Goal: Task Accomplishment & Management: Complete application form

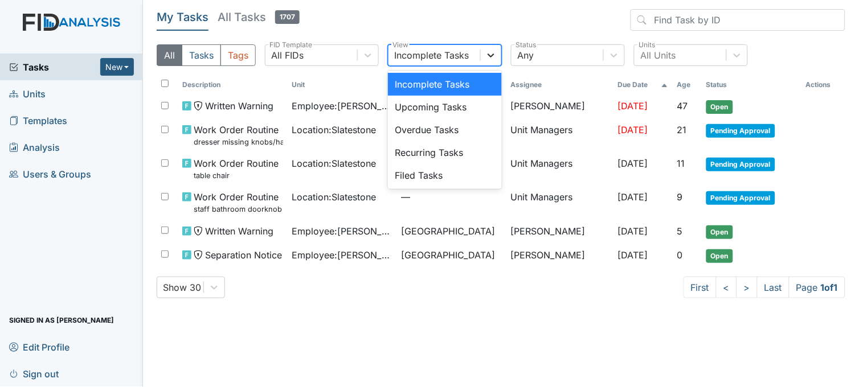
click at [491, 58] on icon at bounding box center [490, 55] width 11 height 11
click at [446, 174] on div "Filed Tasks" at bounding box center [445, 175] width 114 height 23
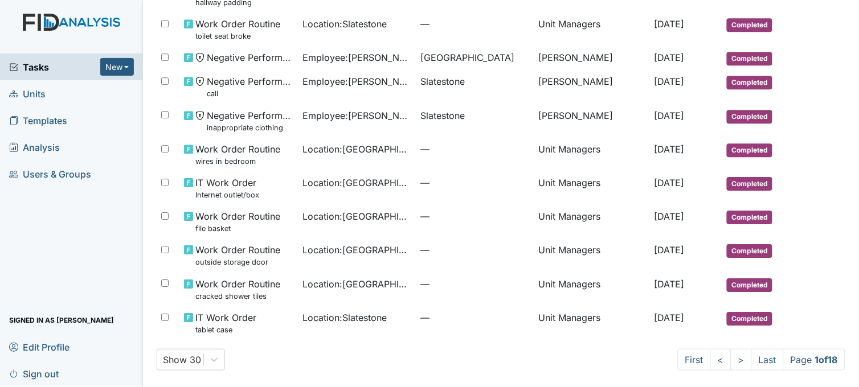
scroll to position [684, 0]
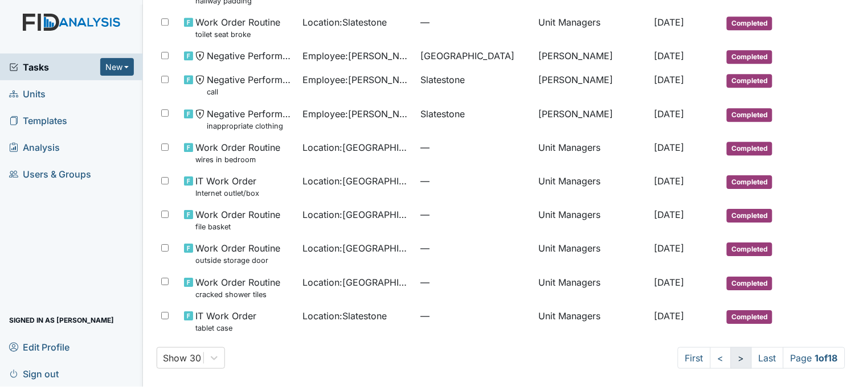
click at [732, 362] on link ">" at bounding box center [740, 358] width 21 height 22
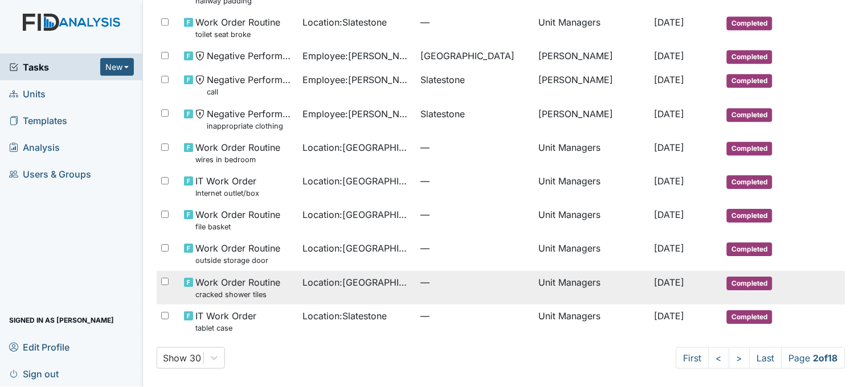
scroll to position [702, 0]
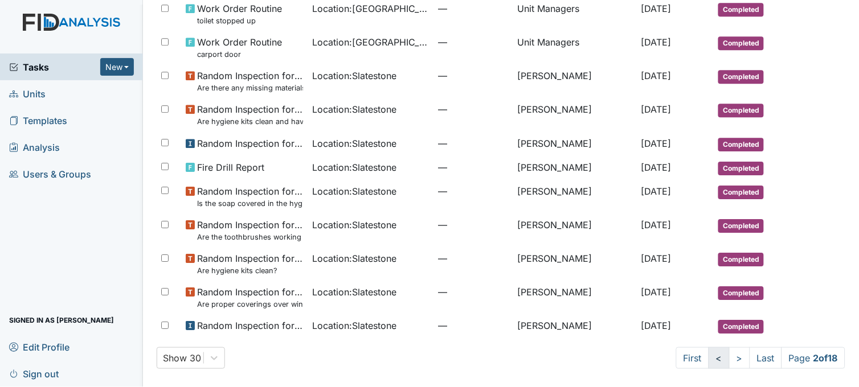
click at [708, 356] on link "<" at bounding box center [718, 358] width 21 height 22
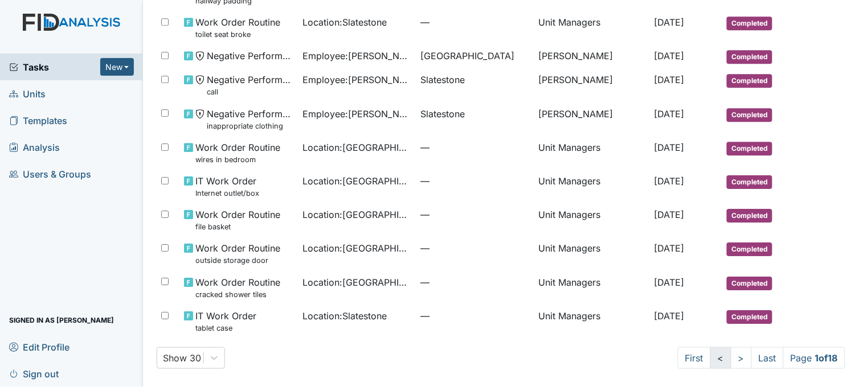
scroll to position [684, 0]
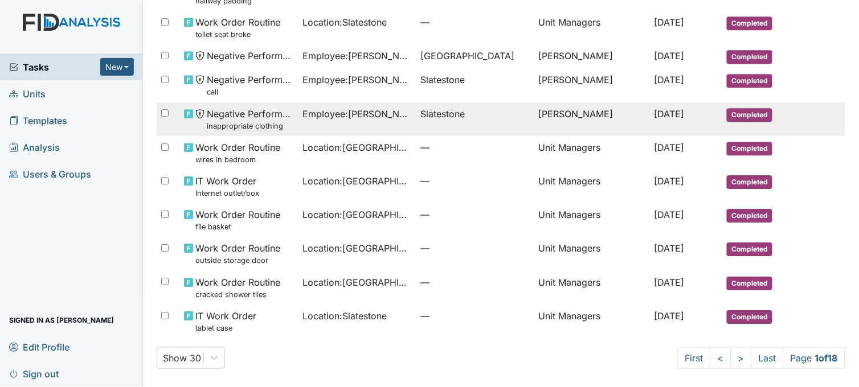
click at [348, 118] on span "Employee : Gaskins, Isaiah" at bounding box center [356, 114] width 109 height 14
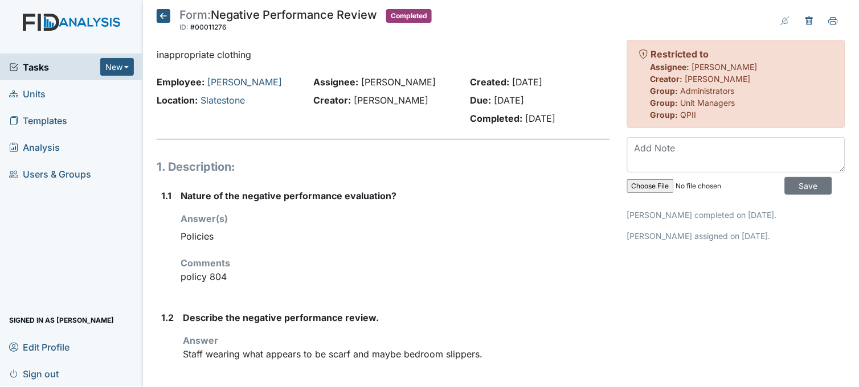
click at [166, 19] on icon at bounding box center [164, 16] width 14 height 14
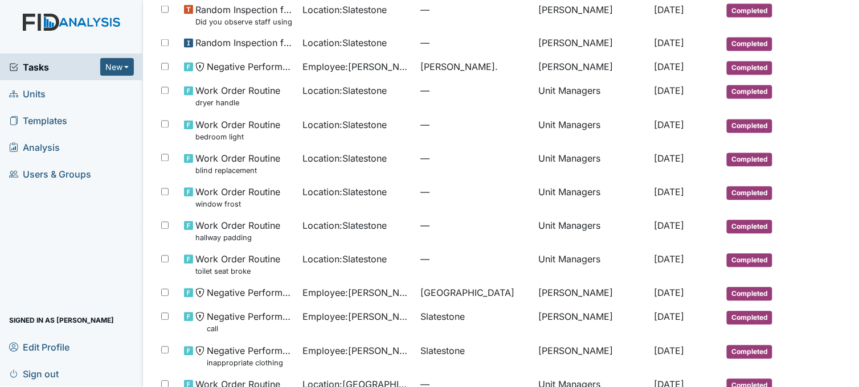
scroll to position [442, 0]
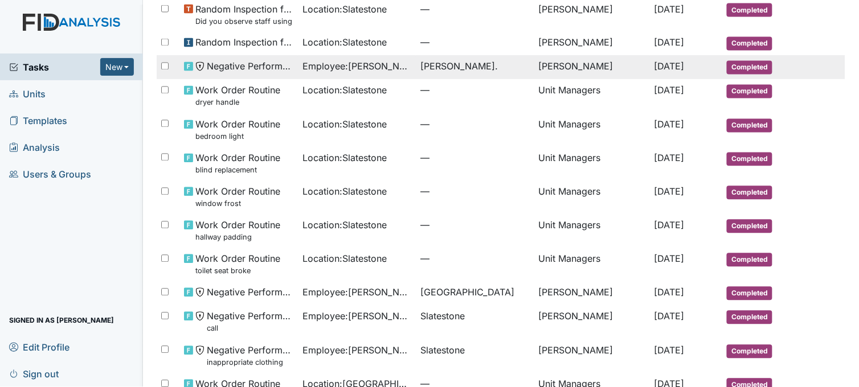
click at [416, 71] on td "Dixon Rd." at bounding box center [475, 67] width 118 height 24
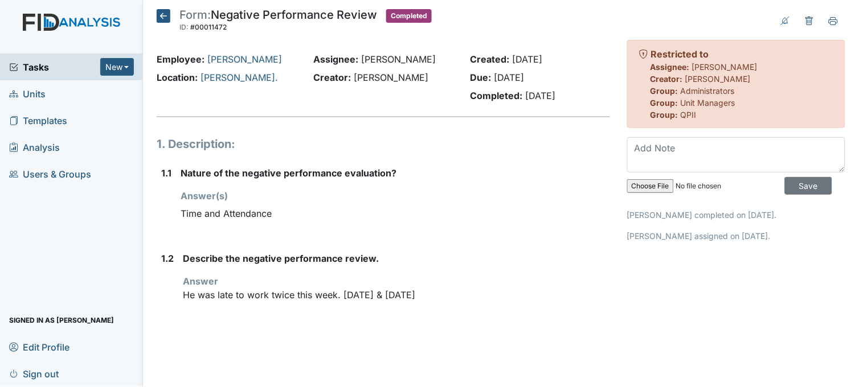
click at [159, 14] on icon at bounding box center [164, 16] width 14 height 14
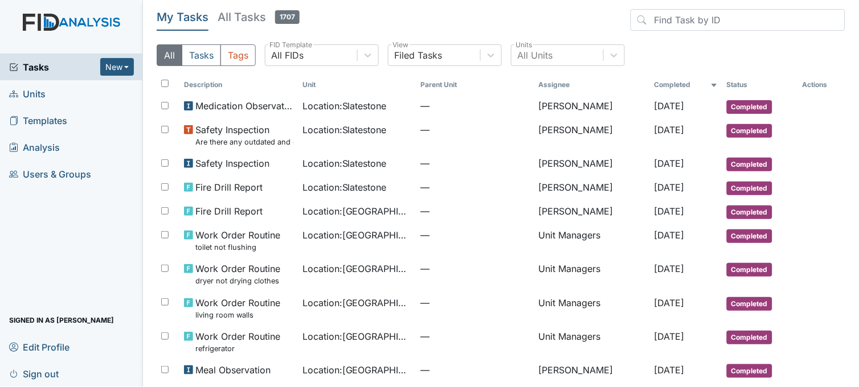
click at [42, 67] on span "Tasks" at bounding box center [54, 67] width 91 height 14
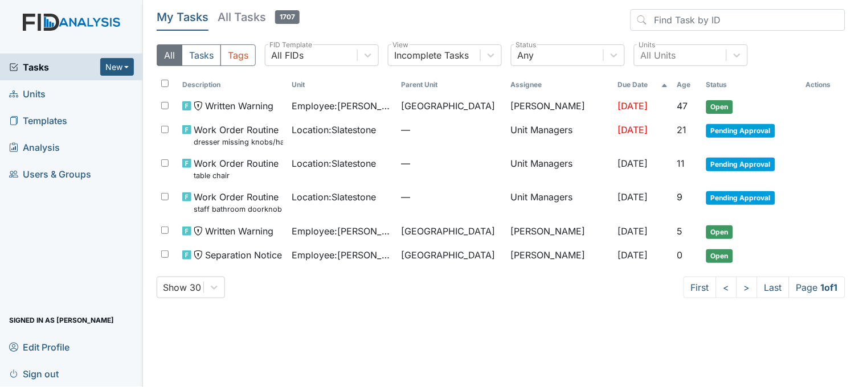
click at [40, 95] on span "Units" at bounding box center [27, 94] width 36 height 18
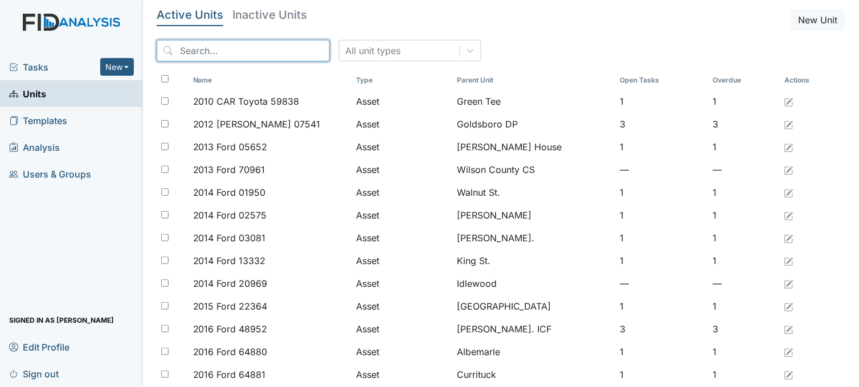
click at [249, 47] on input "search" at bounding box center [243, 51] width 173 height 22
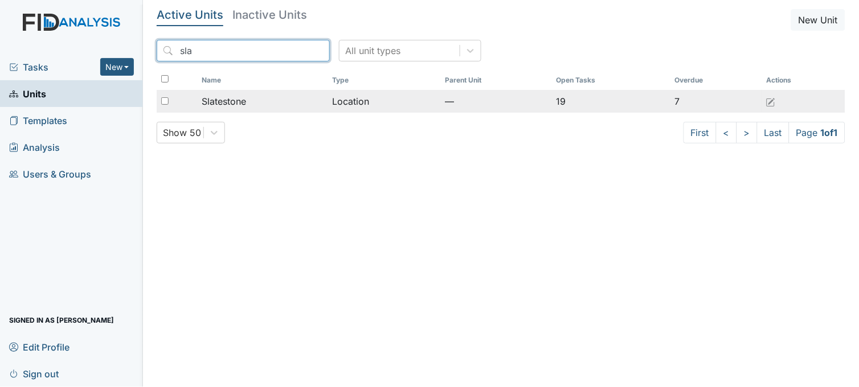
type input "sla"
click at [248, 106] on div "Slatestone" at bounding box center [263, 102] width 122 height 14
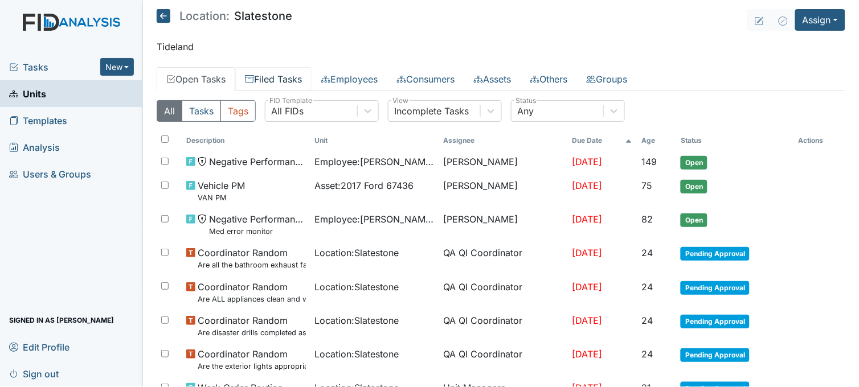
click at [275, 79] on link "Filed Tasks" at bounding box center [273, 79] width 76 height 24
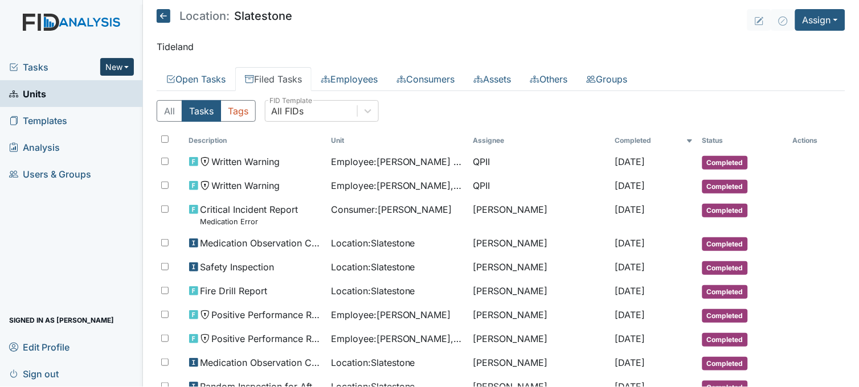
click at [115, 67] on button "New" at bounding box center [117, 67] width 34 height 18
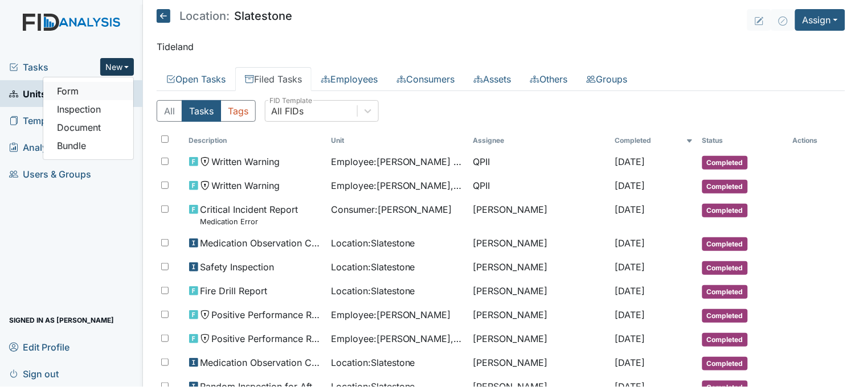
click at [95, 88] on link "Form" at bounding box center [88, 91] width 90 height 18
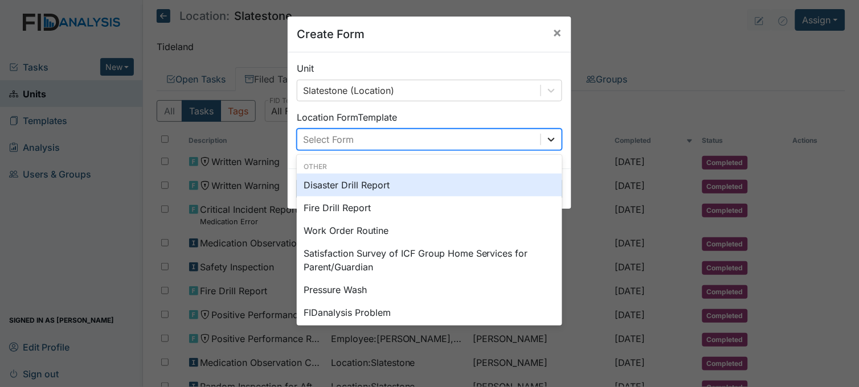
click at [545, 137] on icon at bounding box center [550, 139] width 11 height 11
click at [368, 184] on div "Disaster Drill Report" at bounding box center [429, 185] width 265 height 23
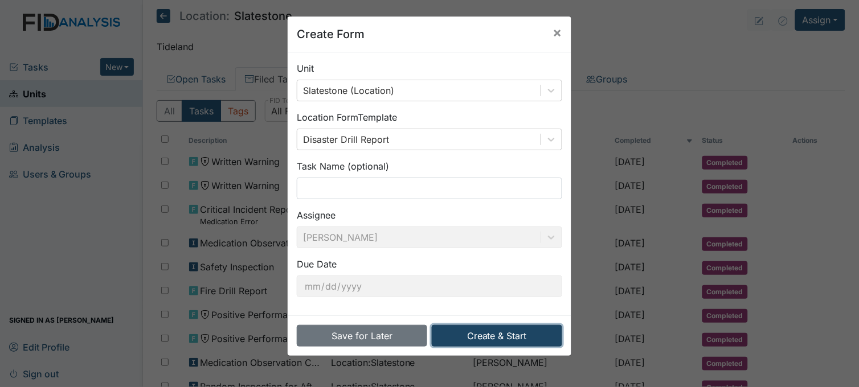
click at [479, 329] on button "Create & Start" at bounding box center [497, 336] width 130 height 22
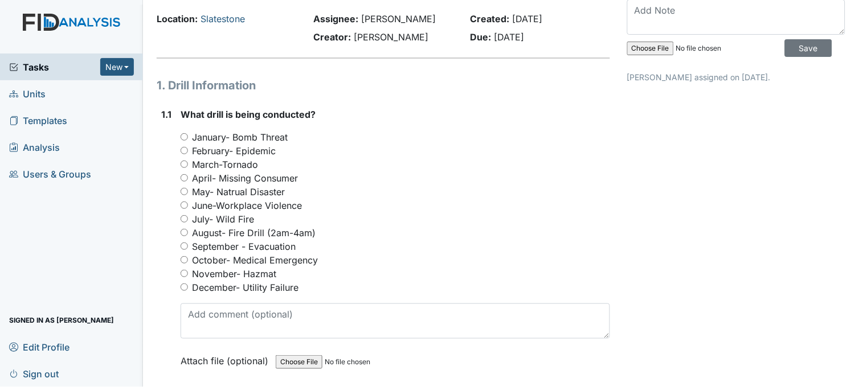
scroll to position [63, 0]
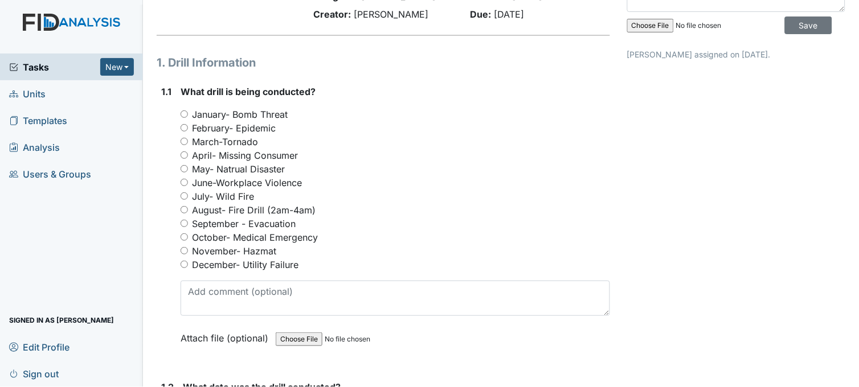
click at [181, 221] on input "September - Evacuation" at bounding box center [183, 223] width 7 height 7
radio input "true"
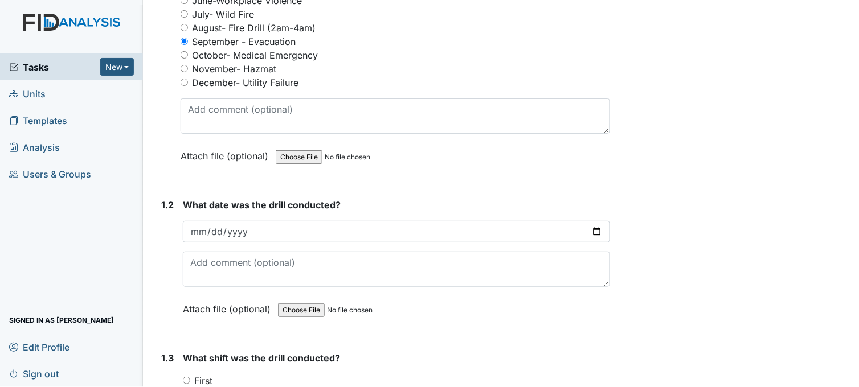
scroll to position [253, 0]
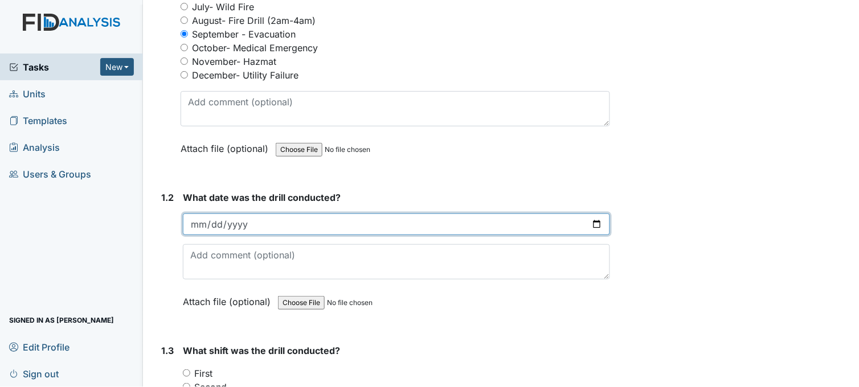
click at [593, 221] on input "date" at bounding box center [396, 225] width 427 height 22
type input "[DATE]"
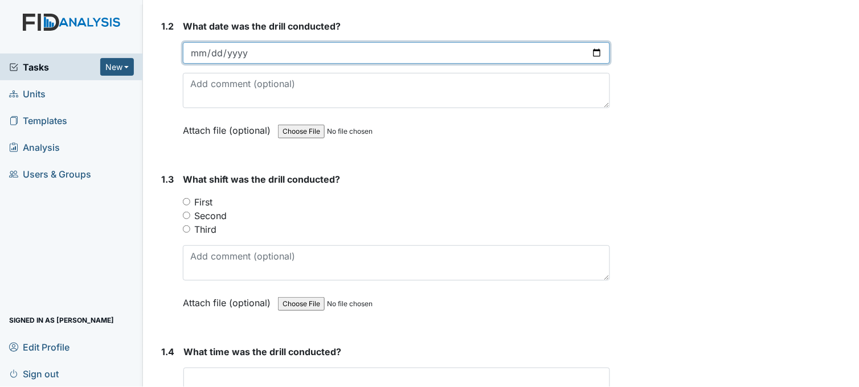
scroll to position [442, 0]
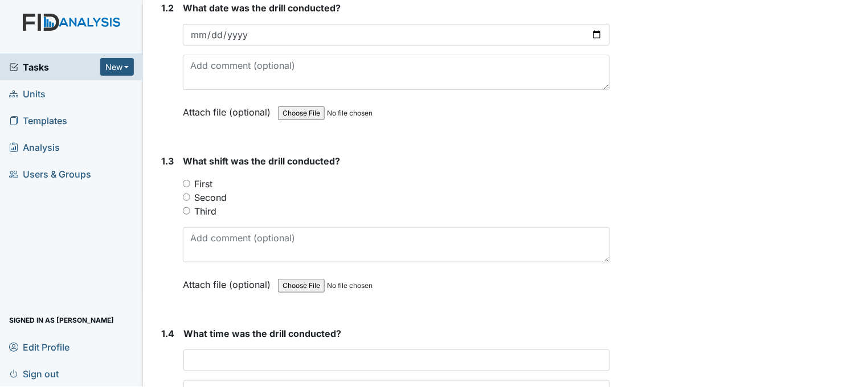
click at [184, 207] on input "Third" at bounding box center [186, 210] width 7 height 7
radio input "true"
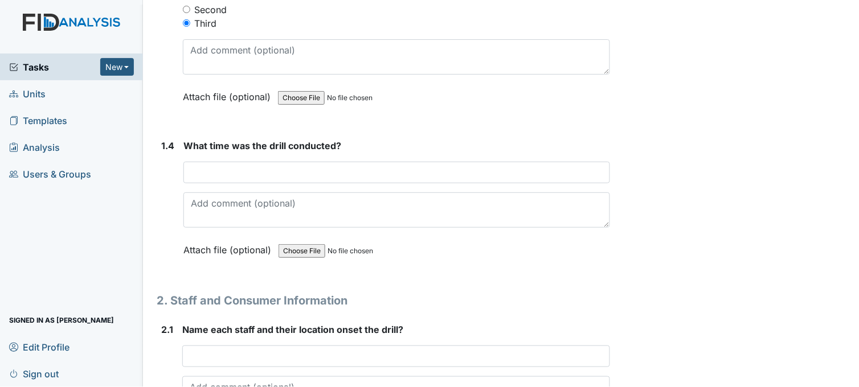
scroll to position [633, 0]
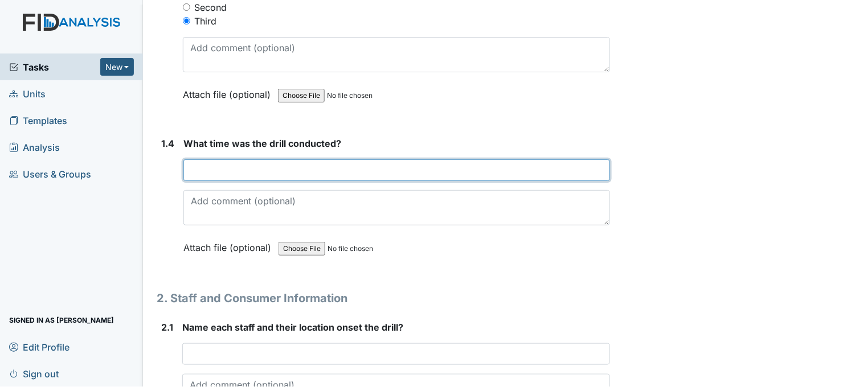
click at [264, 171] on input "text" at bounding box center [396, 170] width 426 height 22
click at [194, 167] on input "630" at bounding box center [396, 170] width 426 height 22
click at [194, 171] on input "630" at bounding box center [396, 170] width 426 height 22
click at [197, 168] on input "630" at bounding box center [396, 170] width 426 height 22
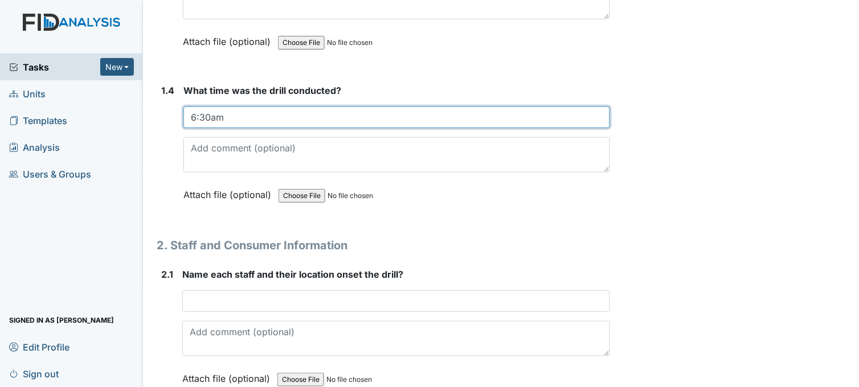
scroll to position [759, 0]
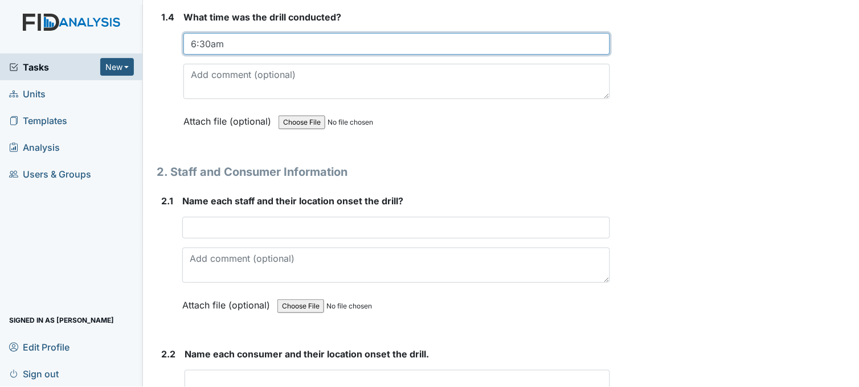
type input "6:30am"
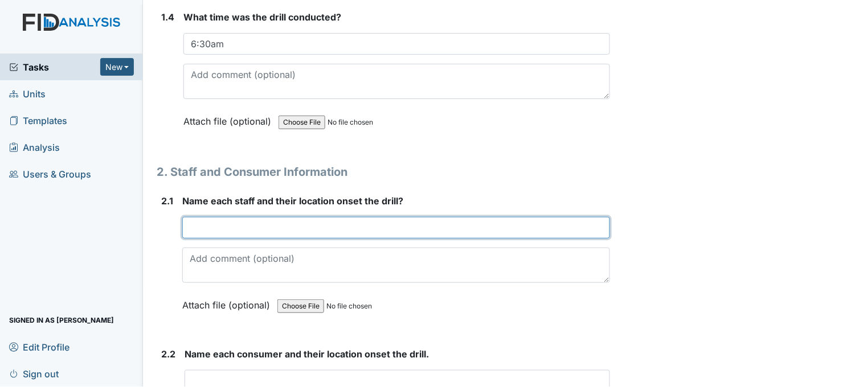
click at [252, 227] on input "text" at bounding box center [396, 228] width 428 height 22
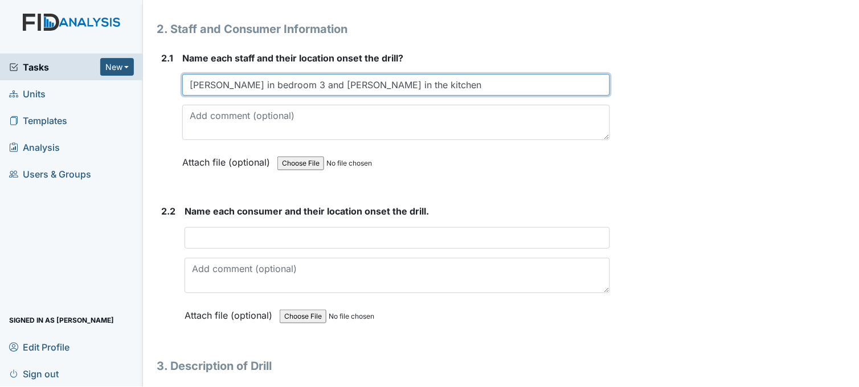
scroll to position [1012, 0]
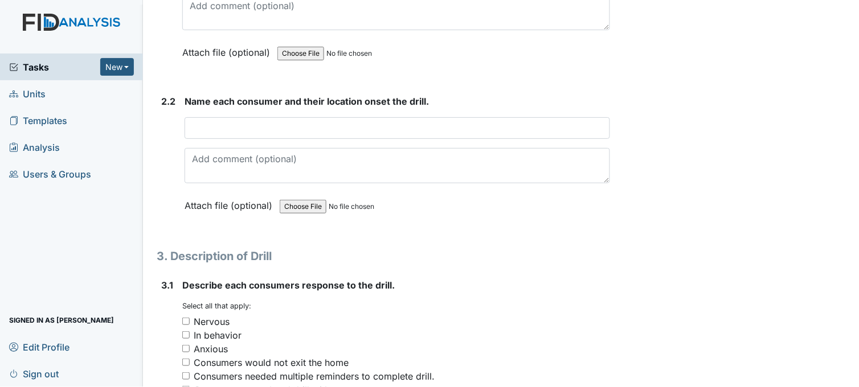
type input "[PERSON_NAME] in bedroom 3 and [PERSON_NAME] in the kitchen"
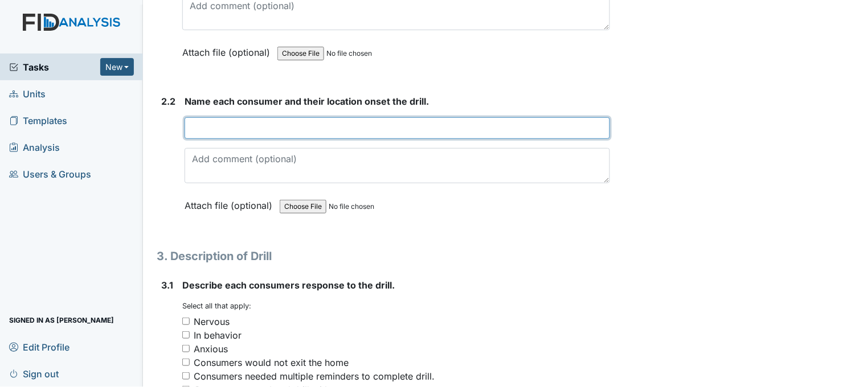
click at [249, 127] on input "text" at bounding box center [396, 128] width 425 height 22
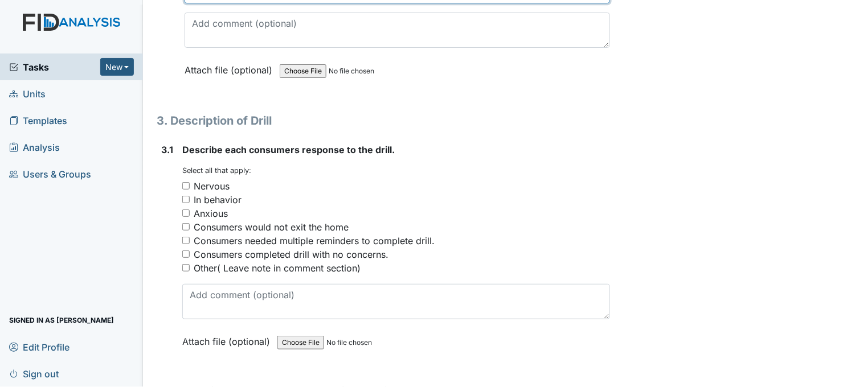
scroll to position [1202, 0]
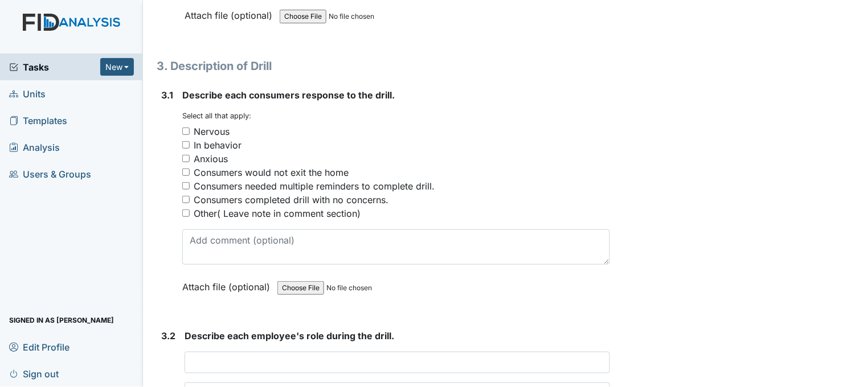
type input "GB in bathroom, [GEOGRAPHIC_DATA], DP, DH in bedrooms, CS & TC in living room"
click at [186, 197] on input "Consumers completed drill with no concerns." at bounding box center [185, 199] width 7 height 7
checkbox input "true"
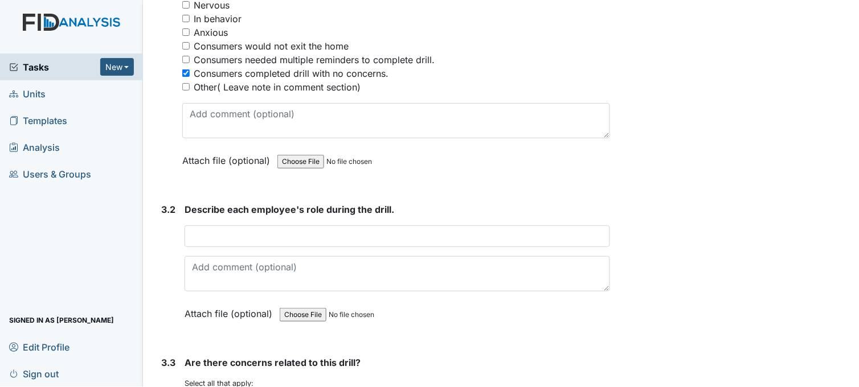
scroll to position [1391, 0]
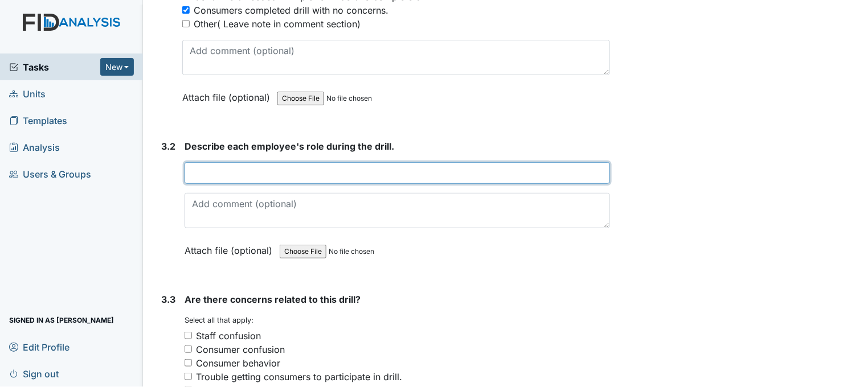
click at [198, 169] on input "text" at bounding box center [396, 173] width 425 height 22
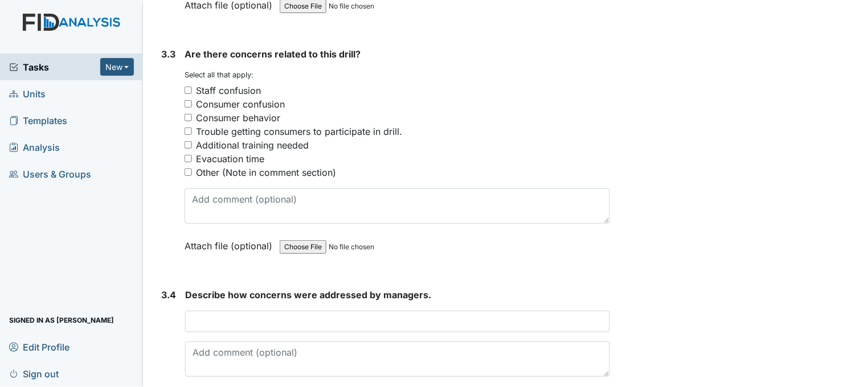
scroll to position [1644, 0]
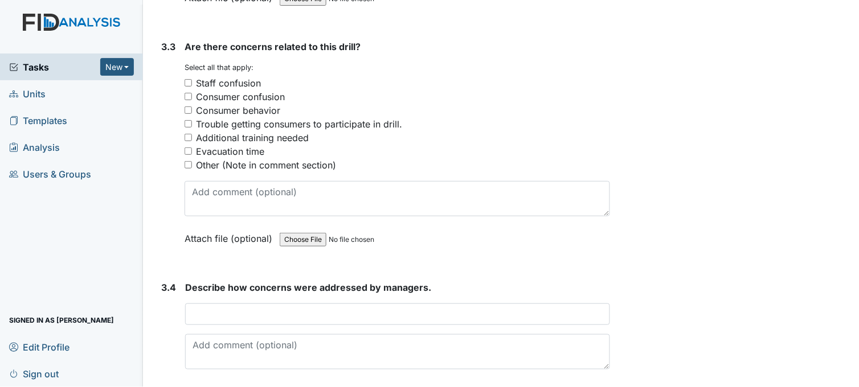
type input "[PERSON_NAME] monitored and assisted consumers getting bags to evacuate, [PERSO…"
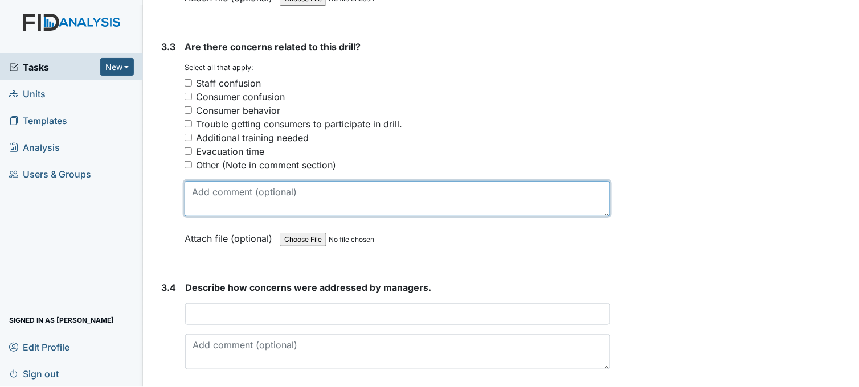
scroll to position [0, 0]
click at [211, 196] on textarea at bounding box center [396, 198] width 425 height 35
type textarea "no concerns"
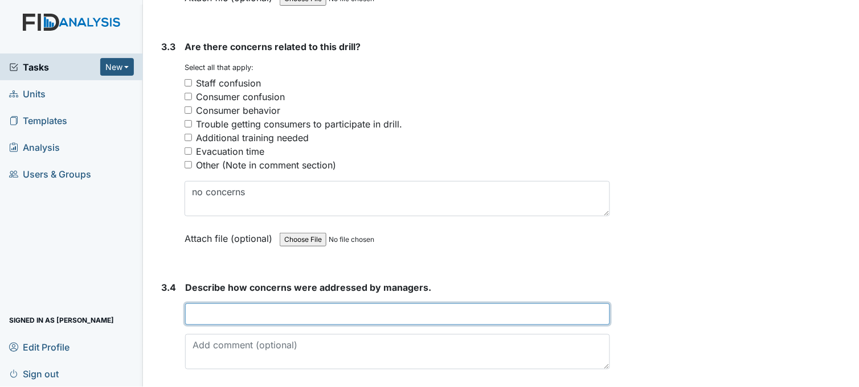
click at [252, 308] on input "text" at bounding box center [397, 314] width 425 height 22
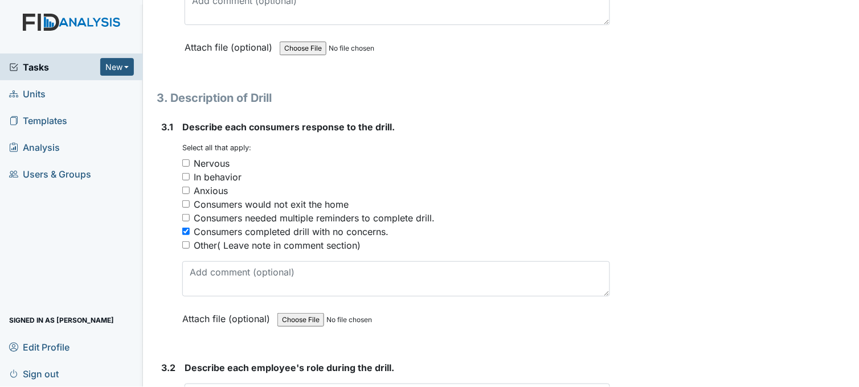
scroll to position [1202, 0]
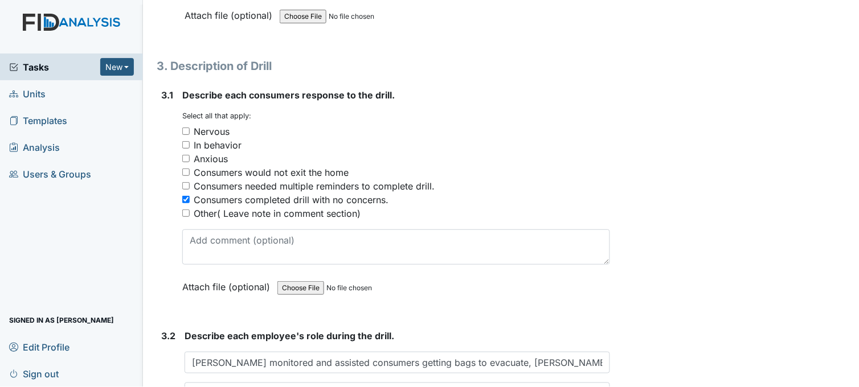
type input "Staff was informed by management to take consumers to the workshop and for wait…"
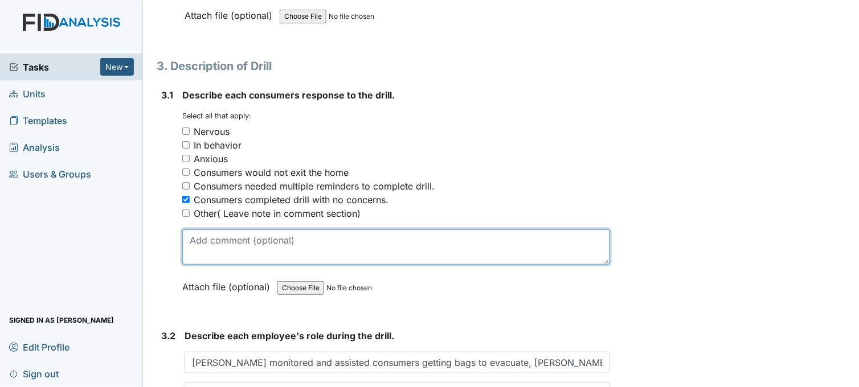
scroll to position [0, 0]
click at [253, 245] on textarea at bounding box center [396, 246] width 428 height 35
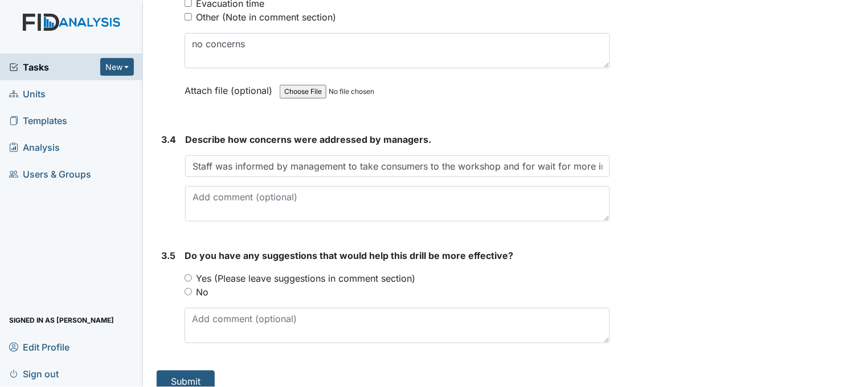
scroll to position [1805, 0]
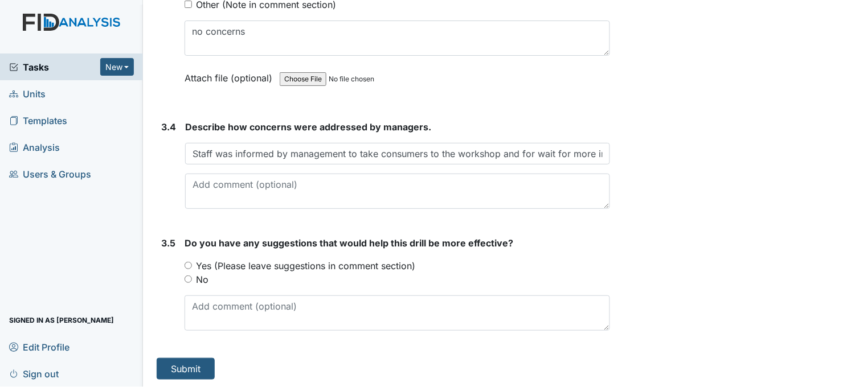
type textarea "Everyone completed and loaded van to evacuate to workshop"
click at [189, 277] on input "No" at bounding box center [187, 279] width 7 height 7
radio input "true"
click at [185, 366] on button "Submit" at bounding box center [186, 369] width 58 height 22
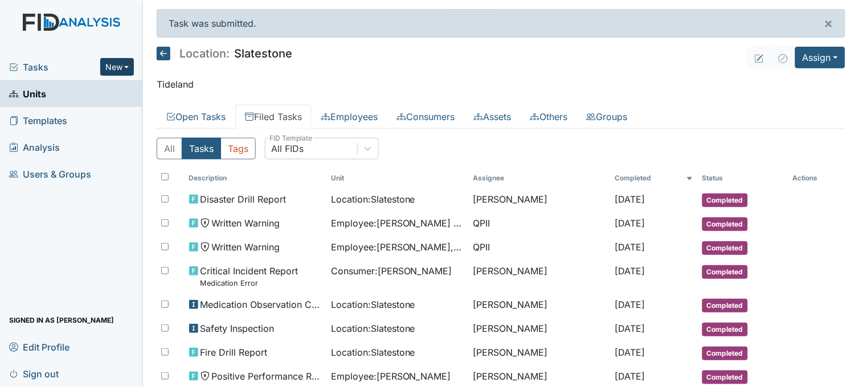
click at [109, 67] on button "New" at bounding box center [117, 67] width 34 height 18
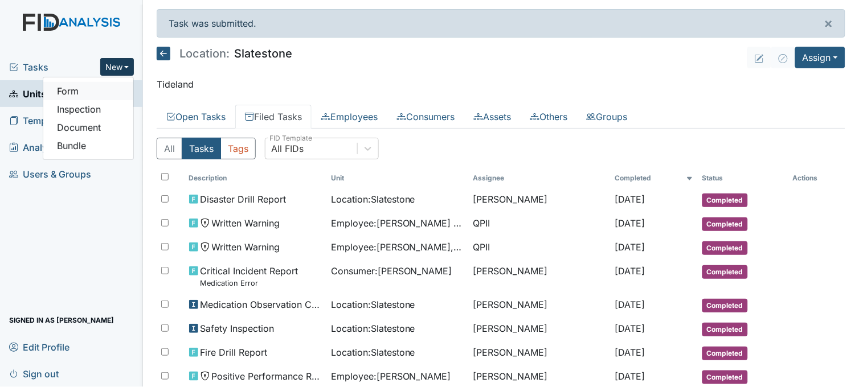
click at [88, 95] on link "Form" at bounding box center [88, 91] width 90 height 18
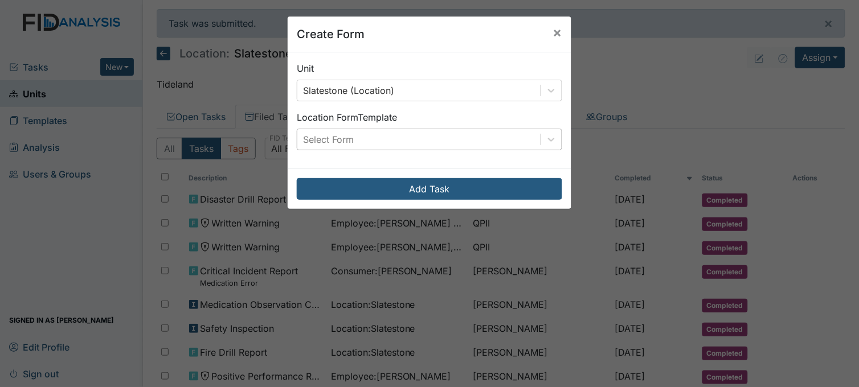
click at [369, 132] on div "Select Form" at bounding box center [418, 139] width 243 height 20
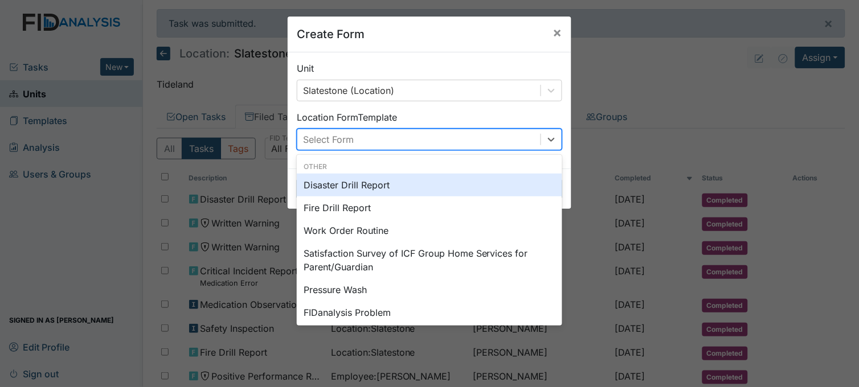
click at [352, 182] on div "Disaster Drill Report" at bounding box center [429, 185] width 265 height 23
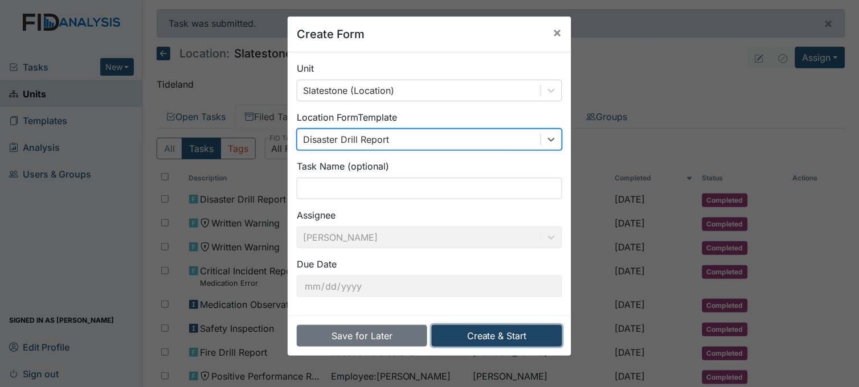
click at [469, 338] on button "Create & Start" at bounding box center [497, 336] width 130 height 22
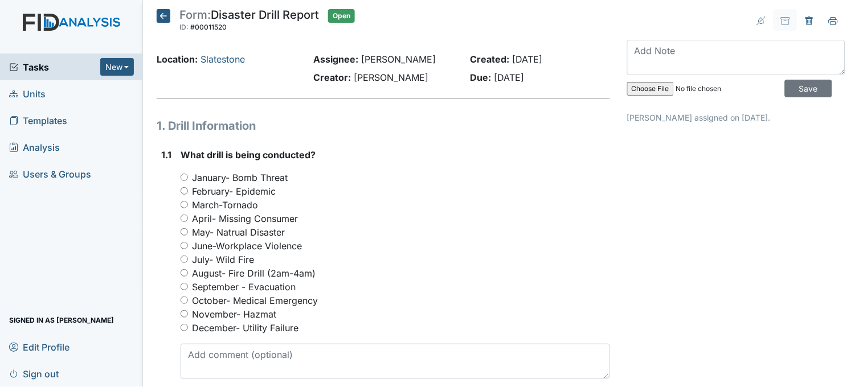
click at [184, 285] on input "September - Evacuation" at bounding box center [183, 286] width 7 height 7
radio input "true"
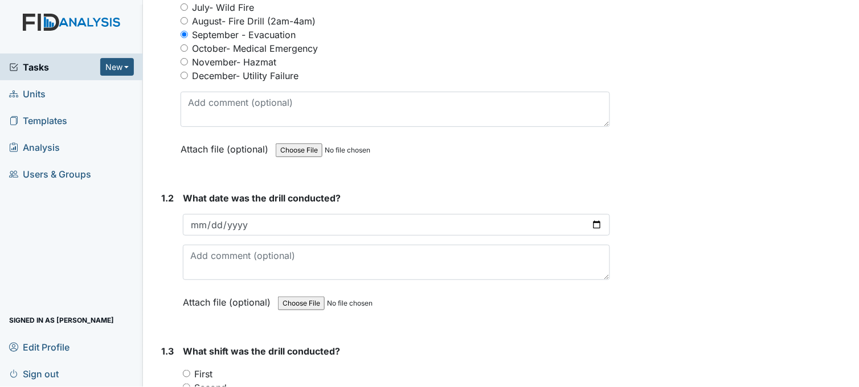
scroll to position [253, 0]
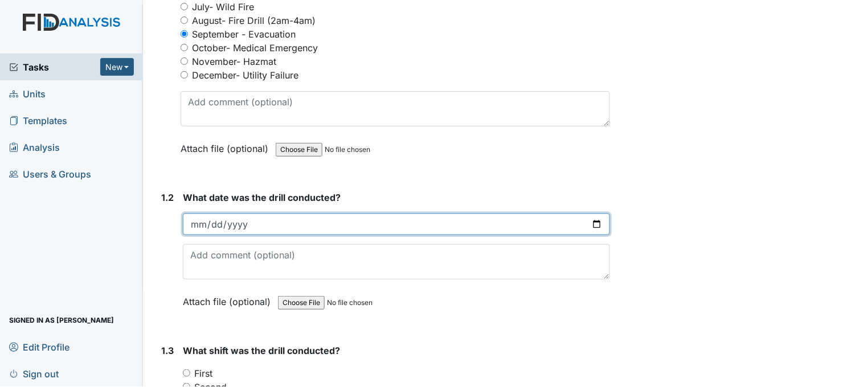
click at [590, 220] on input "date" at bounding box center [396, 225] width 427 height 22
type input "[DATE]"
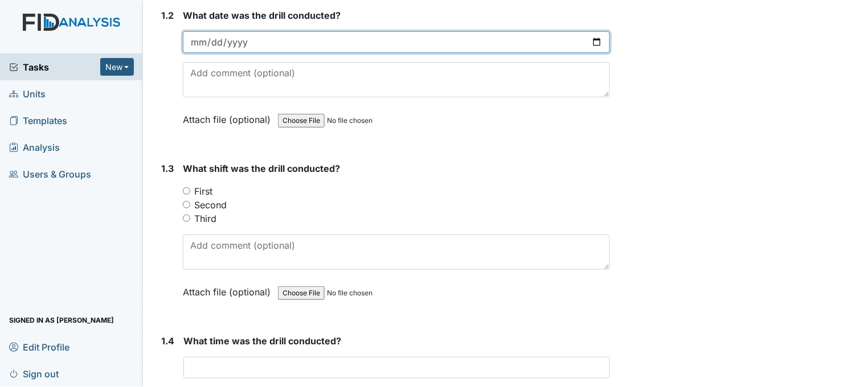
scroll to position [442, 0]
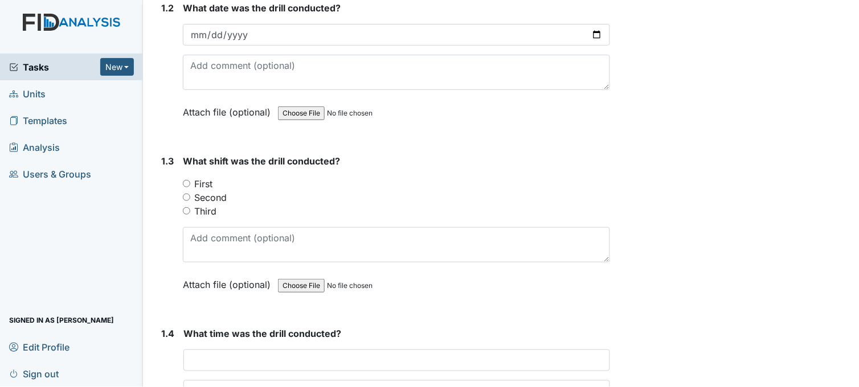
click at [187, 196] on input "Second" at bounding box center [186, 197] width 7 height 7
radio input "true"
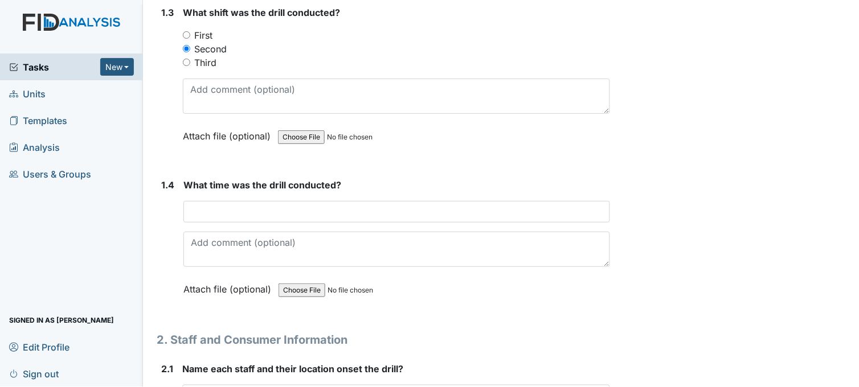
scroll to position [633, 0]
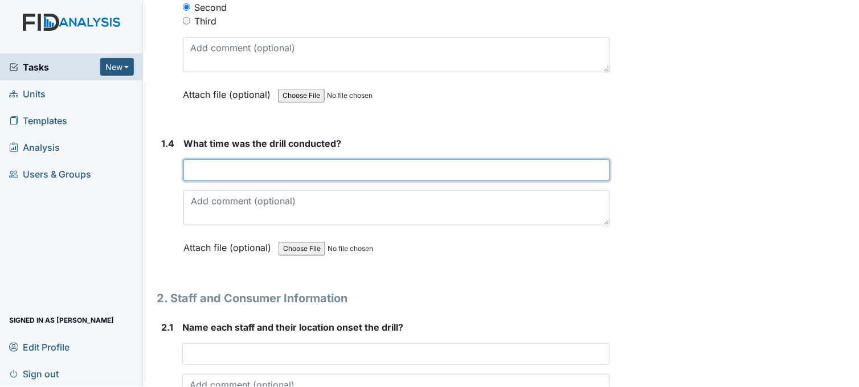
click at [242, 167] on input "text" at bounding box center [396, 170] width 426 height 22
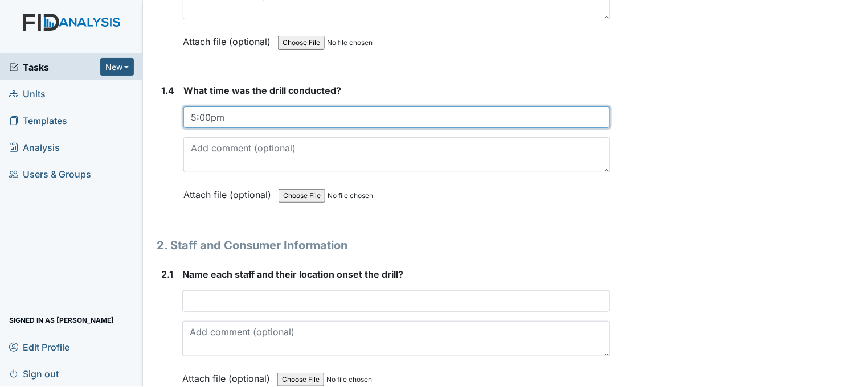
scroll to position [759, 0]
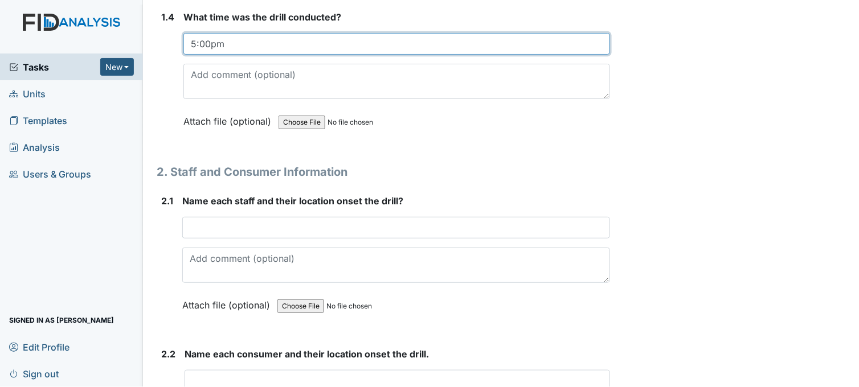
type input "5:00pm"
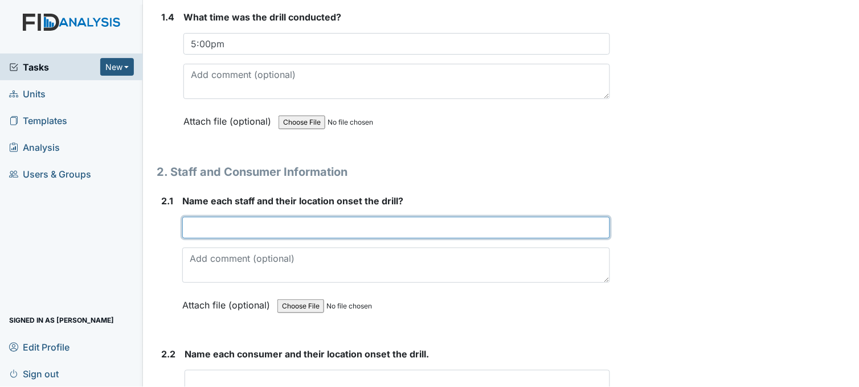
click at [237, 230] on input "text" at bounding box center [396, 228] width 428 height 22
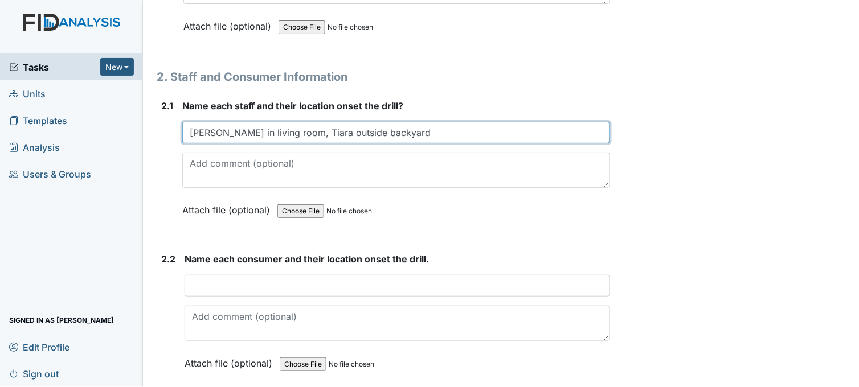
scroll to position [949, 0]
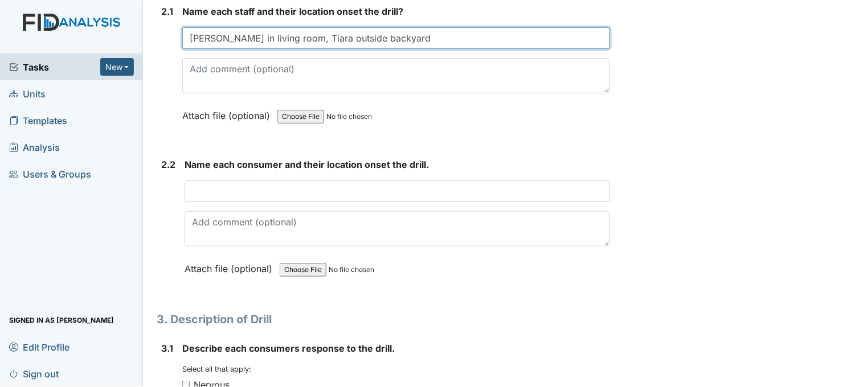
type input "Shanula in living room, Tiara outside backyard"
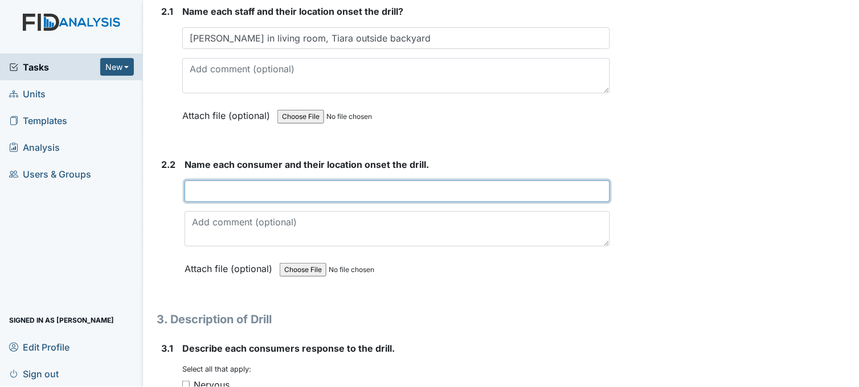
click at [232, 191] on input "text" at bounding box center [396, 191] width 425 height 22
click at [192, 187] on input "TC & DH in living room, DF DP & GB outside backyard" at bounding box center [396, 191] width 425 height 22
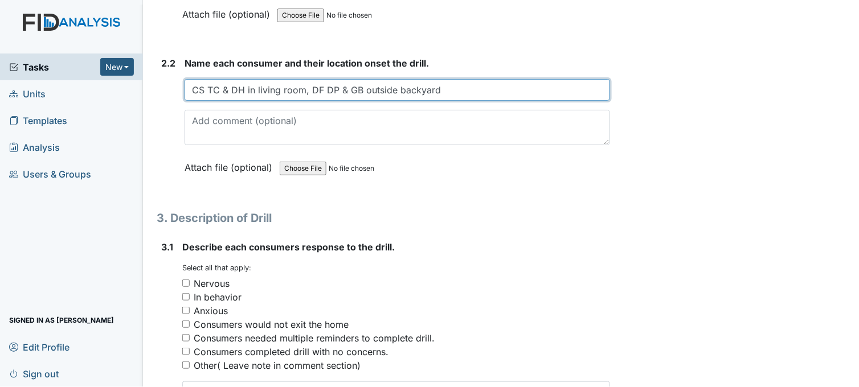
scroll to position [1202, 0]
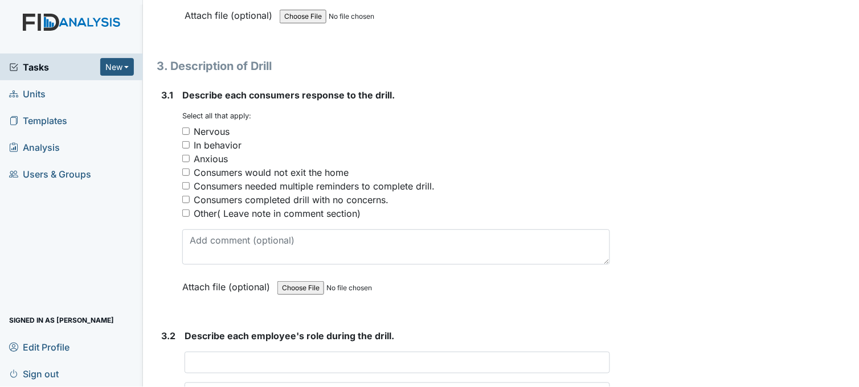
type input "CS TC & DH in living room, DF DP & GB outside backyard"
click at [188, 196] on input "Consumers completed drill with no concerns." at bounding box center [185, 199] width 7 height 7
checkbox input "true"
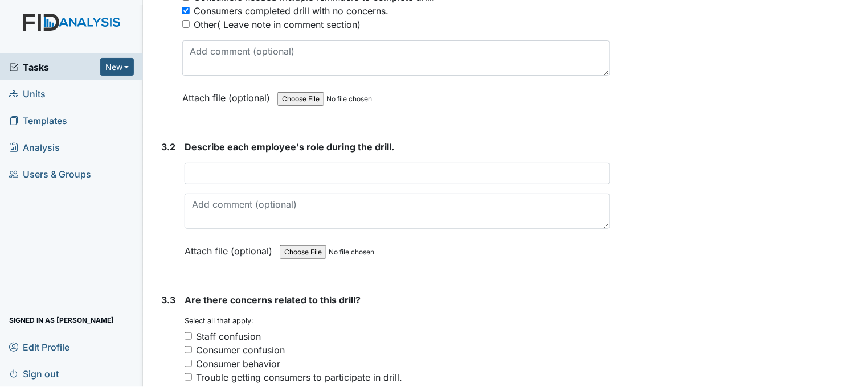
scroll to position [1391, 0]
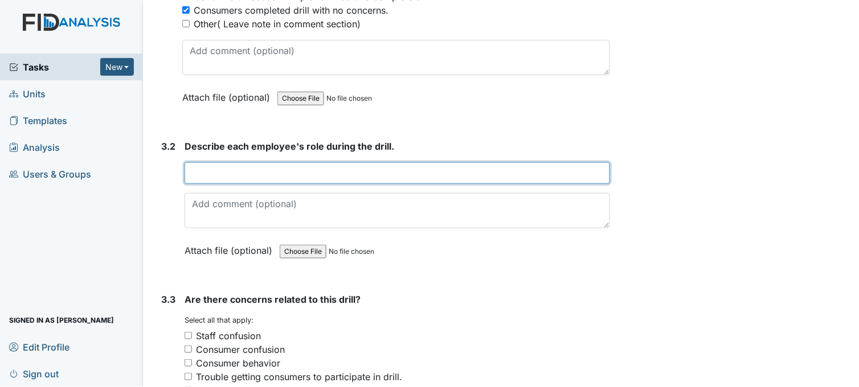
click at [245, 174] on input "text" at bounding box center [396, 173] width 425 height 22
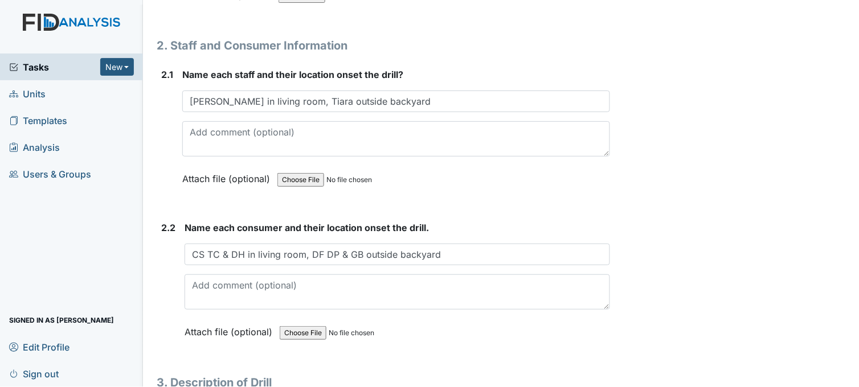
scroll to position [822, 0]
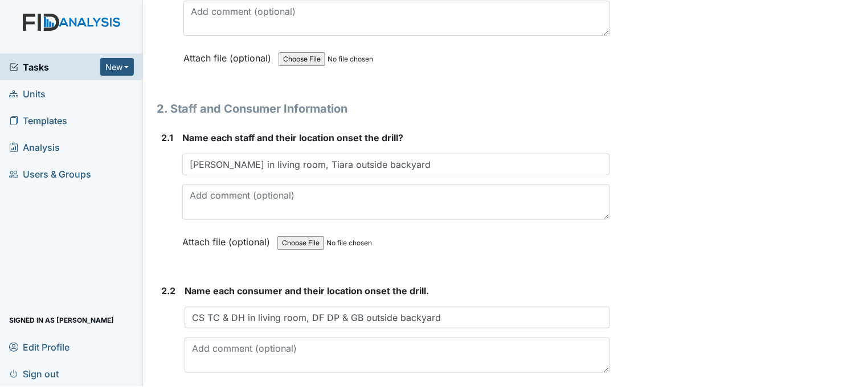
type input "Tiara gathered all medications, clothing, pillows and blankets for consumers. S…"
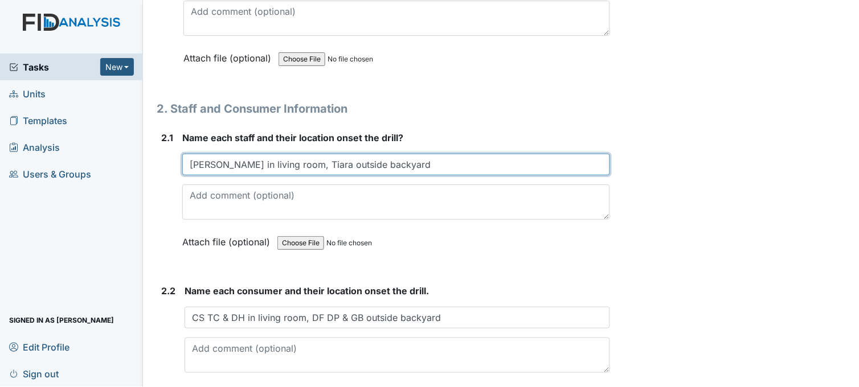
scroll to position [0, 0]
click at [406, 162] on input "Shanula in living room, Tiara outside backyard" at bounding box center [396, 165] width 428 height 22
click at [227, 162] on input "Shanula in living room, Tiara outside backyard" at bounding box center [396, 165] width 428 height 22
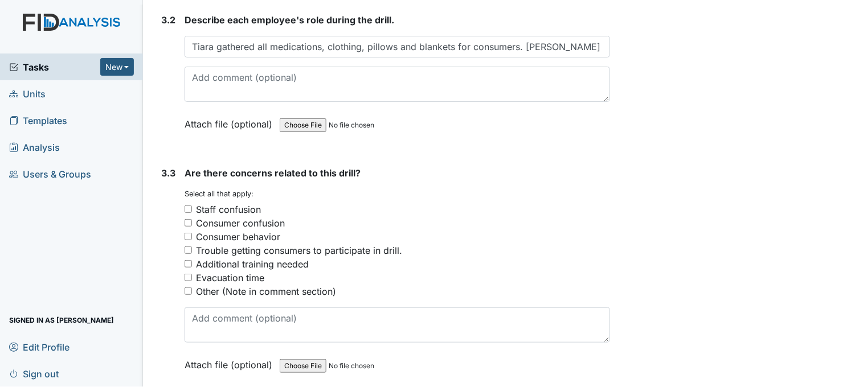
scroll to position [1581, 0]
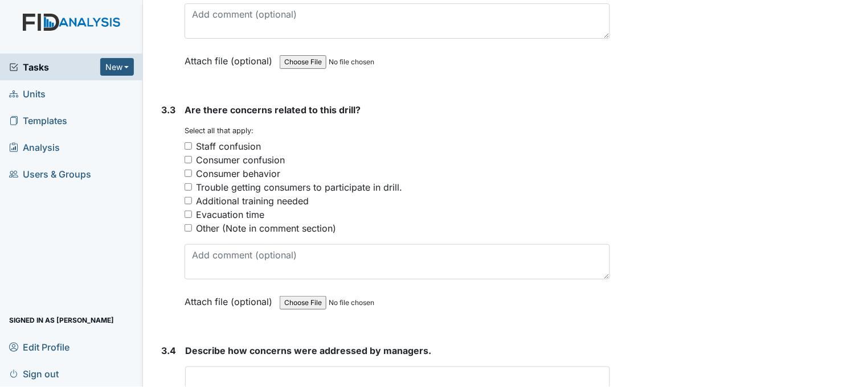
type input "Shanula and Gary in living room, Tiara outside backyard"
click at [186, 224] on input "Other (Note in comment section)" at bounding box center [187, 227] width 7 height 7
checkbox input "true"
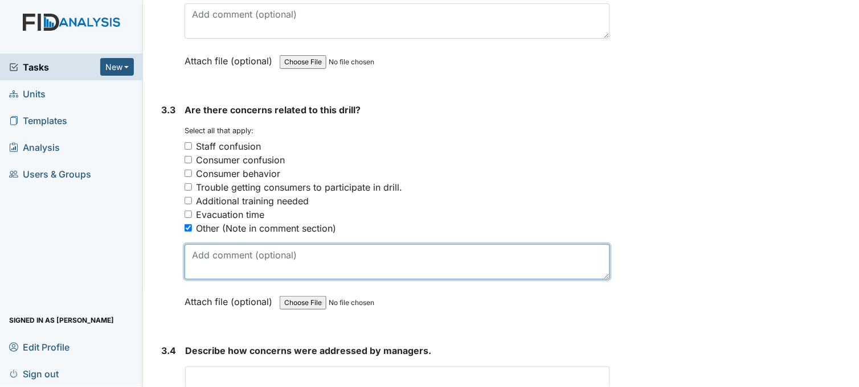
click at [270, 258] on textarea at bounding box center [396, 261] width 425 height 35
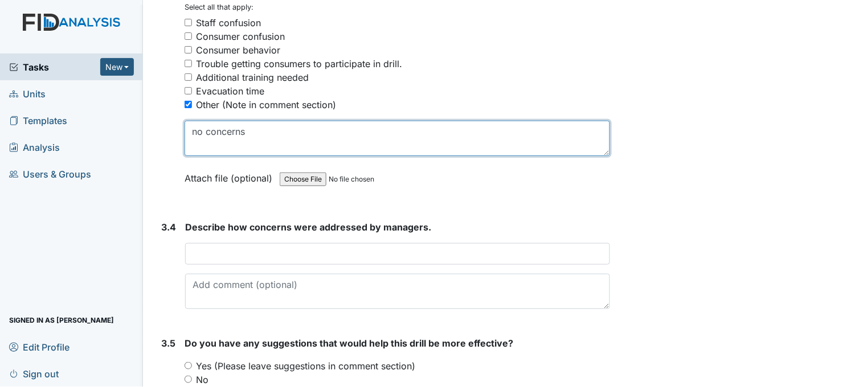
scroll to position [1708, 0]
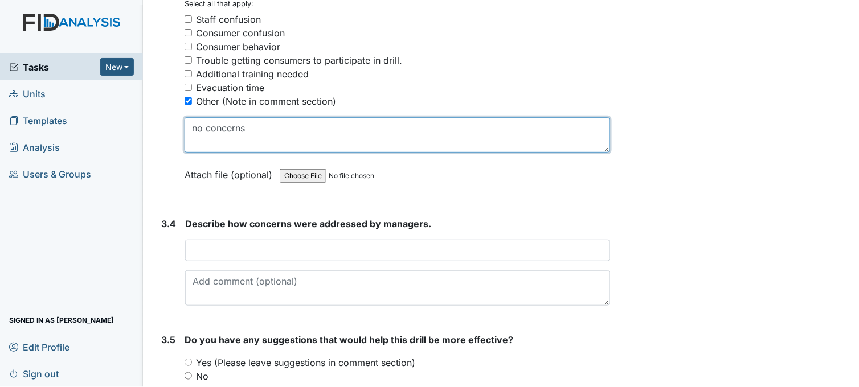
type textarea "no concerns"
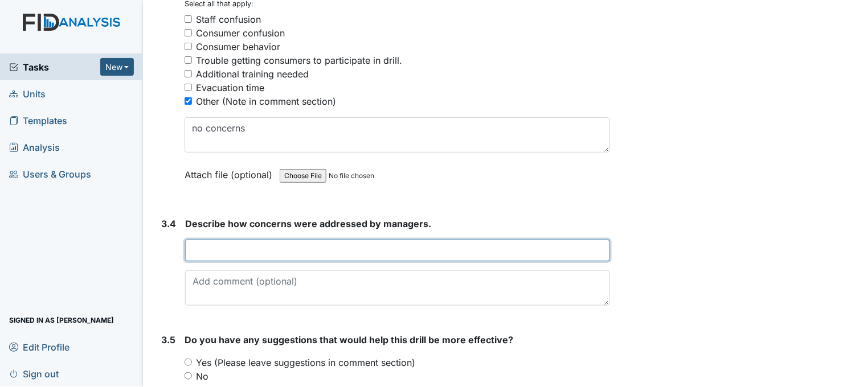
click at [253, 252] on input "text" at bounding box center [397, 251] width 425 height 22
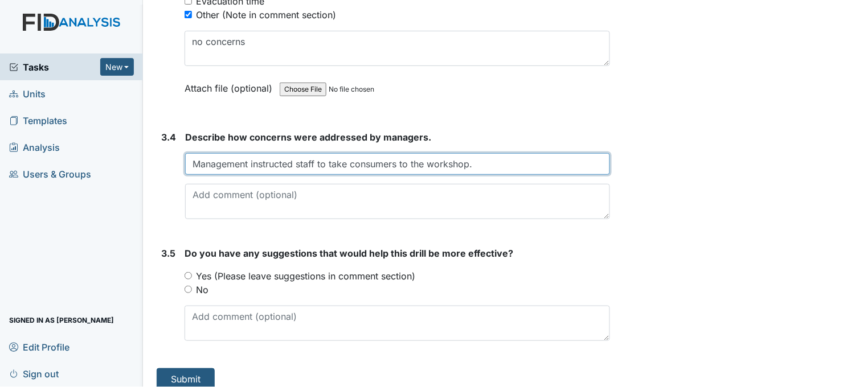
scroll to position [1805, 0]
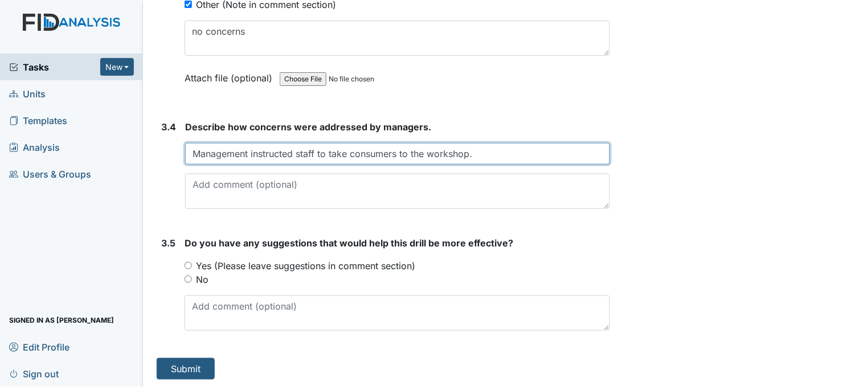
type input "Management instructed staff to take consumers to the workshop."
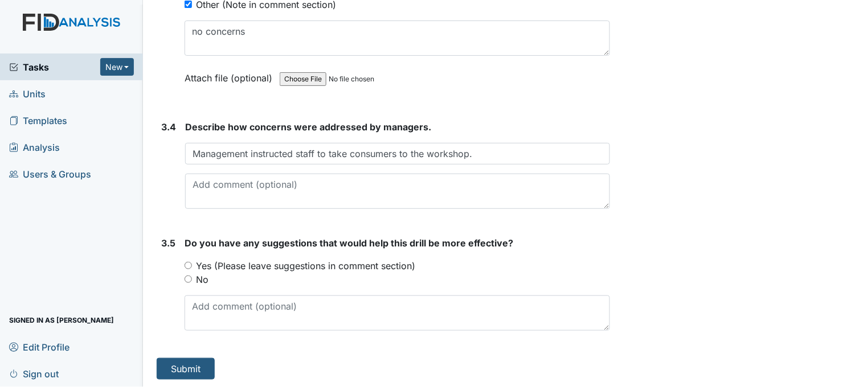
click at [190, 279] on input "No" at bounding box center [187, 279] width 7 height 7
radio input "true"
click at [201, 363] on button "Submit" at bounding box center [186, 369] width 58 height 22
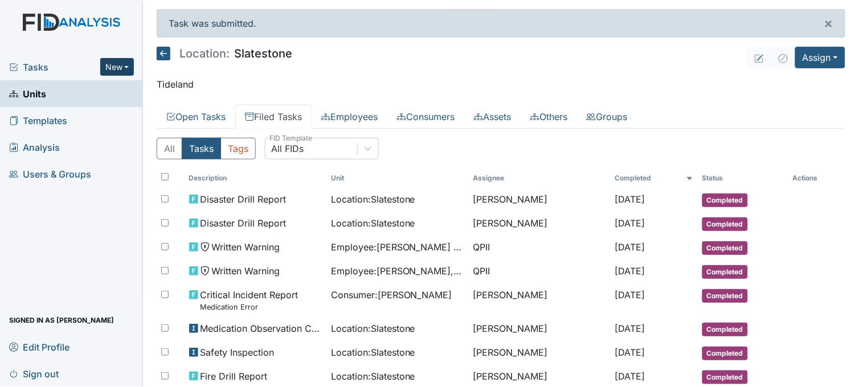
click at [109, 65] on button "New" at bounding box center [117, 67] width 34 height 18
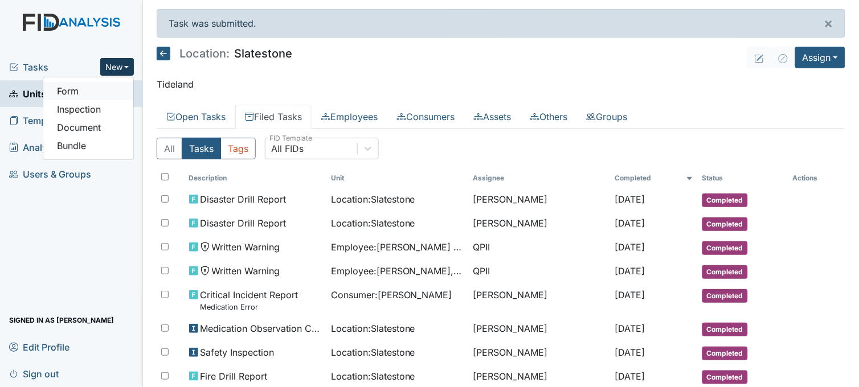
click at [94, 93] on link "Form" at bounding box center [88, 91] width 90 height 18
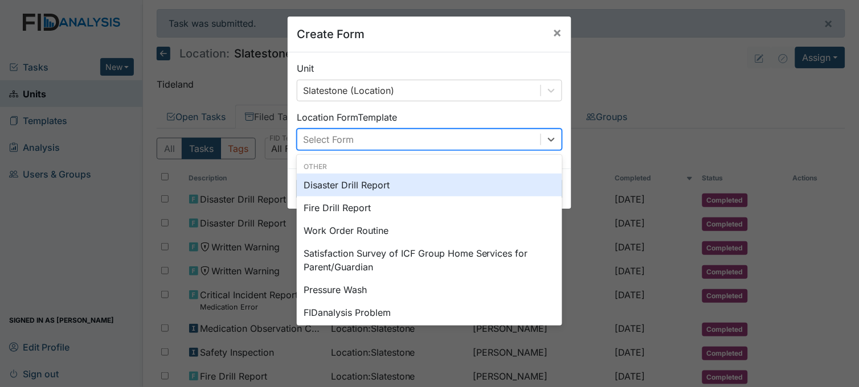
click at [359, 137] on div "Select Form" at bounding box center [418, 139] width 243 height 20
click at [366, 186] on div "Disaster Drill Report" at bounding box center [429, 185] width 265 height 23
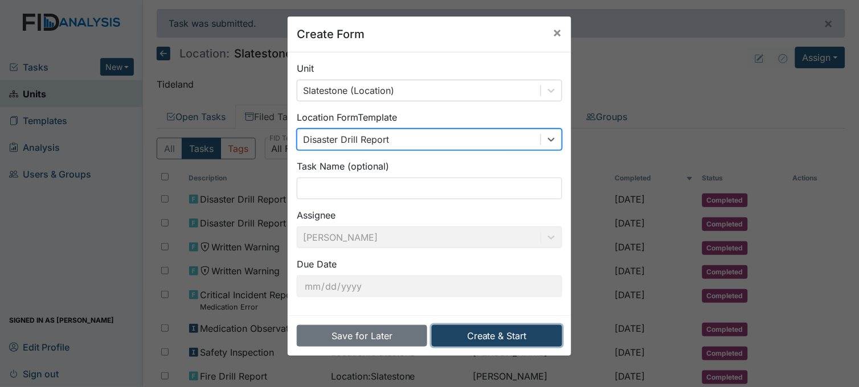
click at [507, 332] on button "Create & Start" at bounding box center [497, 336] width 130 height 22
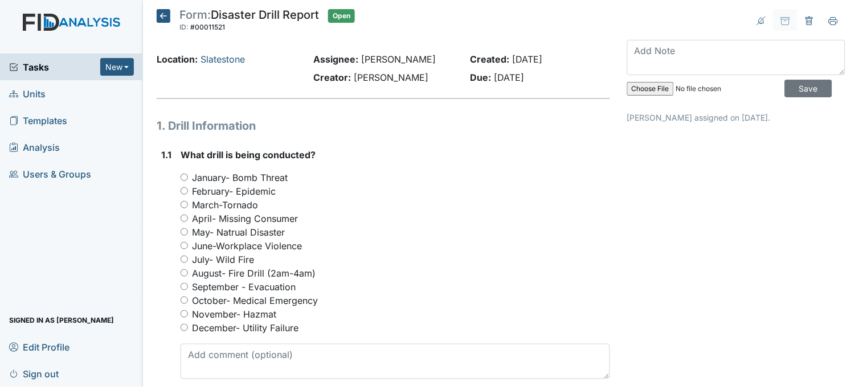
click at [184, 285] on input "September - Evacuation" at bounding box center [183, 286] width 7 height 7
radio input "true"
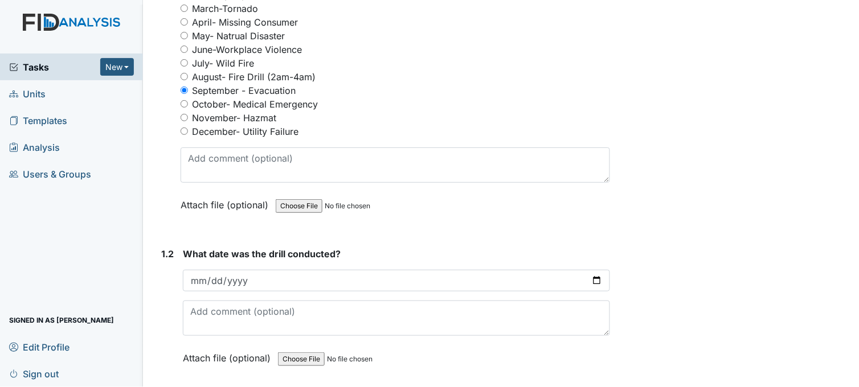
scroll to position [253, 0]
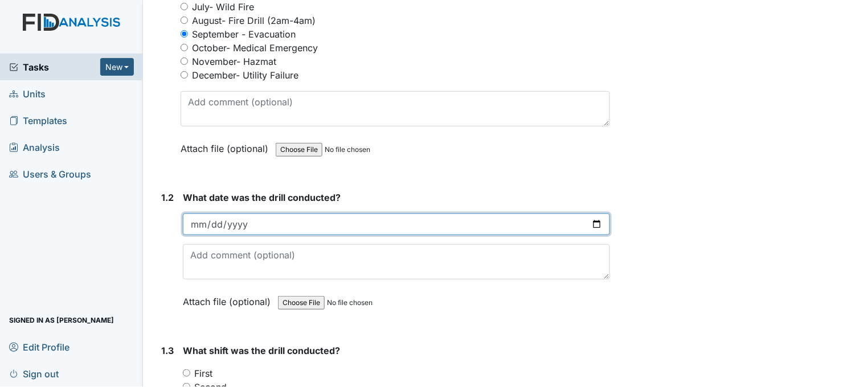
click at [592, 225] on input "date" at bounding box center [396, 225] width 427 height 22
type input "2025-09-02"
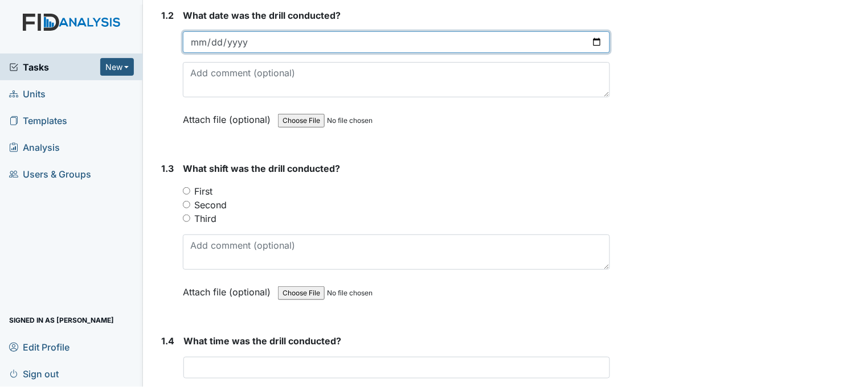
scroll to position [442, 0]
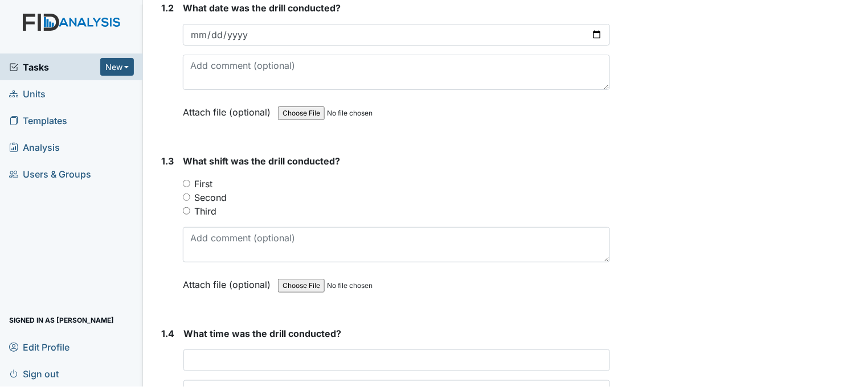
click at [189, 182] on input "First" at bounding box center [186, 183] width 7 height 7
radio input "true"
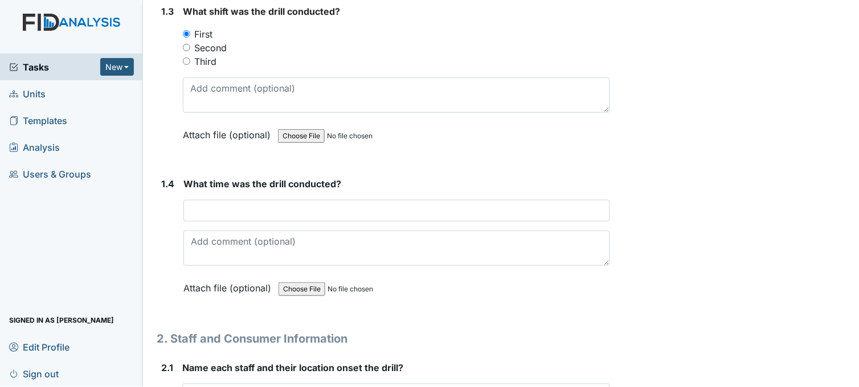
scroll to position [633, 0]
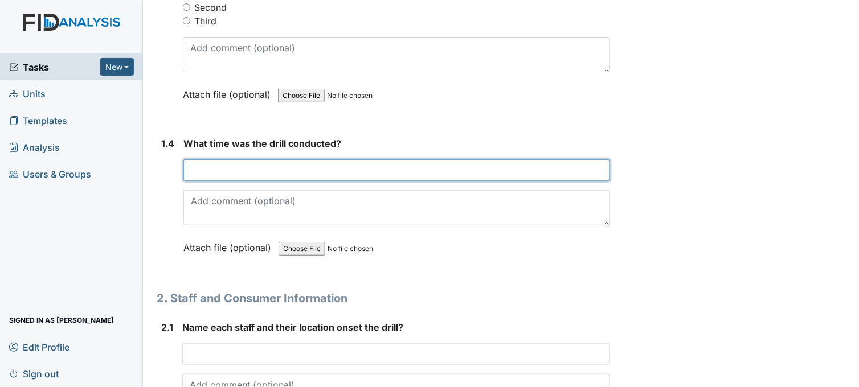
click at [249, 172] on input "text" at bounding box center [396, 170] width 426 height 22
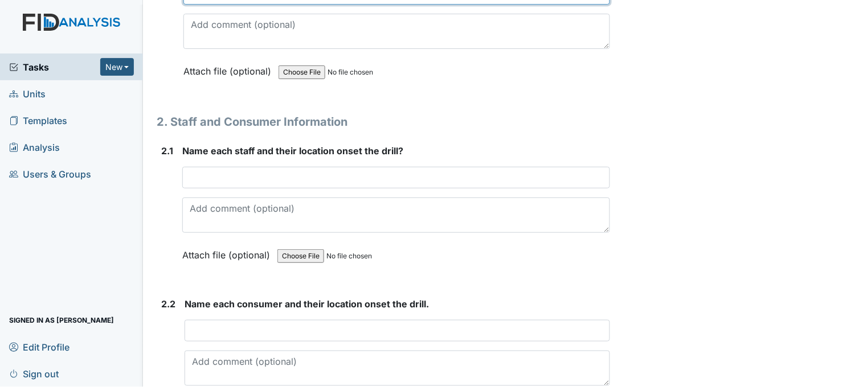
scroll to position [822, 0]
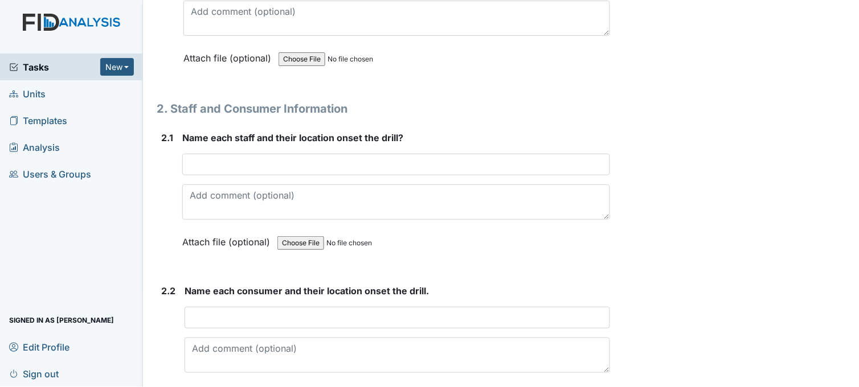
type input "8:45am"
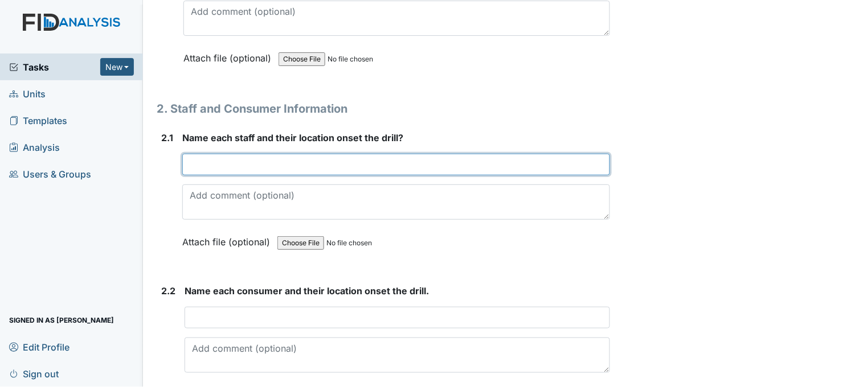
click at [241, 166] on input "text" at bounding box center [396, 165] width 428 height 22
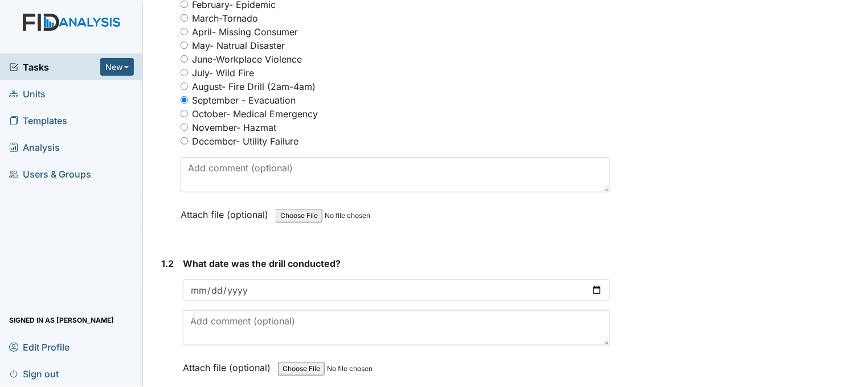
scroll to position [0, 0]
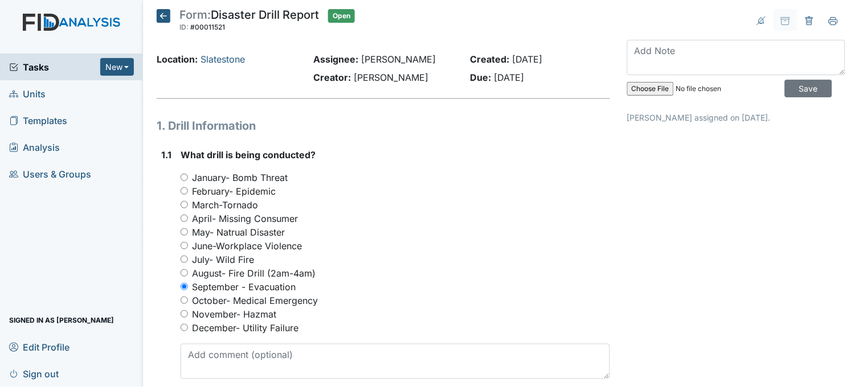
type input "Tawanna med room, Leniyah in bedroom 1, Shantoinette in kitchen"
click at [167, 13] on icon at bounding box center [164, 16] width 14 height 14
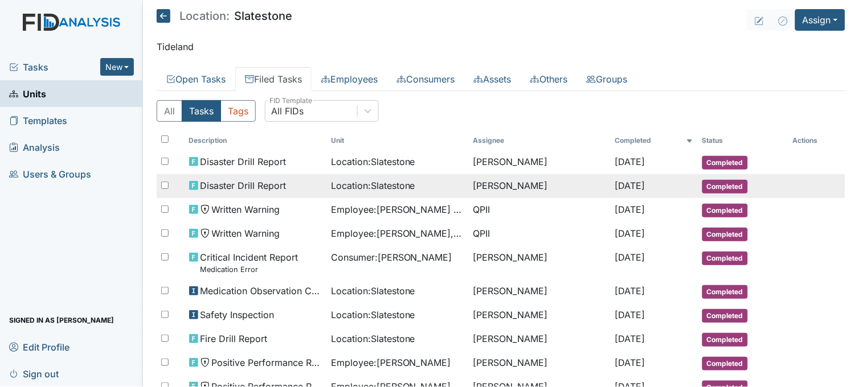
click at [384, 191] on span "Location : Slatestone" at bounding box center [373, 186] width 84 height 14
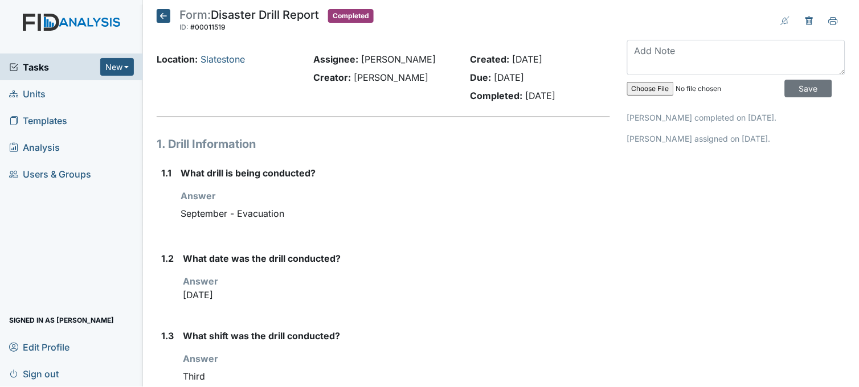
click at [163, 17] on icon at bounding box center [164, 16] width 14 height 14
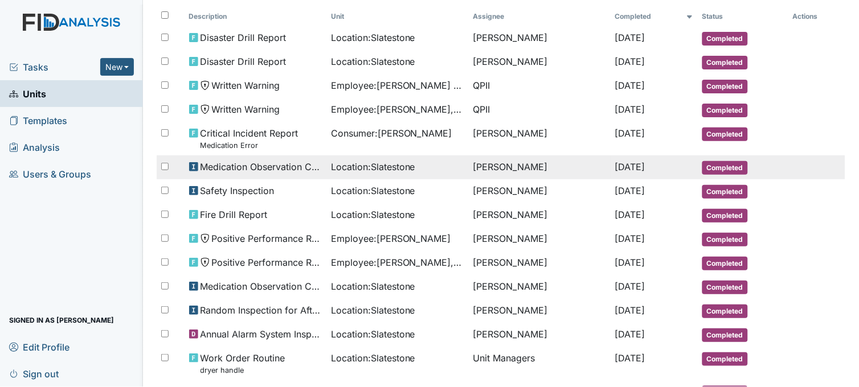
scroll to position [63, 0]
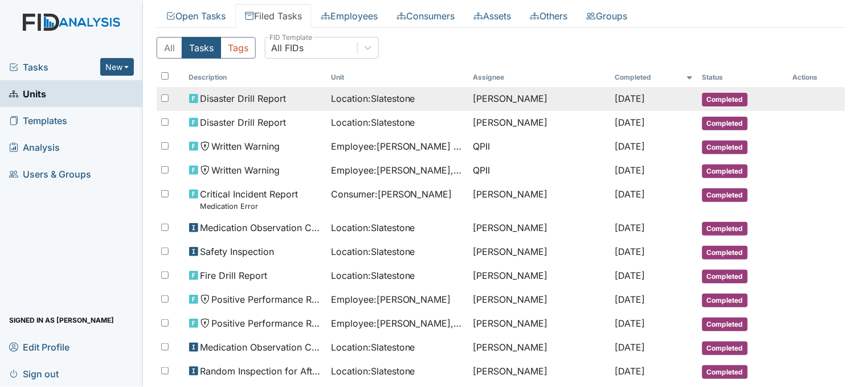
click at [339, 97] on span "Location : Slatestone" at bounding box center [373, 99] width 84 height 14
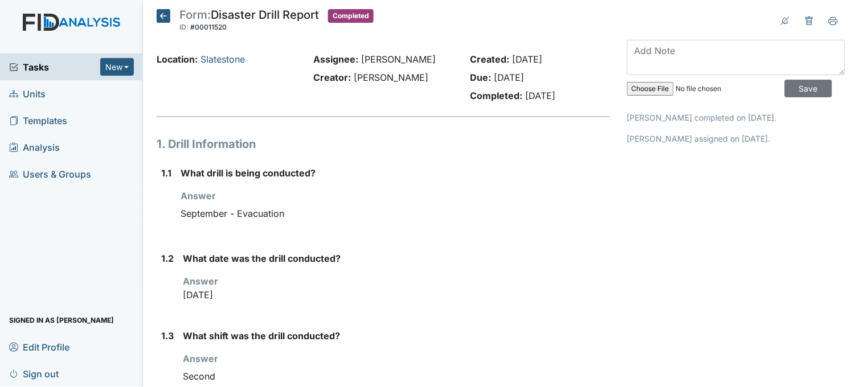
click at [161, 19] on icon at bounding box center [164, 16] width 14 height 14
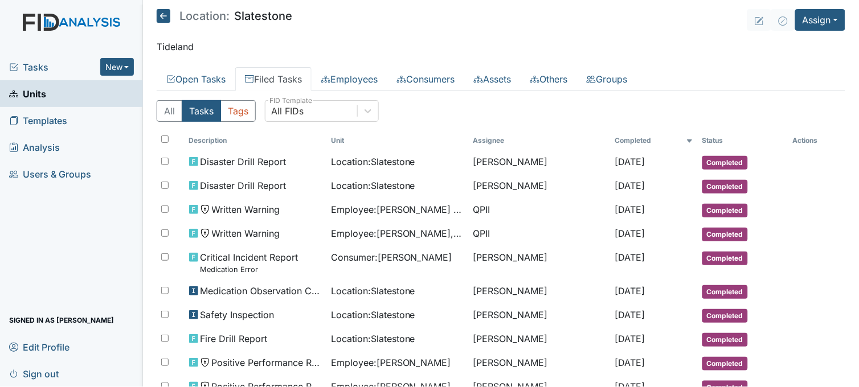
click at [35, 59] on div "Tasks New Form Inspection Document Bundle" at bounding box center [71, 67] width 143 height 27
click at [38, 65] on span "Tasks" at bounding box center [54, 67] width 91 height 14
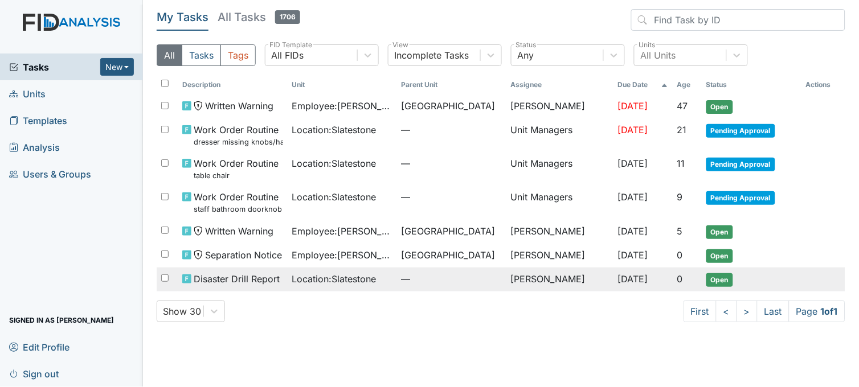
click at [322, 282] on span "Location : Slatestone" at bounding box center [334, 279] width 84 height 14
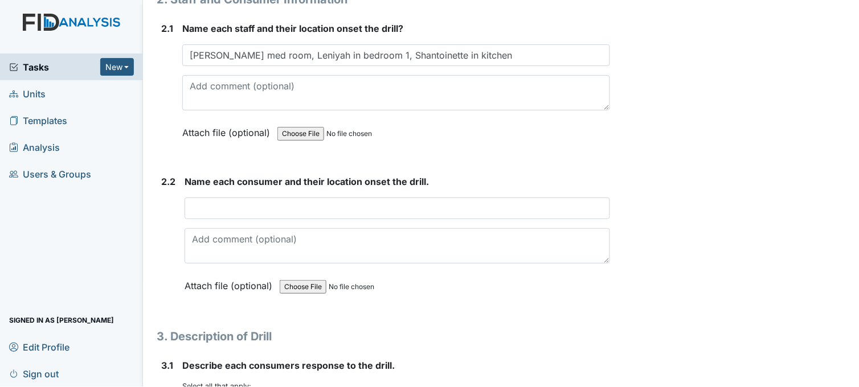
scroll to position [949, 0]
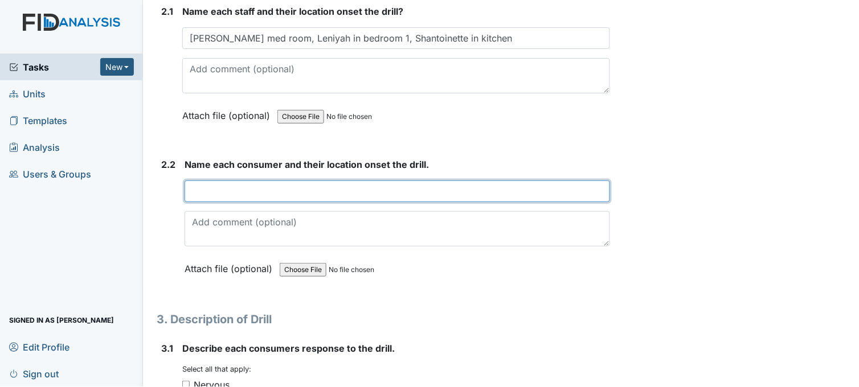
click at [227, 187] on input "text" at bounding box center [396, 191] width 425 height 22
click at [306, 187] on input "CS DF GB in bedrooms, TC living room, DP in dining room" at bounding box center [396, 191] width 425 height 22
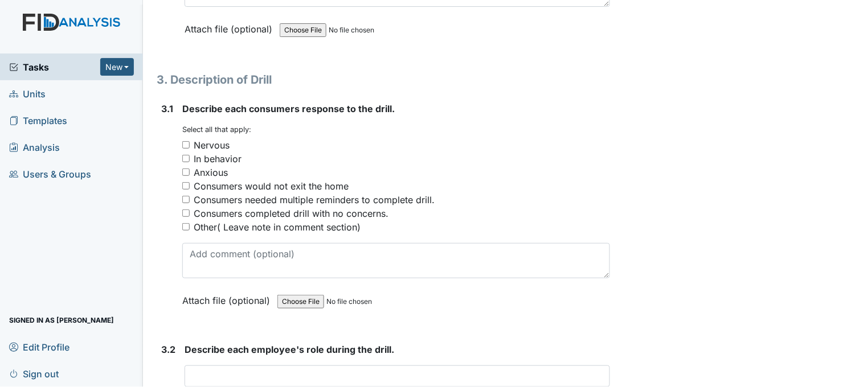
scroll to position [1202, 0]
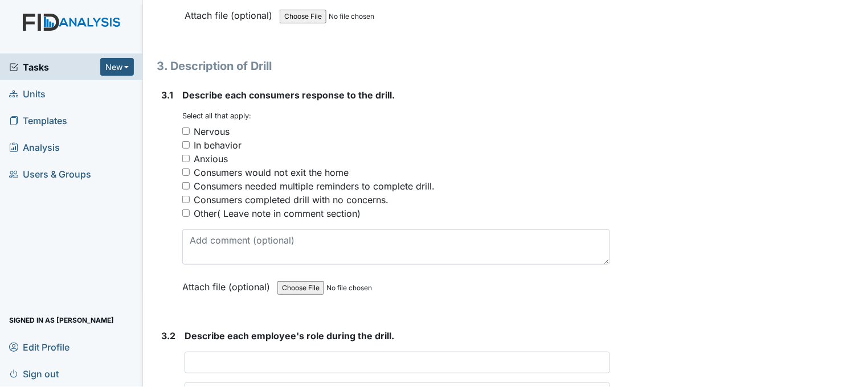
type input "CS DF GB in bedrooms, TC & DH in living room, DP in dining room"
click at [186, 198] on input "Consumers completed drill with no concerns." at bounding box center [185, 199] width 7 height 7
checkbox input "true"
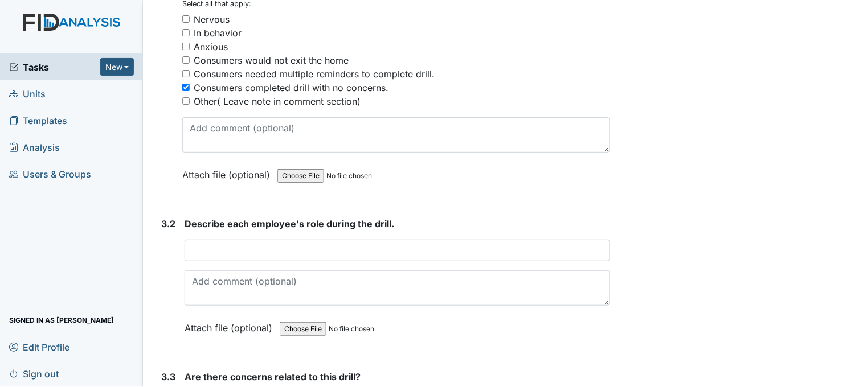
scroll to position [1391, 0]
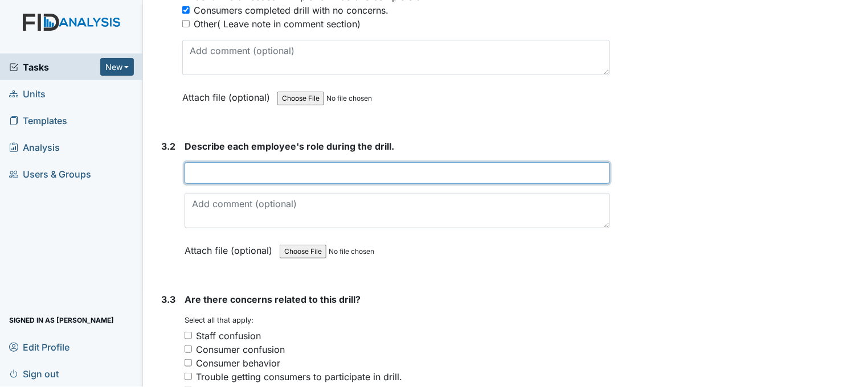
click at [225, 171] on input "text" at bounding box center [396, 173] width 425 height 22
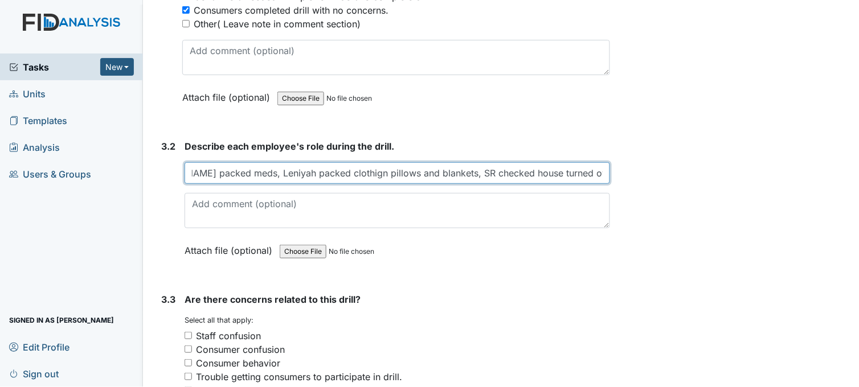
type input "Tawanna packed meds, Leniyah packed clothign pillows and blankets, SR checked h…"
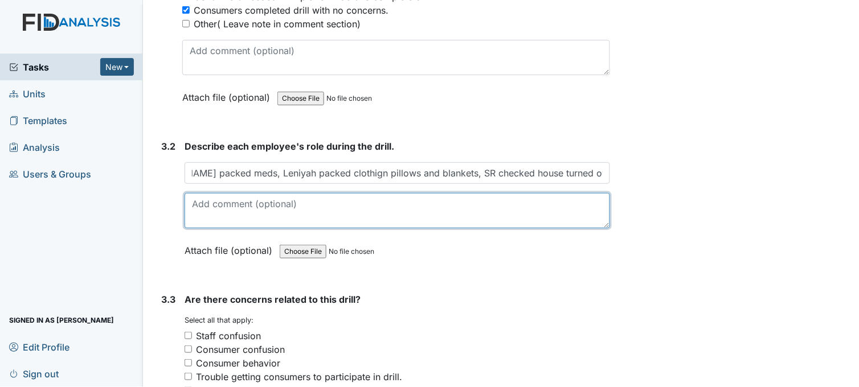
scroll to position [0, 0]
click at [200, 206] on textarea at bounding box center [396, 210] width 425 height 35
type textarea "They all monitored and assisted consumers on the van and went to workshop"
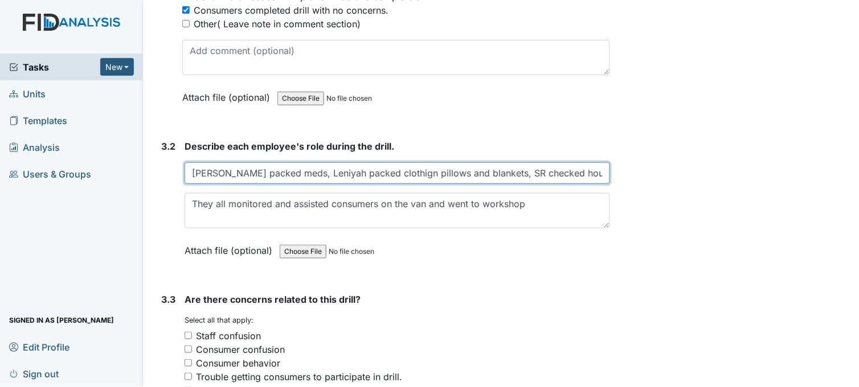
click at [391, 170] on input "Tawanna packed meds, Leniyah packed clothign pillows and blankets, SR checked h…" at bounding box center [396, 173] width 425 height 22
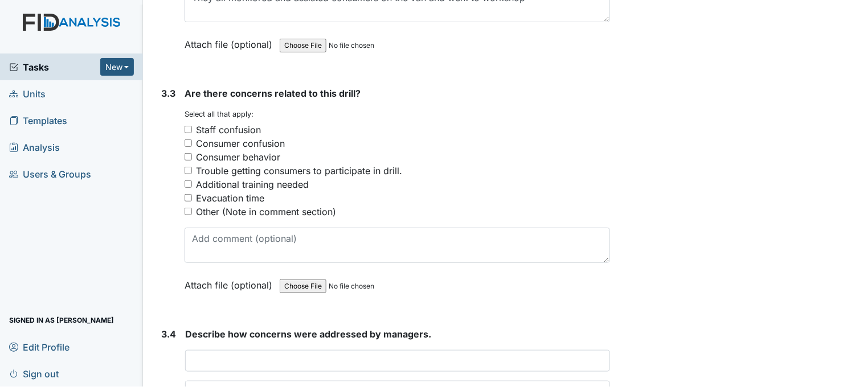
scroll to position [1644, 0]
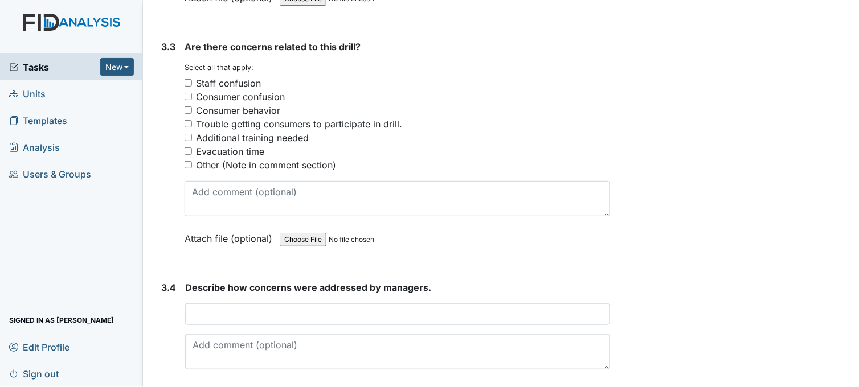
type input "Tawanna packed meds, Leniyah packed clothing pillows and blankets, SR checked h…"
click at [190, 162] on input "Other (Note in comment section)" at bounding box center [187, 164] width 7 height 7
checkbox input "true"
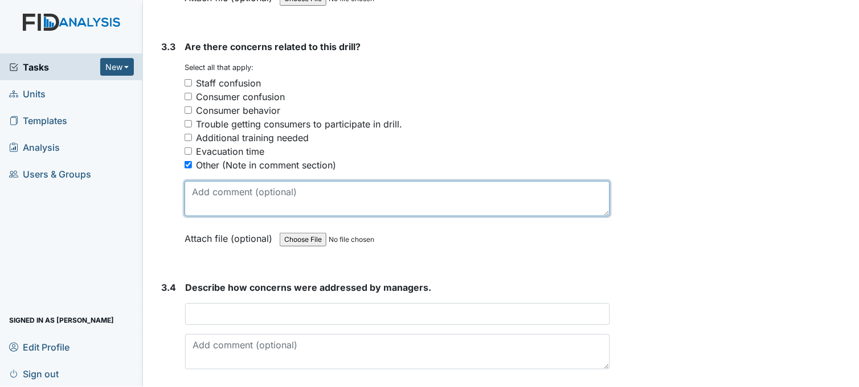
click at [200, 186] on textarea at bounding box center [396, 198] width 425 height 35
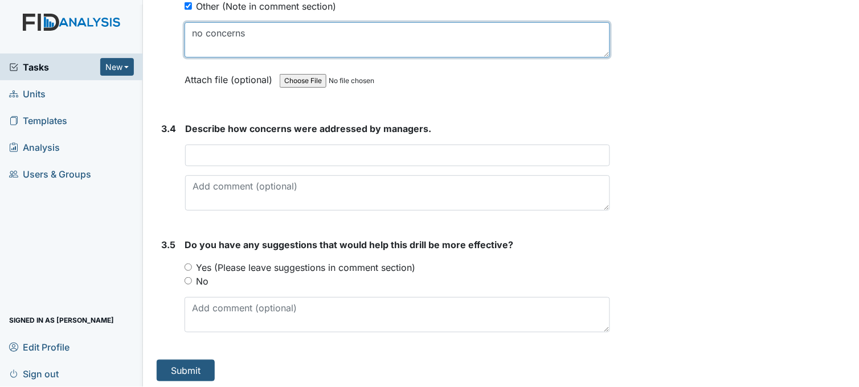
scroll to position [1805, 0]
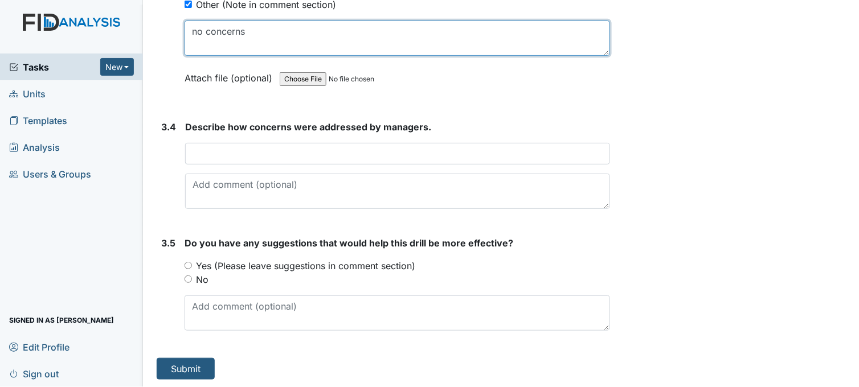
type textarea "no concerns"
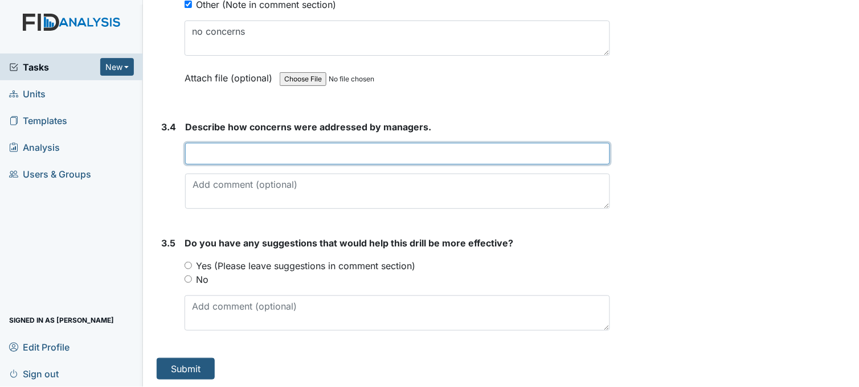
click at [217, 150] on input "text" at bounding box center [397, 154] width 425 height 22
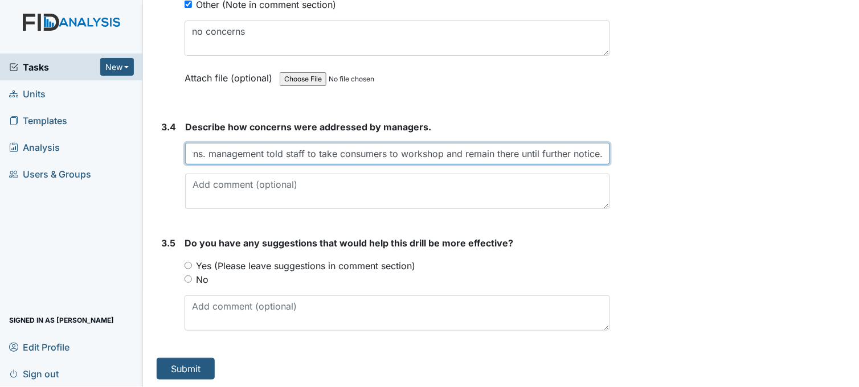
type input "no concerns. management told staff to take consumers to workshop and remain the…"
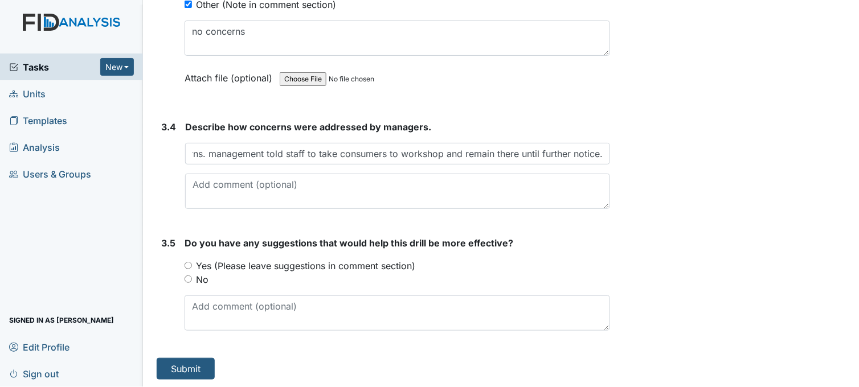
scroll to position [0, 0]
click at [189, 276] on input "No" at bounding box center [187, 279] width 7 height 7
radio input "true"
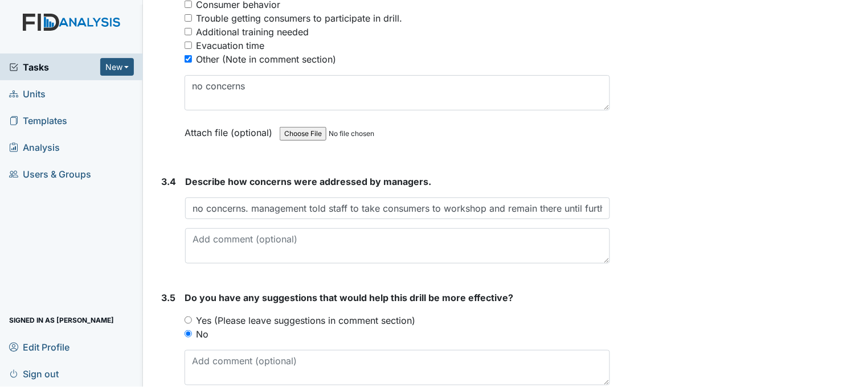
scroll to position [1805, 0]
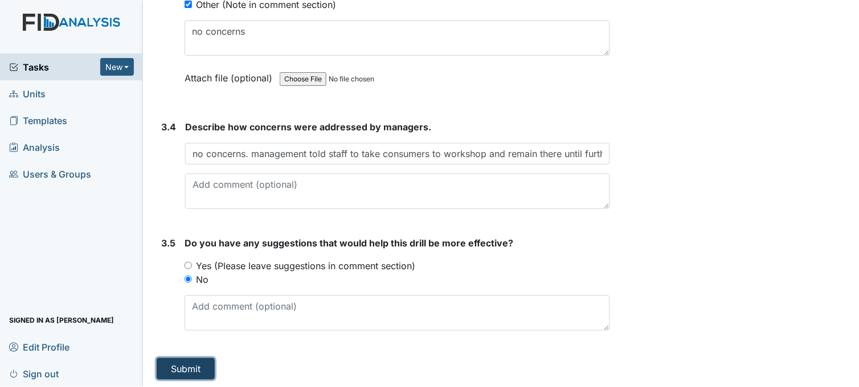
click at [202, 360] on button "Submit" at bounding box center [186, 369] width 58 height 22
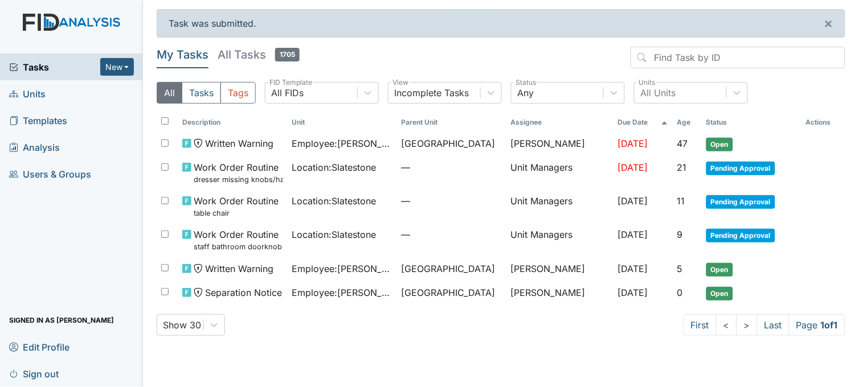
click at [37, 92] on span "Units" at bounding box center [27, 94] width 36 height 18
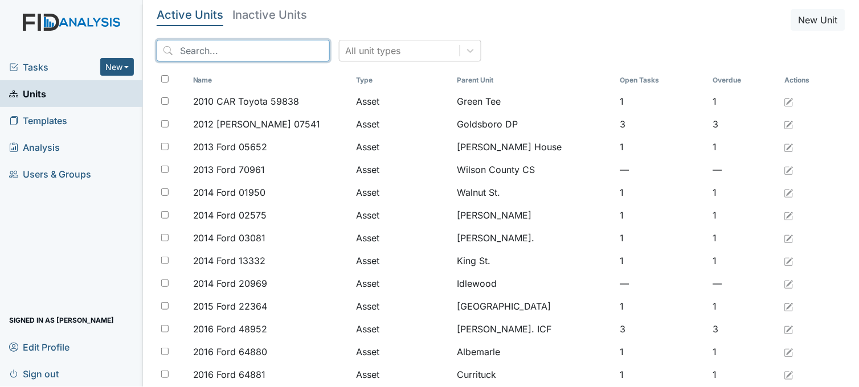
click at [205, 48] on input "search" at bounding box center [243, 51] width 173 height 22
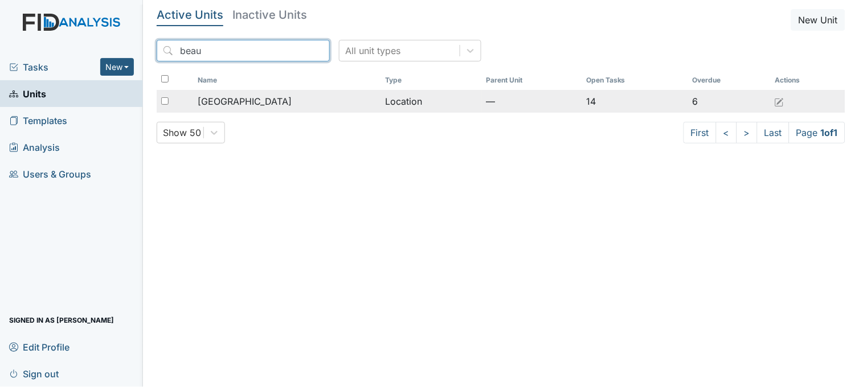
type input "beau"
click at [242, 98] on span "Beaufort Heights" at bounding box center [245, 102] width 94 height 14
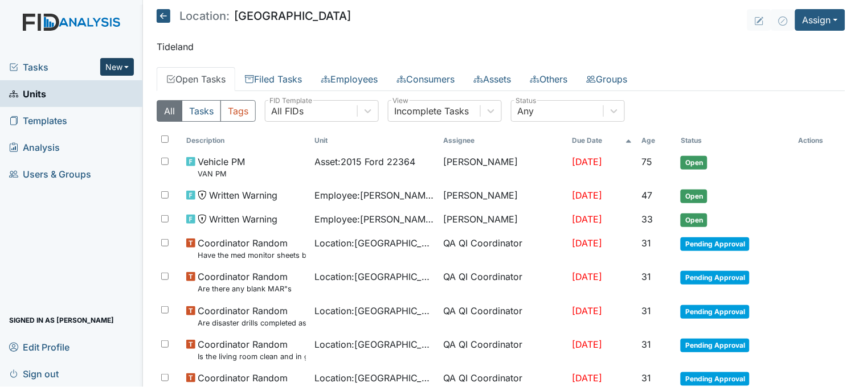
click at [127, 69] on button "New" at bounding box center [117, 67] width 34 height 18
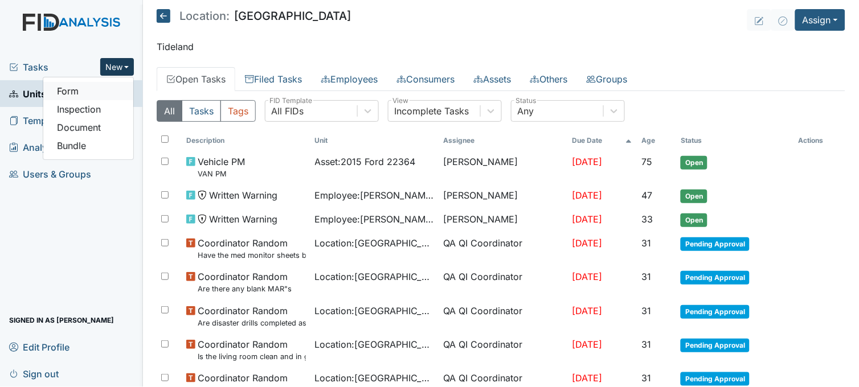
click at [103, 94] on link "Form" at bounding box center [88, 91] width 90 height 18
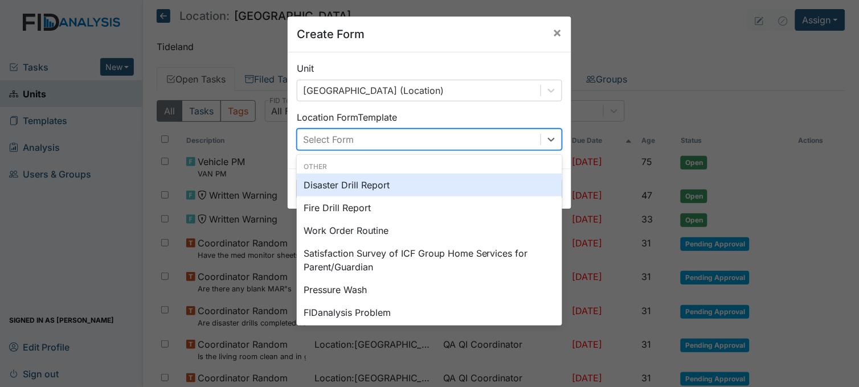
click at [424, 143] on div "Select Form" at bounding box center [418, 139] width 243 height 20
click at [360, 183] on div "Disaster Drill Report" at bounding box center [429, 185] width 265 height 23
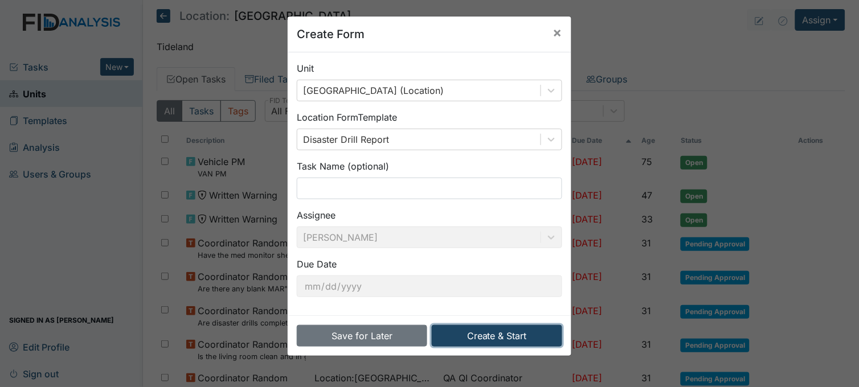
click at [490, 334] on button "Create & Start" at bounding box center [497, 336] width 130 height 22
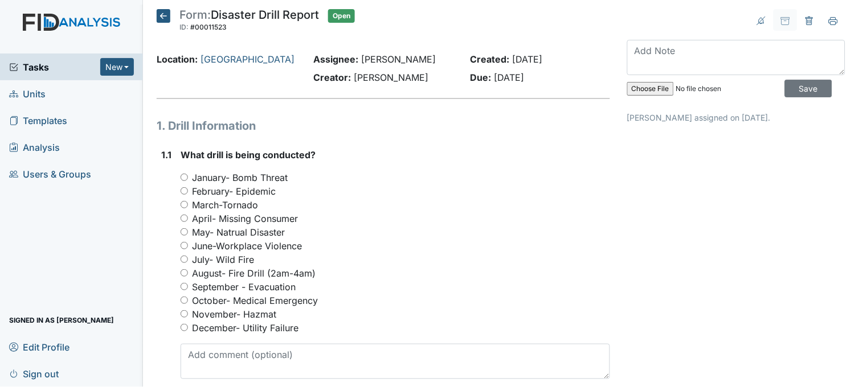
click at [183, 288] on input "September - Evacuation" at bounding box center [183, 286] width 7 height 7
radio input "true"
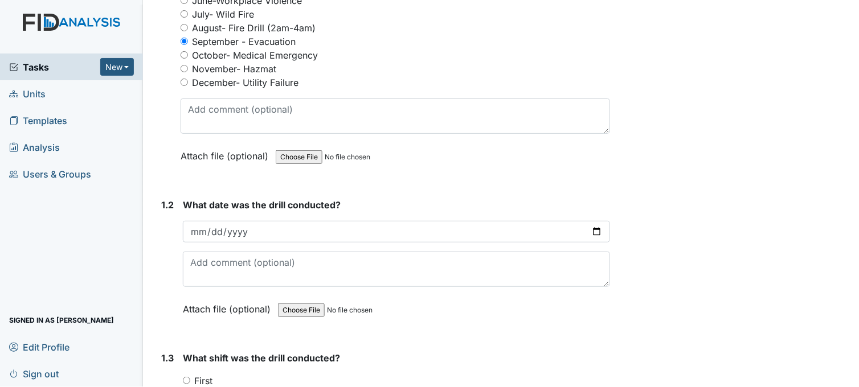
scroll to position [253, 0]
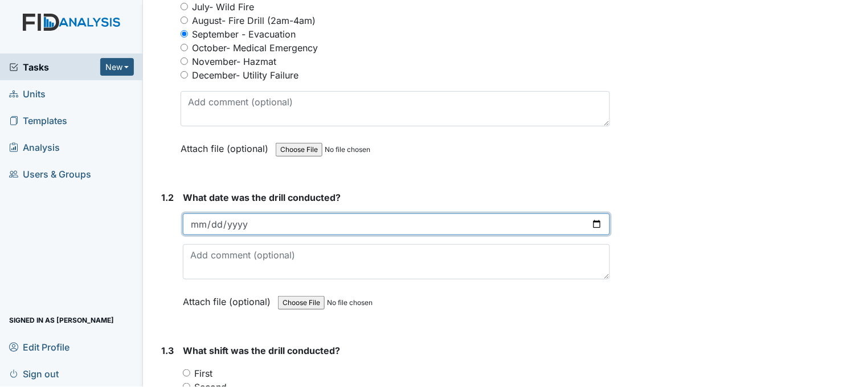
click at [593, 224] on input "date" at bounding box center [396, 225] width 427 height 22
type input "2025-09-26"
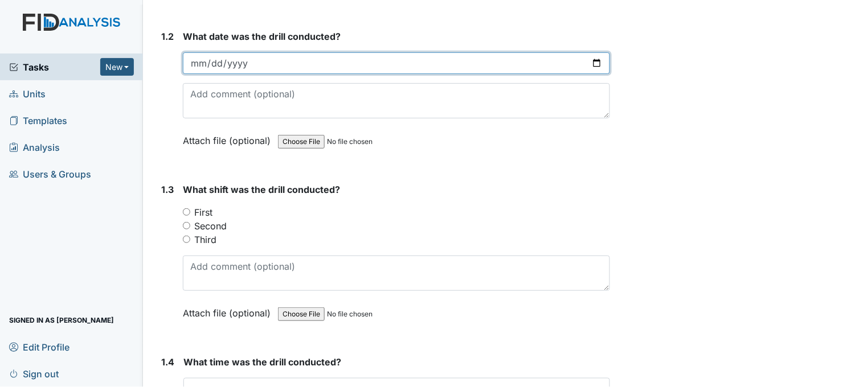
scroll to position [442, 0]
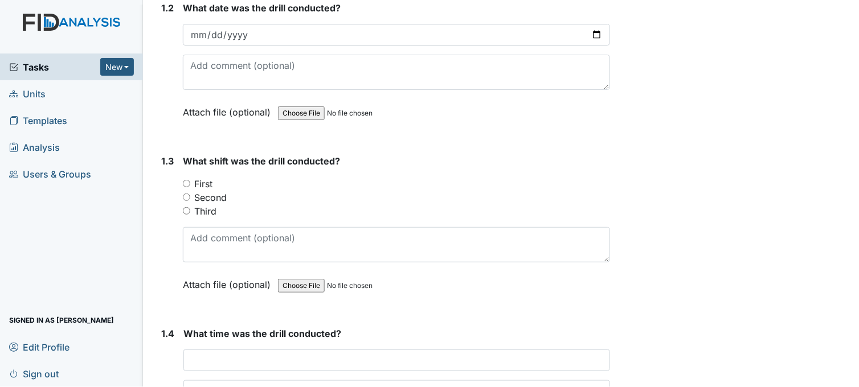
click at [186, 208] on input "Third" at bounding box center [186, 210] width 7 height 7
radio input "true"
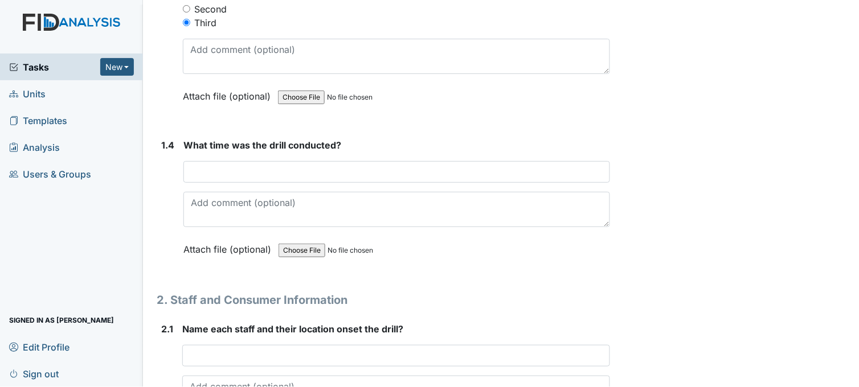
scroll to position [633, 0]
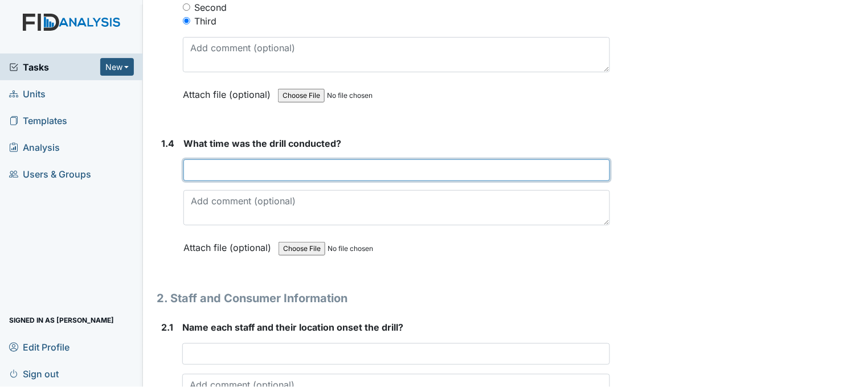
click at [240, 168] on input "text" at bounding box center [396, 170] width 426 height 22
click at [195, 168] on input "637" at bounding box center [396, 170] width 426 height 22
click at [217, 169] on input "6:37" at bounding box center [396, 170] width 426 height 22
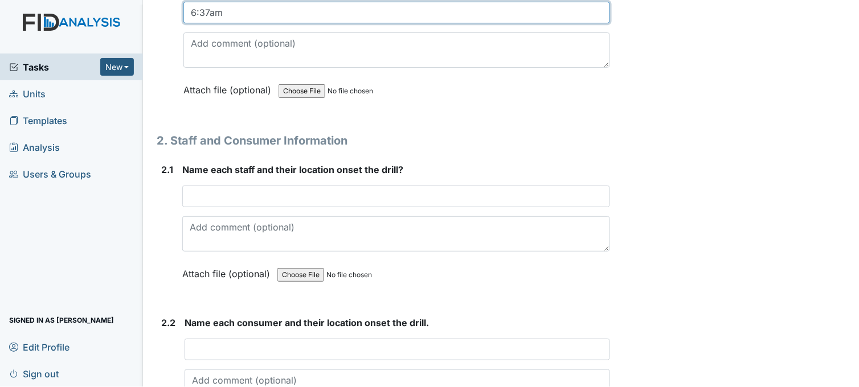
scroll to position [822, 0]
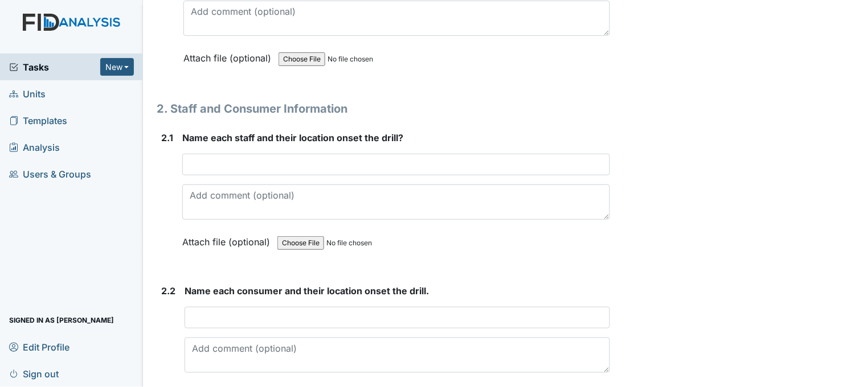
type input "6:37am"
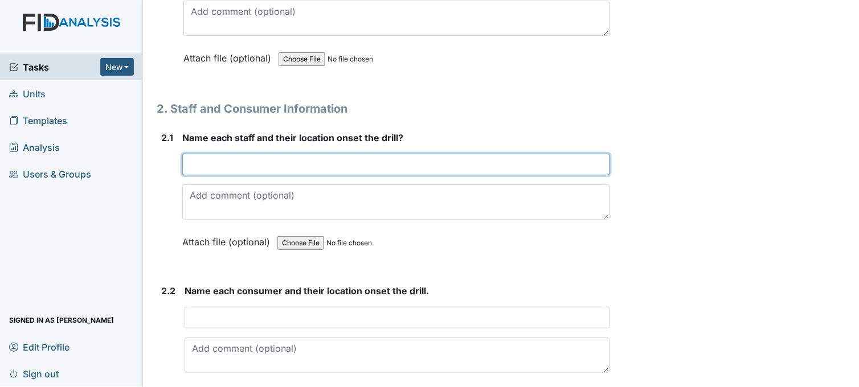
click at [224, 161] on input "text" at bounding box center [396, 165] width 428 height 22
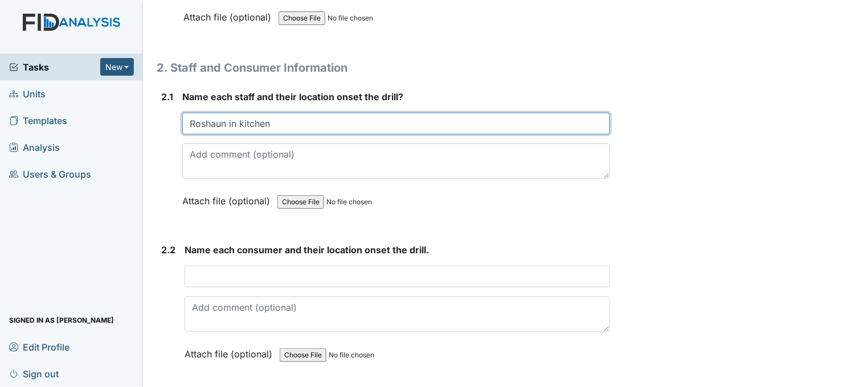
scroll to position [949, 0]
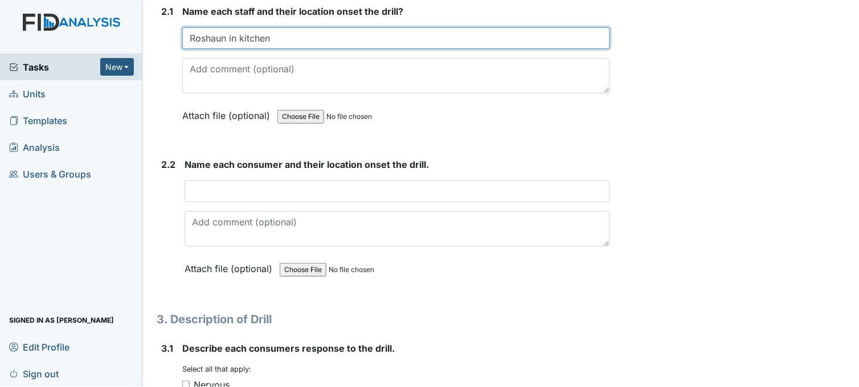
type input "Roshaun in kitchen"
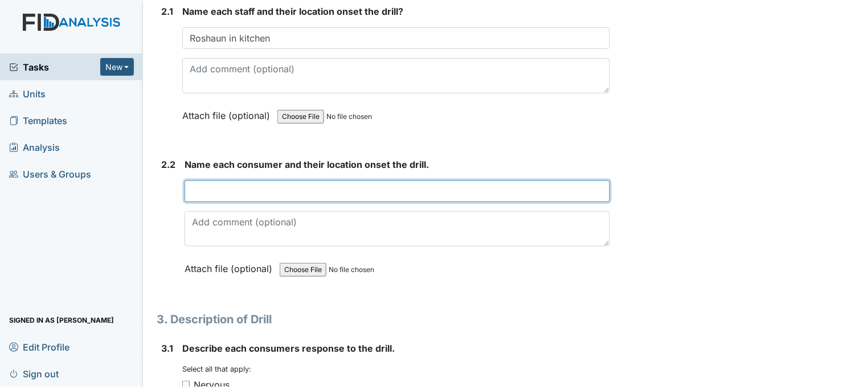
click at [247, 187] on input "text" at bounding box center [396, 191] width 425 height 22
click at [314, 186] on input "JA ME TO JD CL CC all in their bedrooms" at bounding box center [396, 191] width 425 height 22
click at [311, 191] on input "JA ME TO JD CL CC all in their bedrooms" at bounding box center [396, 191] width 425 height 22
type input "JA ME TO JD CL CC all in their bedrooms"
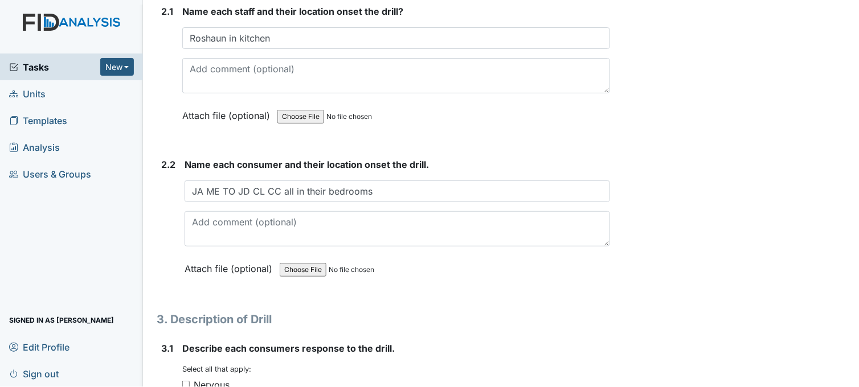
click at [425, 256] on input "file" at bounding box center [357, 269] width 155 height 27
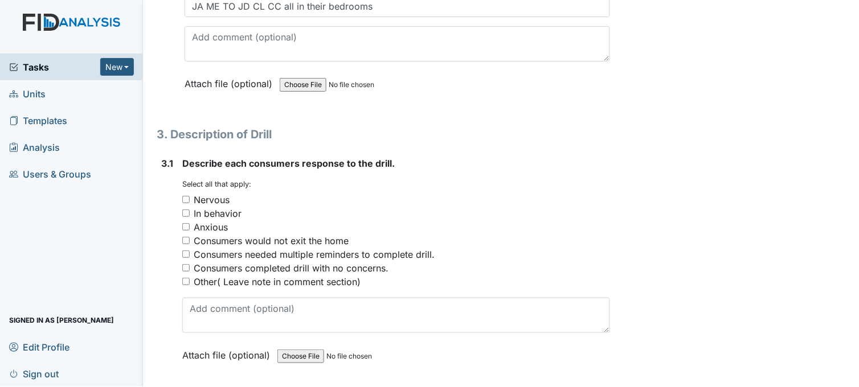
scroll to position [1139, 0]
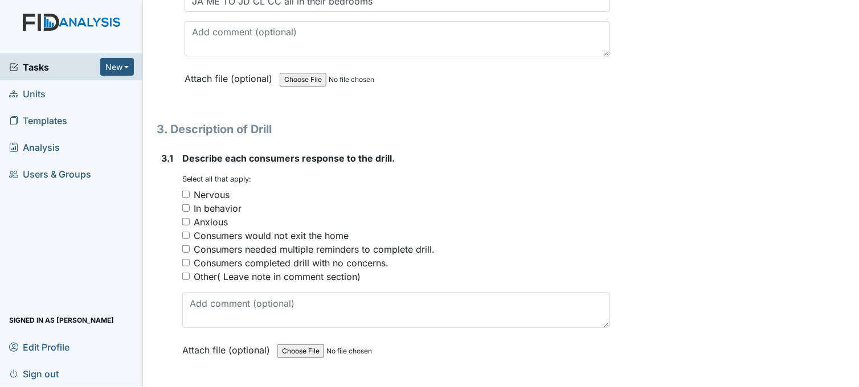
click at [188, 249] on input "Consumers needed multiple reminders to complete drill." at bounding box center [185, 248] width 7 height 7
checkbox input "true"
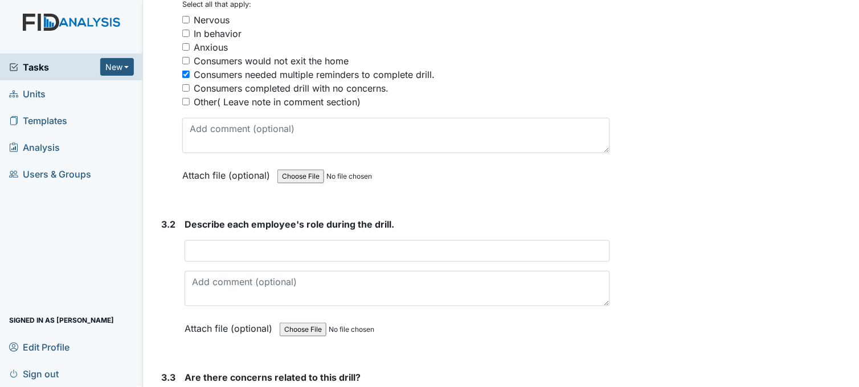
scroll to position [1328, 0]
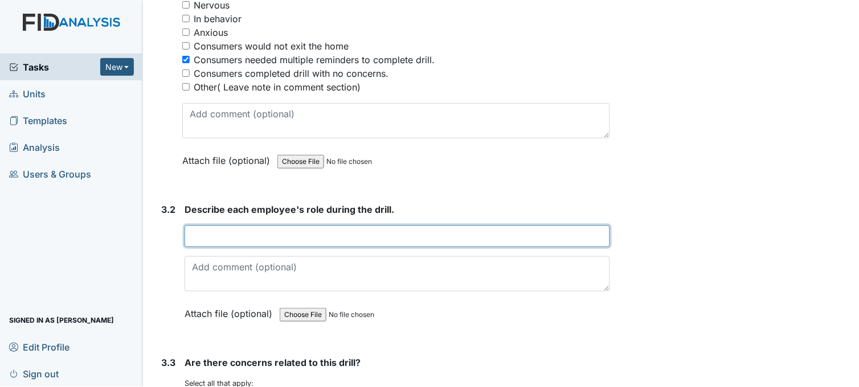
click at [283, 236] on input "text" at bounding box center [396, 236] width 425 height 22
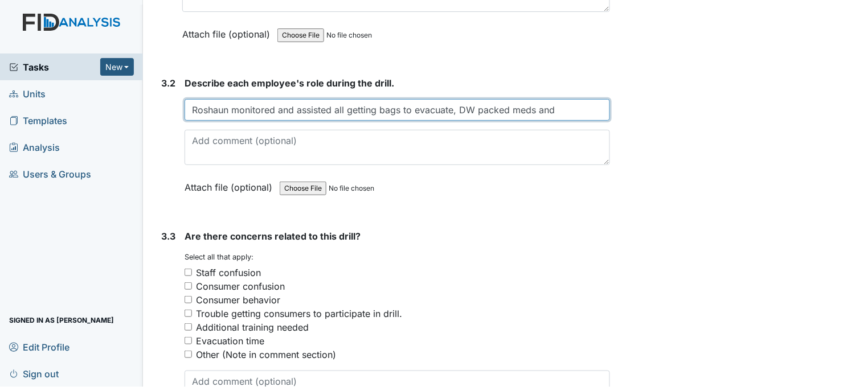
scroll to position [1518, 0]
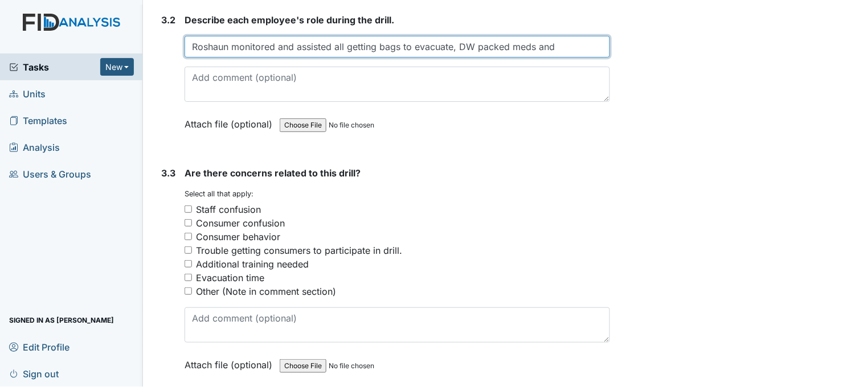
type input "Roshaun monitored and assisted all getting bags to evacuate, DW packed meds and"
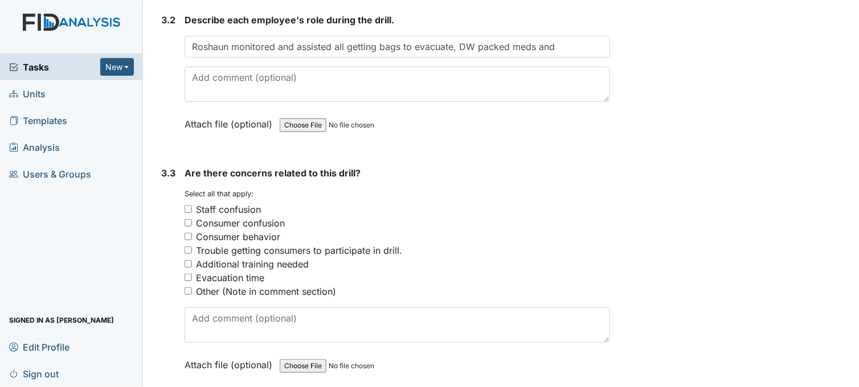
click at [186, 247] on input "Trouble getting consumers to participate in drill." at bounding box center [187, 250] width 7 height 7
checkbox input "true"
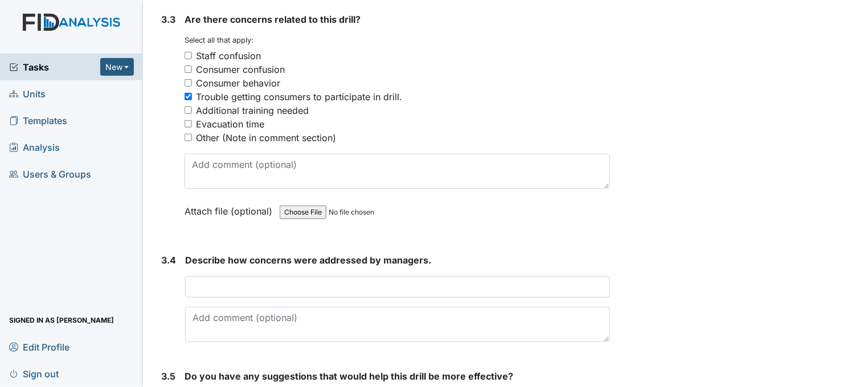
scroll to position [1708, 0]
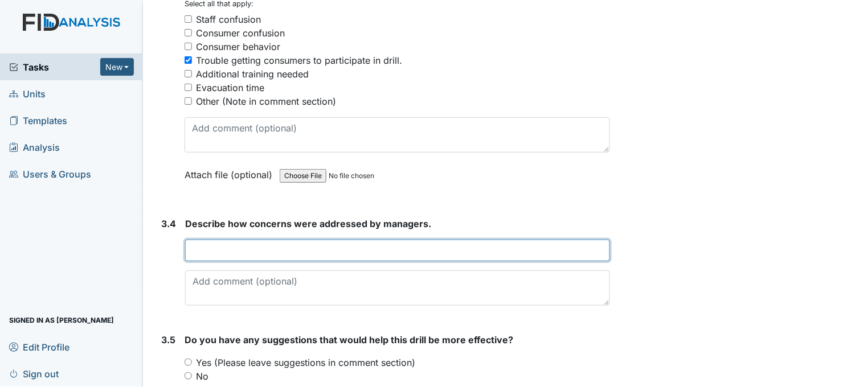
click at [240, 242] on input "text" at bounding box center [397, 251] width 425 height 22
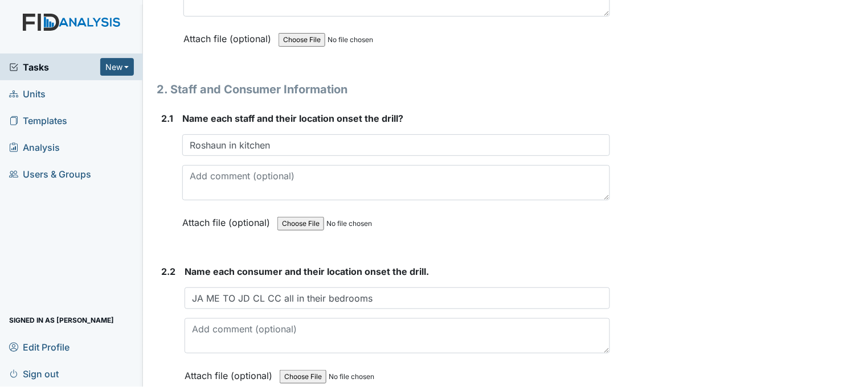
scroll to position [885, 0]
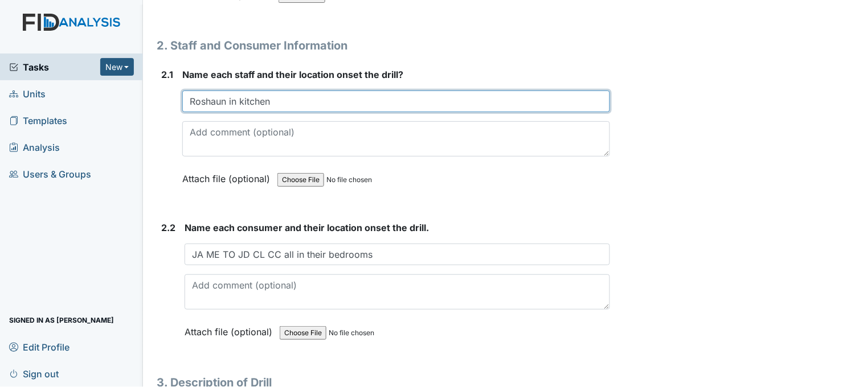
click at [285, 100] on input "Roshaun in kitchen" at bounding box center [396, 102] width 428 height 22
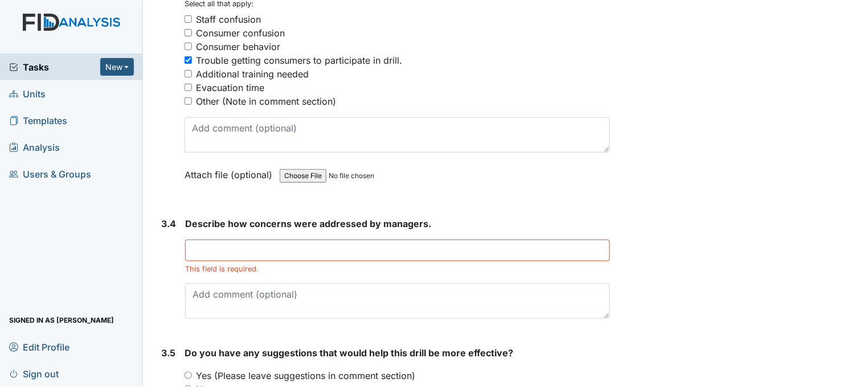
scroll to position [1818, 0]
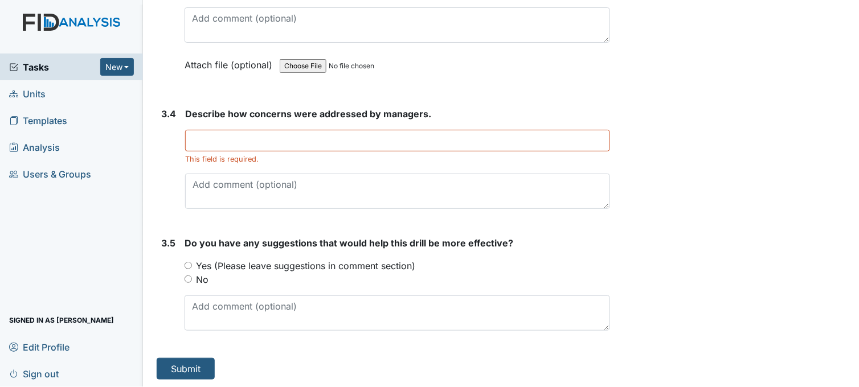
type input "Roshaun in kitchen and DW in med room"
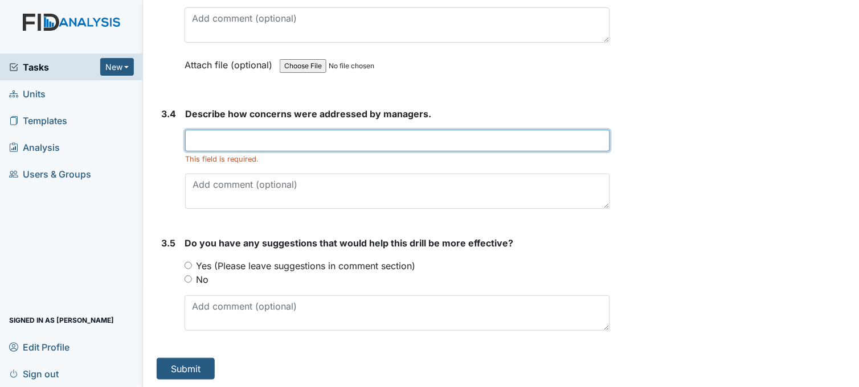
click at [229, 145] on input "text" at bounding box center [397, 141] width 425 height 22
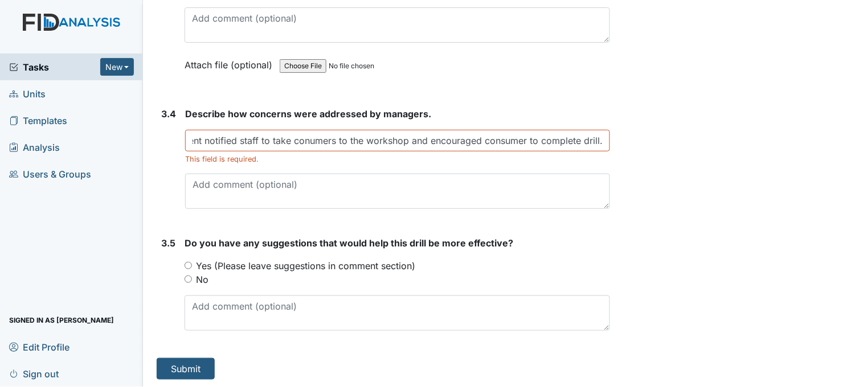
scroll to position [0, 0]
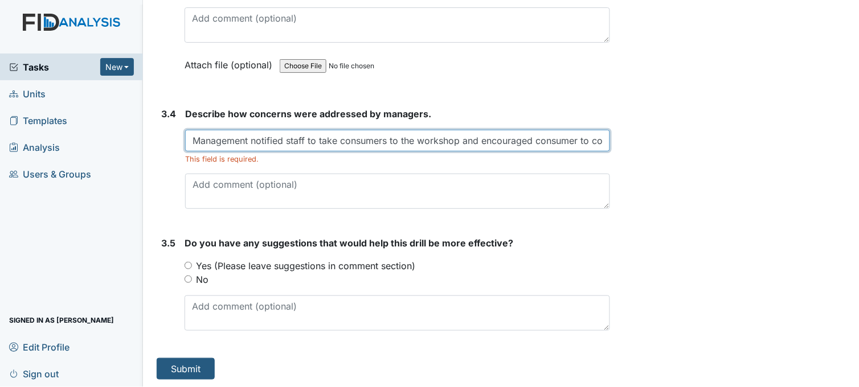
type input "Management notified staff to take consumers to the workshop and encouraged cons…"
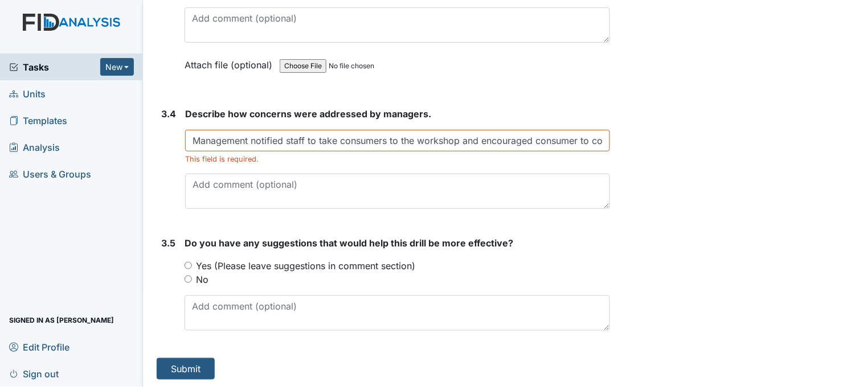
click at [186, 276] on input "No" at bounding box center [187, 279] width 7 height 7
radio input "true"
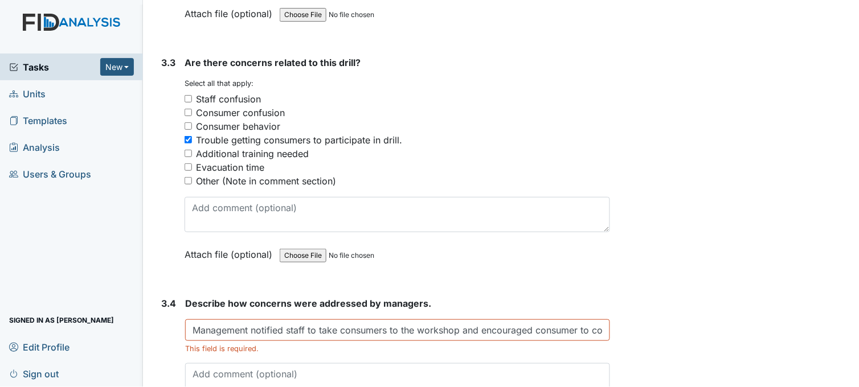
scroll to position [1565, 0]
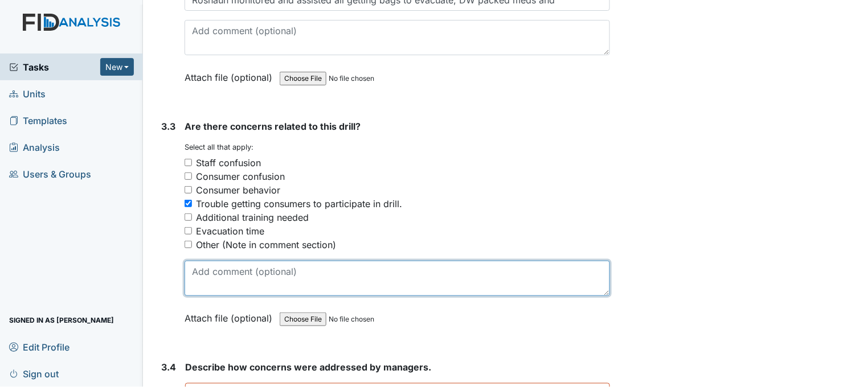
click at [223, 276] on textarea at bounding box center [396, 278] width 425 height 35
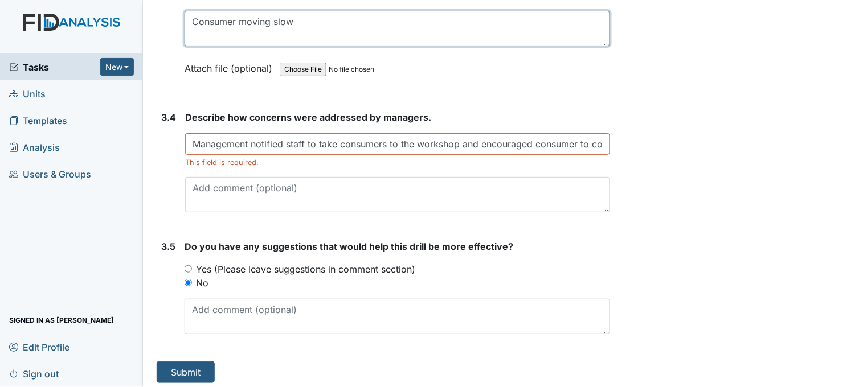
scroll to position [1818, 0]
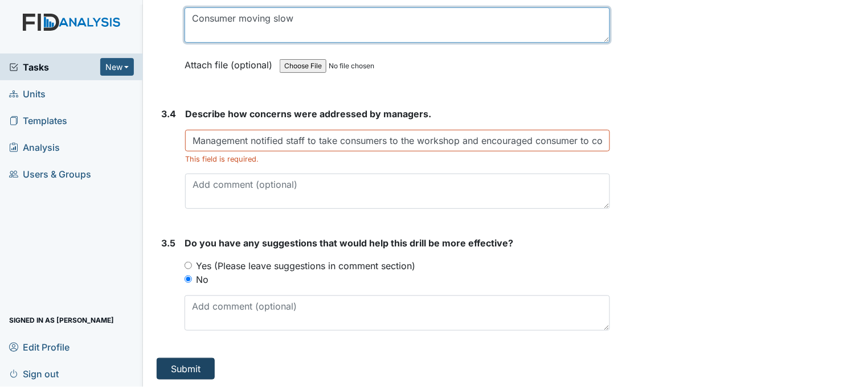
type textarea "Consumer moving slow"
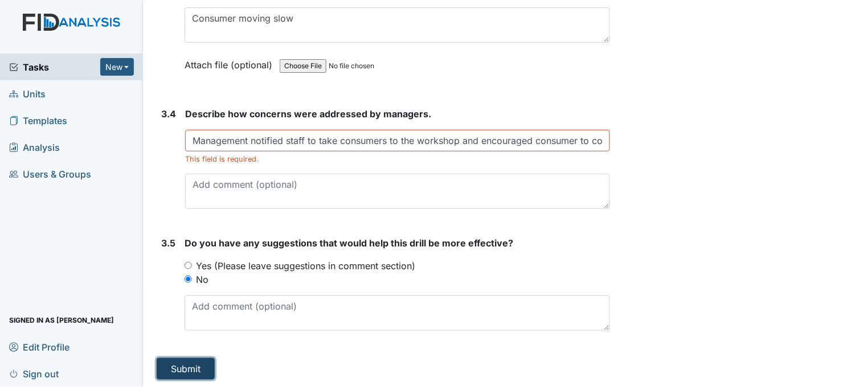
click at [184, 363] on button "Submit" at bounding box center [186, 369] width 58 height 22
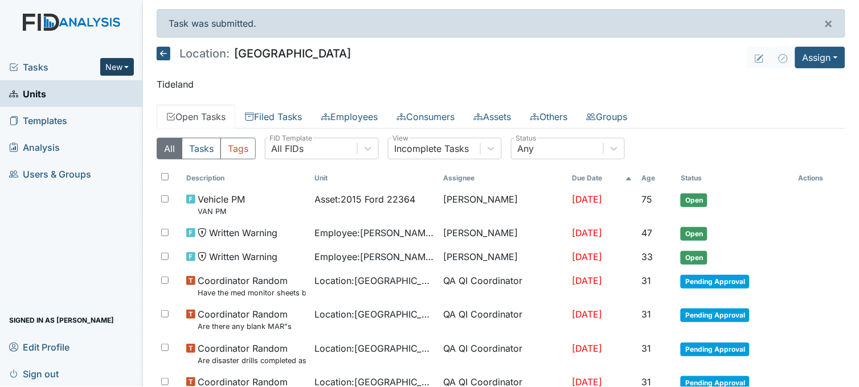
click at [110, 65] on button "New" at bounding box center [117, 67] width 34 height 18
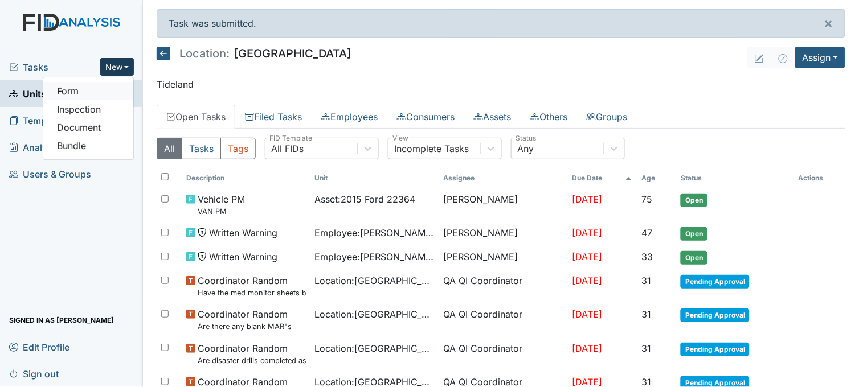
click at [102, 90] on link "Form" at bounding box center [88, 91] width 90 height 18
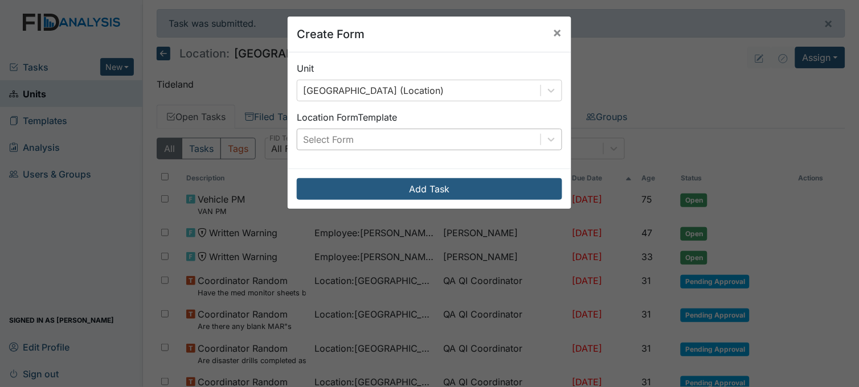
click at [383, 139] on div "Select Form" at bounding box center [418, 139] width 243 height 20
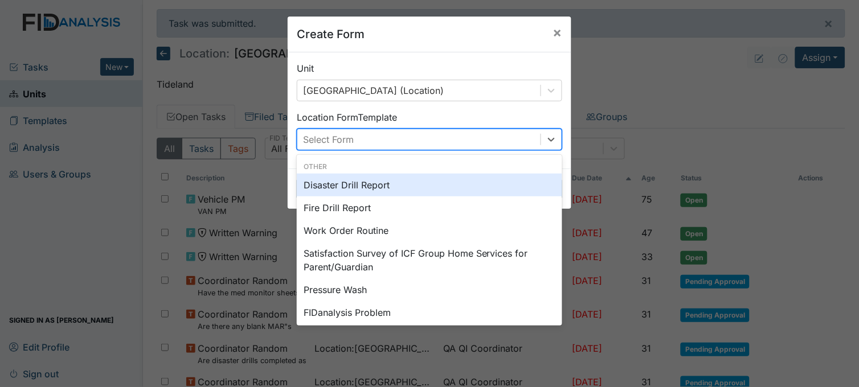
click at [363, 186] on div "Disaster Drill Report" at bounding box center [429, 185] width 265 height 23
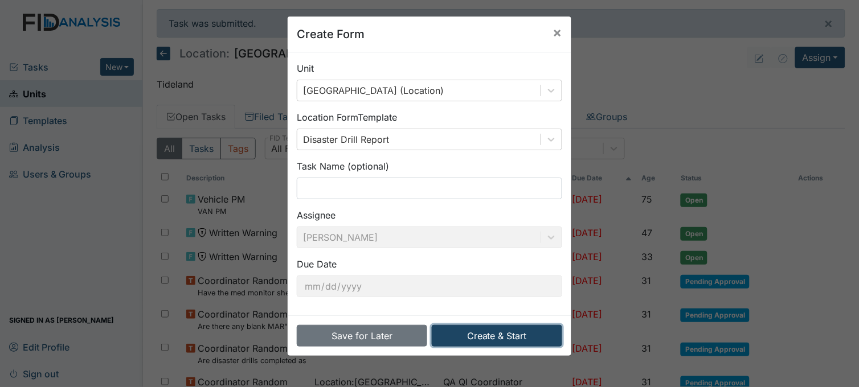
click at [474, 332] on button "Create & Start" at bounding box center [497, 336] width 130 height 22
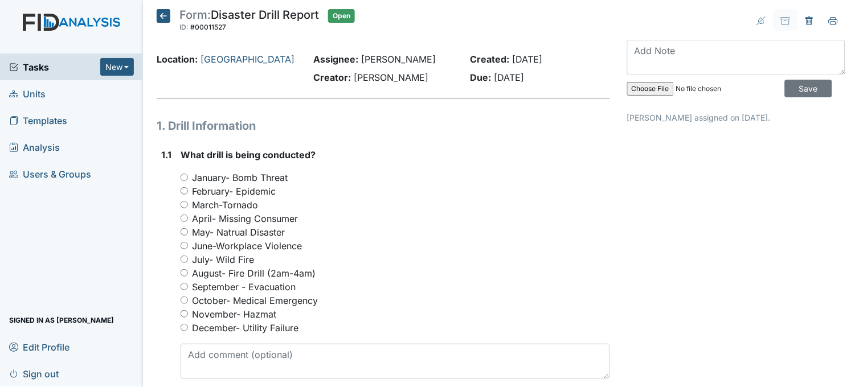
click at [183, 284] on input "September - Evacuation" at bounding box center [183, 286] width 7 height 7
radio input "true"
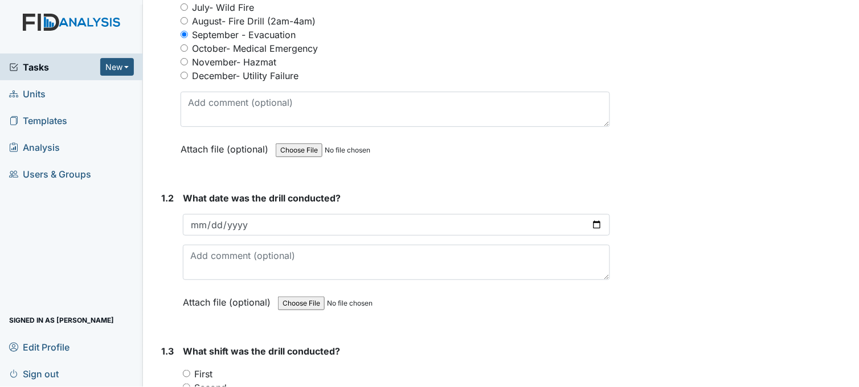
scroll to position [253, 0]
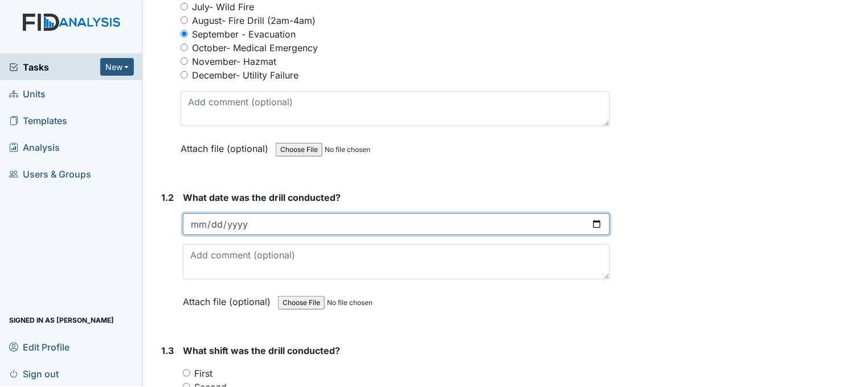
click at [590, 223] on input "date" at bounding box center [396, 225] width 427 height 22
type input "[DATE]"
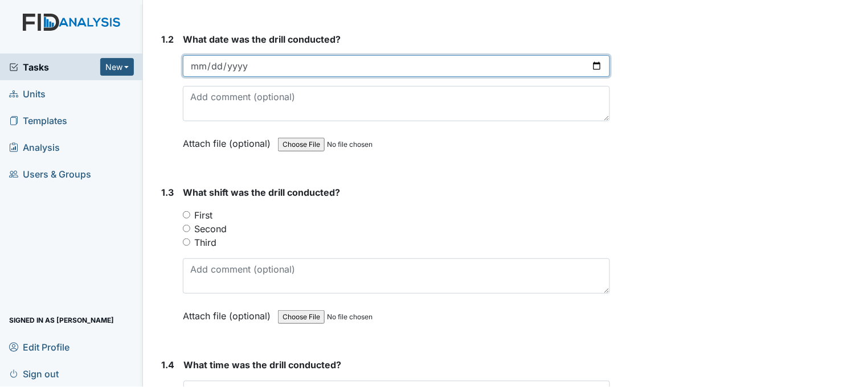
scroll to position [442, 0]
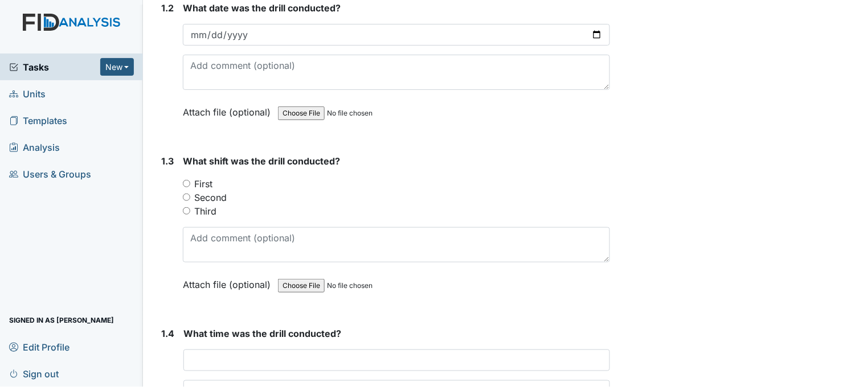
click at [186, 196] on input "Second" at bounding box center [186, 197] width 7 height 7
radio input "true"
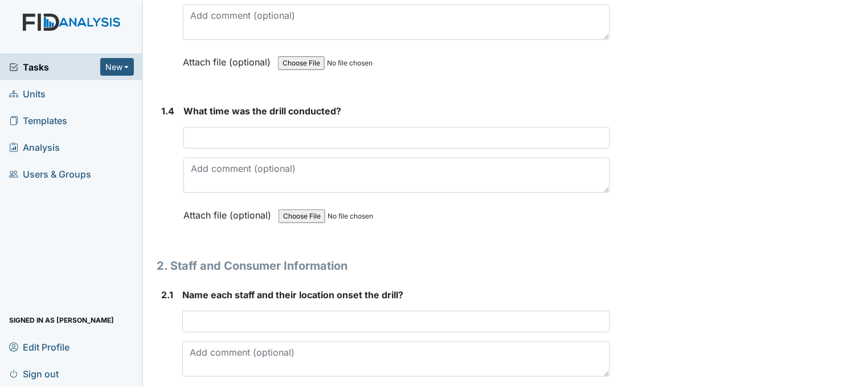
scroll to position [696, 0]
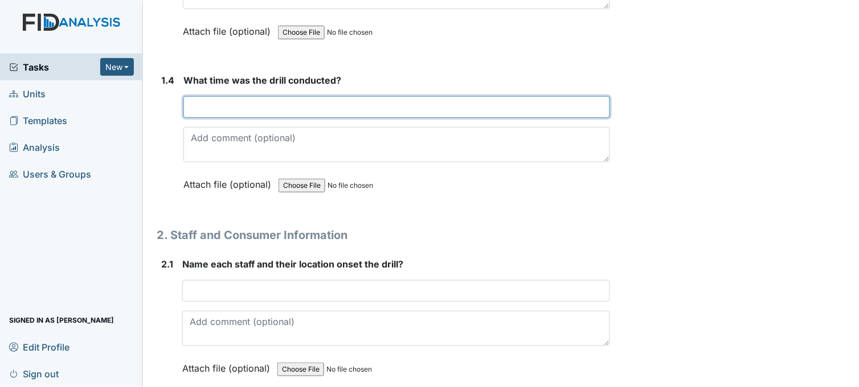
click at [247, 105] on input "text" at bounding box center [396, 107] width 426 height 22
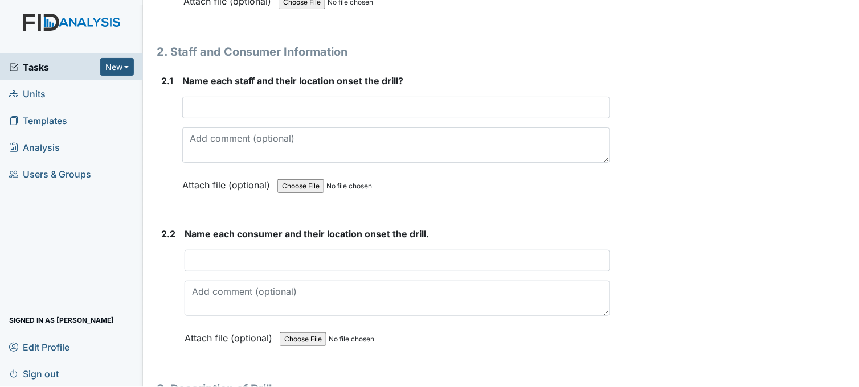
scroll to position [885, 0]
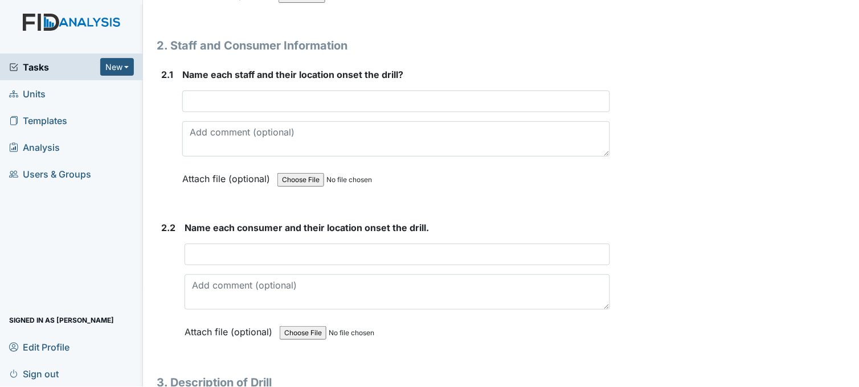
type input "7:08pm"
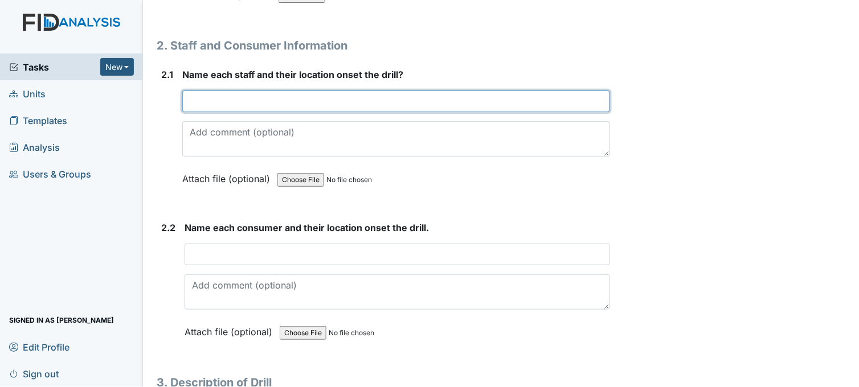
click at [275, 100] on input "text" at bounding box center [396, 102] width 428 height 22
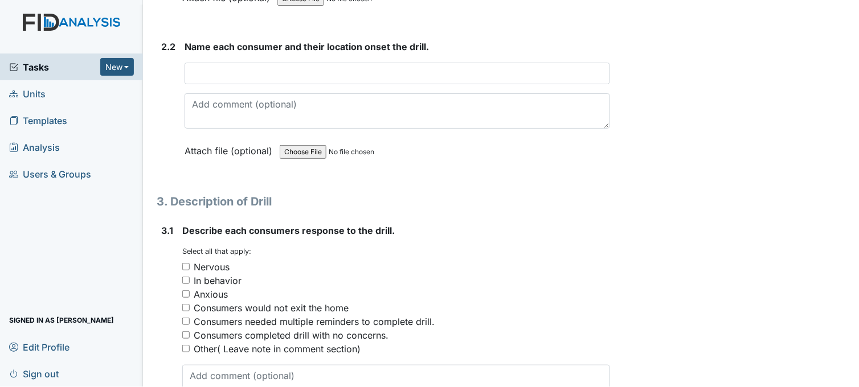
scroll to position [1075, 0]
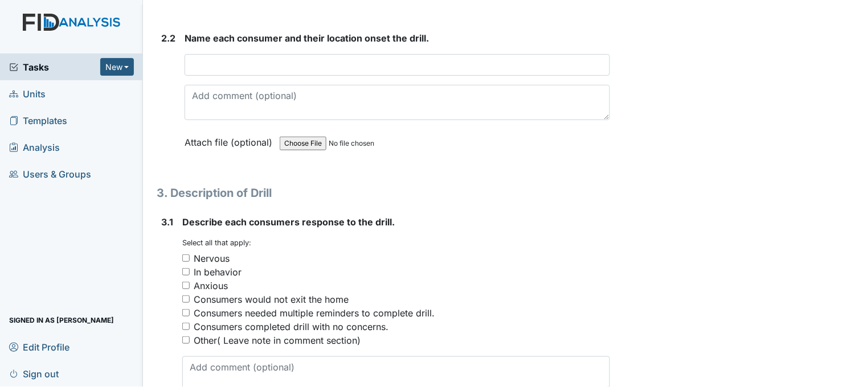
type input "Dustin in living room, Alexsia in kitchen"
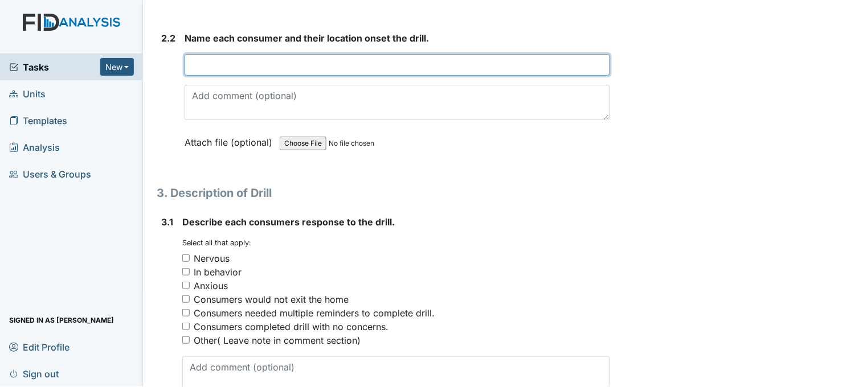
click at [235, 61] on input "text" at bounding box center [396, 65] width 425 height 22
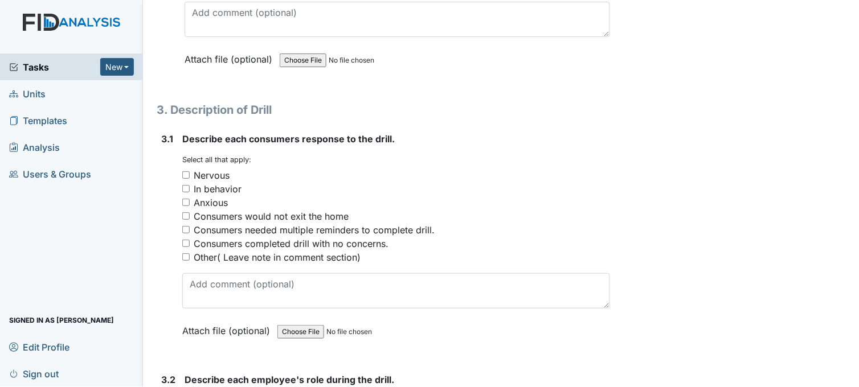
scroll to position [1202, 0]
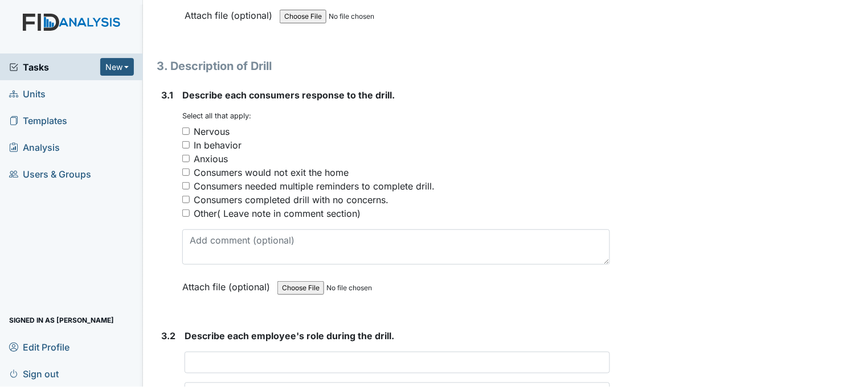
type input "WO CL CC in living room, JA JD LE in bedrooms"
click at [186, 198] on input "Consumers completed drill with no concerns." at bounding box center [185, 199] width 7 height 7
checkbox input "true"
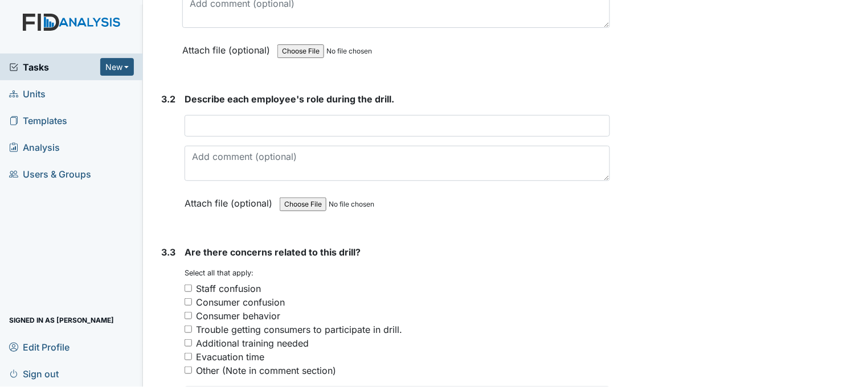
scroll to position [1455, 0]
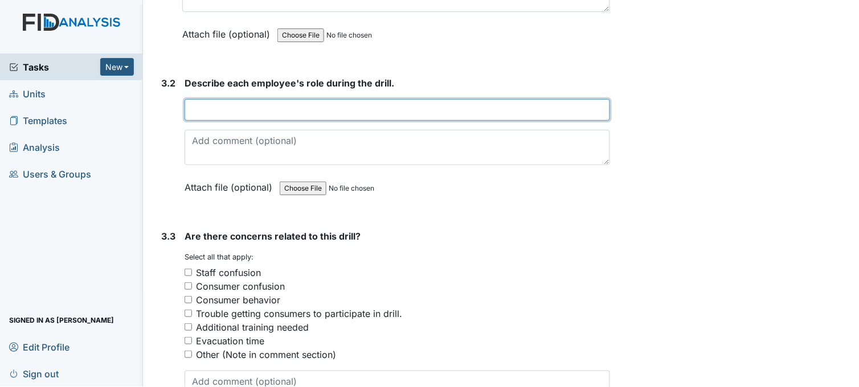
click at [221, 110] on input "text" at bounding box center [396, 110] width 425 height 22
type input "R"
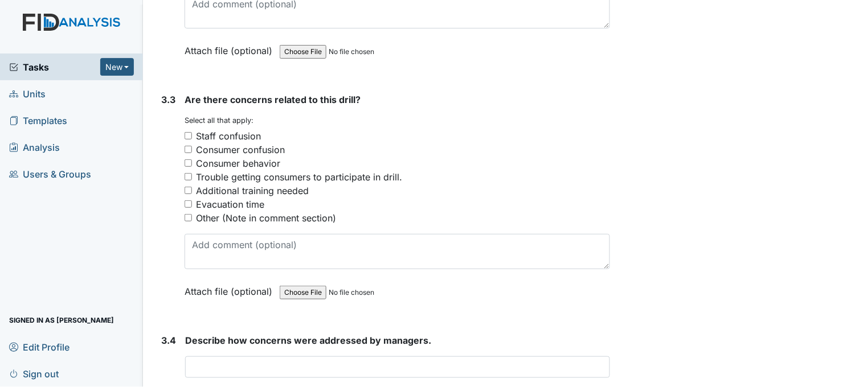
scroll to position [1581, 0]
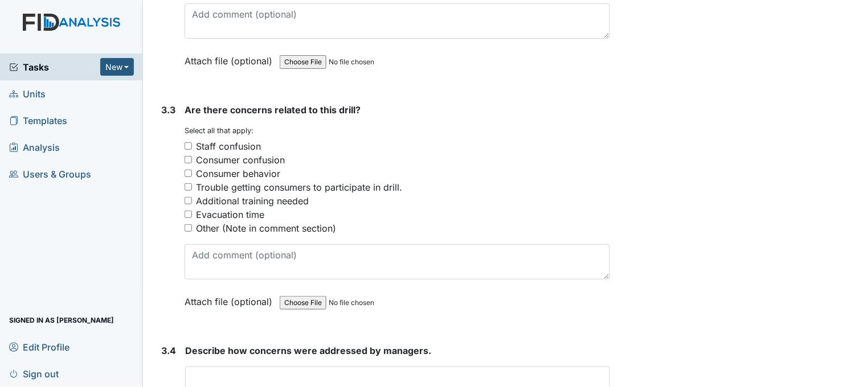
type input "Dustin gathered meds and monitored consumers, Alexsia gathered extra clothing p…"
click at [189, 225] on input "Other (Note in comment section)" at bounding box center [187, 227] width 7 height 7
checkbox input "true"
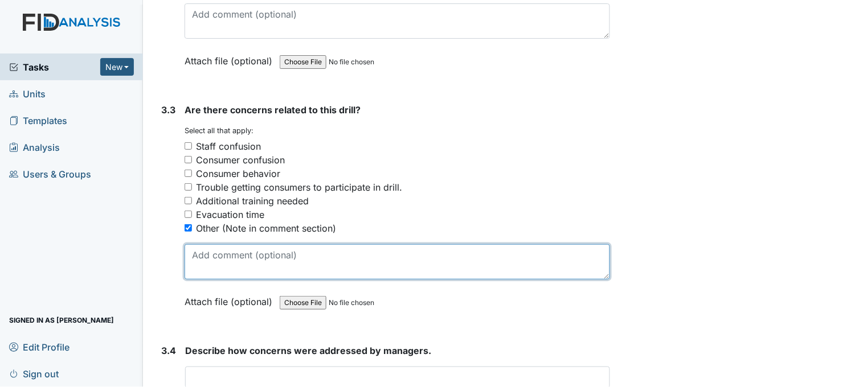
click at [198, 256] on textarea at bounding box center [396, 261] width 425 height 35
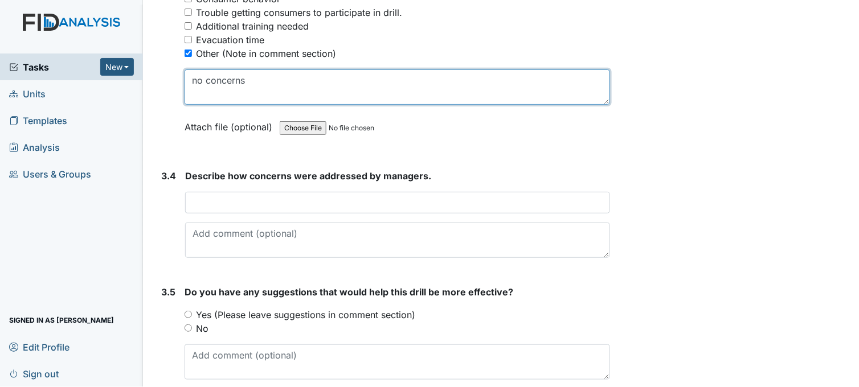
scroll to position [1771, 0]
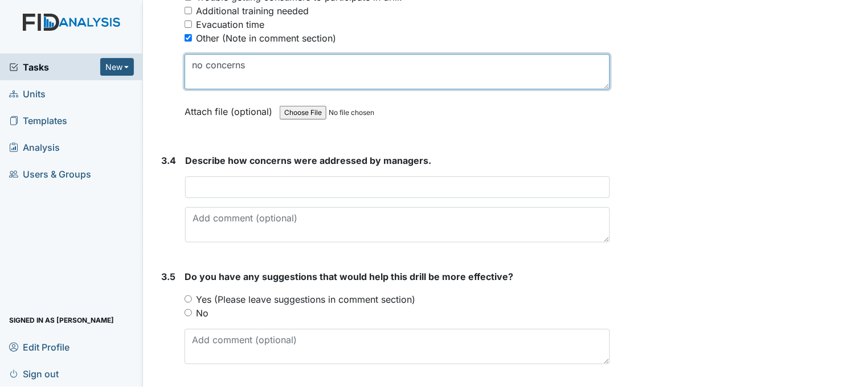
type textarea "no concerns"
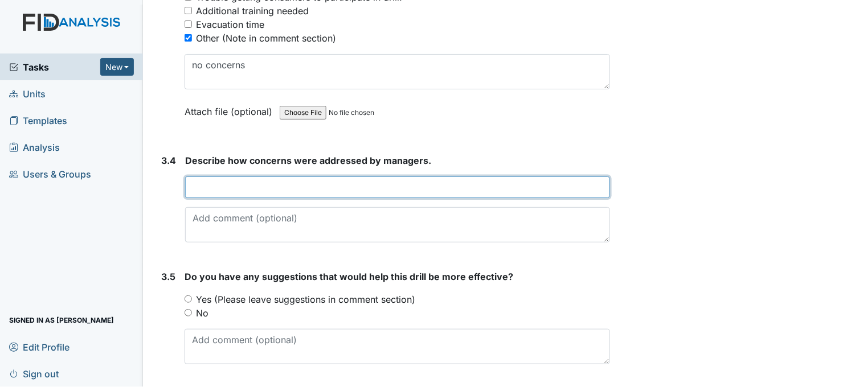
click at [234, 183] on input "text" at bounding box center [397, 187] width 425 height 22
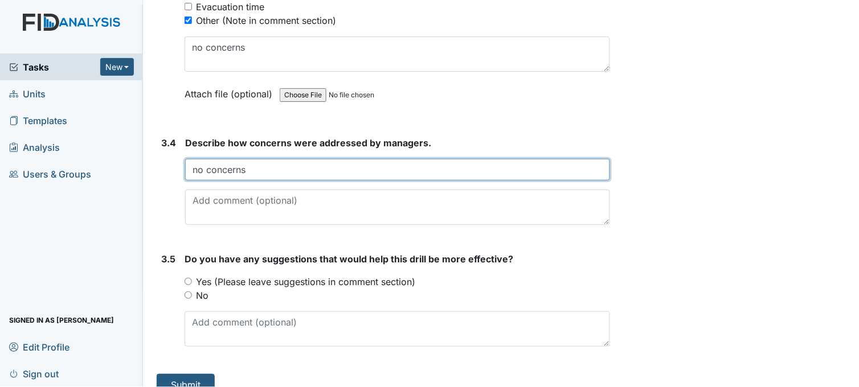
scroll to position [1805, 0]
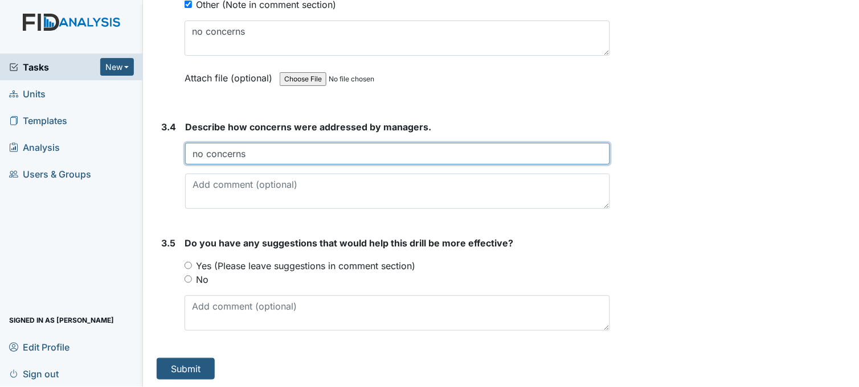
type input "no concerns"
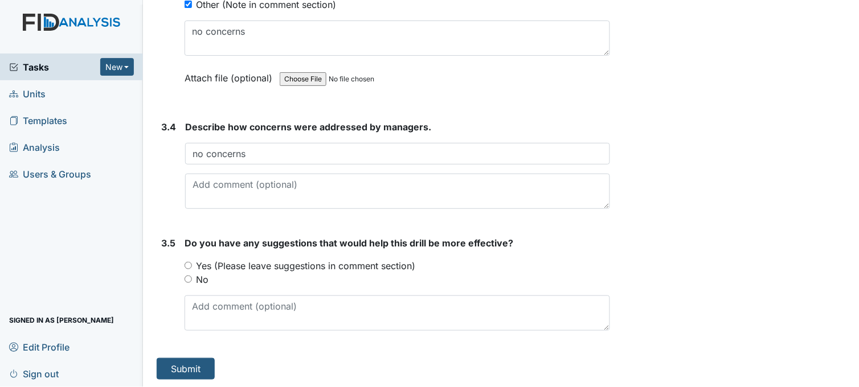
click at [187, 280] on input "No" at bounding box center [187, 279] width 7 height 7
radio input "true"
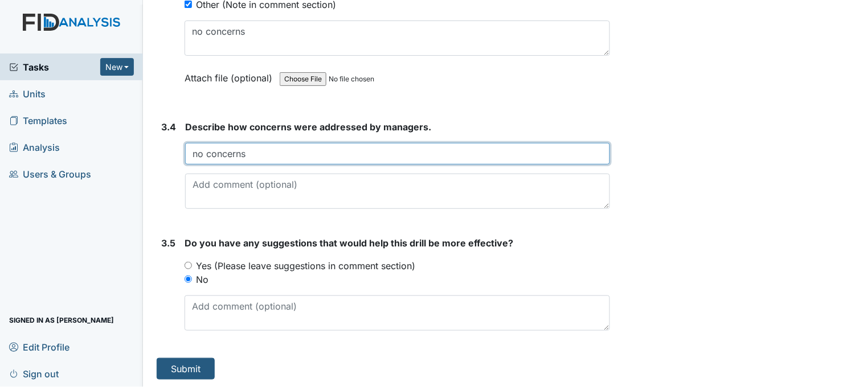
click at [257, 151] on input "no concerns" at bounding box center [397, 154] width 425 height 22
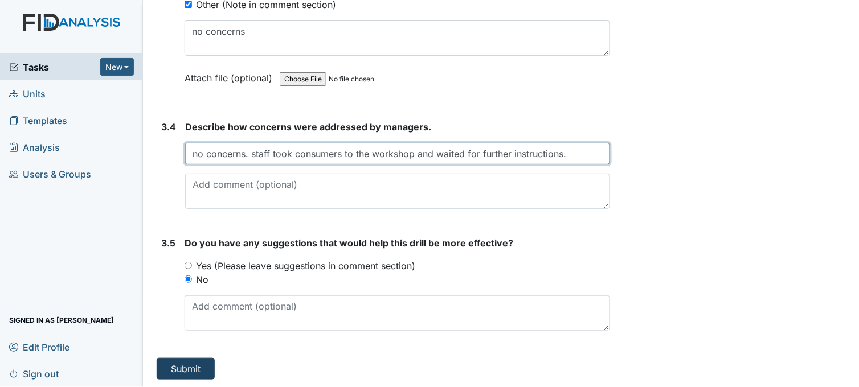
type input "no concerns. staff took consumers to the workshop and waited for further instru…"
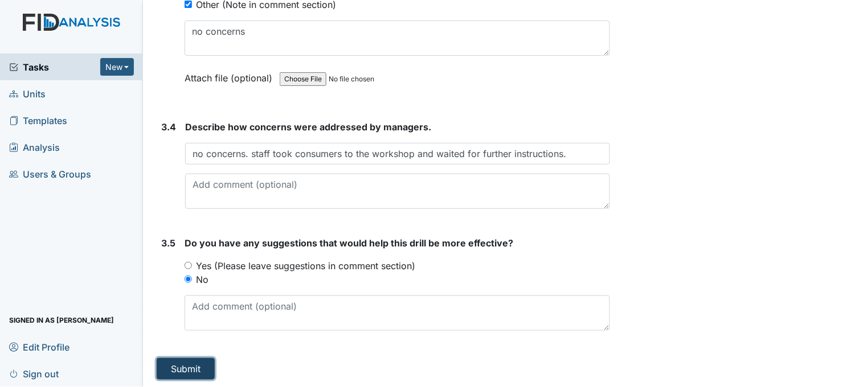
drag, startPoint x: 178, startPoint y: 367, endPoint x: 170, endPoint y: 360, distance: 10.5
click at [179, 367] on button "Submit" at bounding box center [186, 369] width 58 height 22
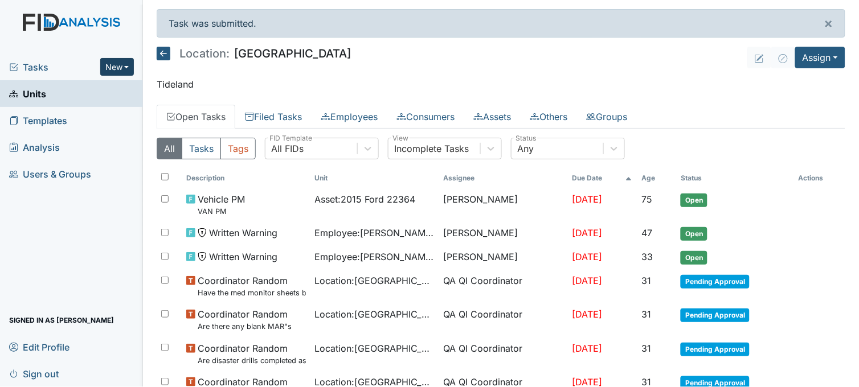
click at [114, 65] on button "New" at bounding box center [117, 67] width 34 height 18
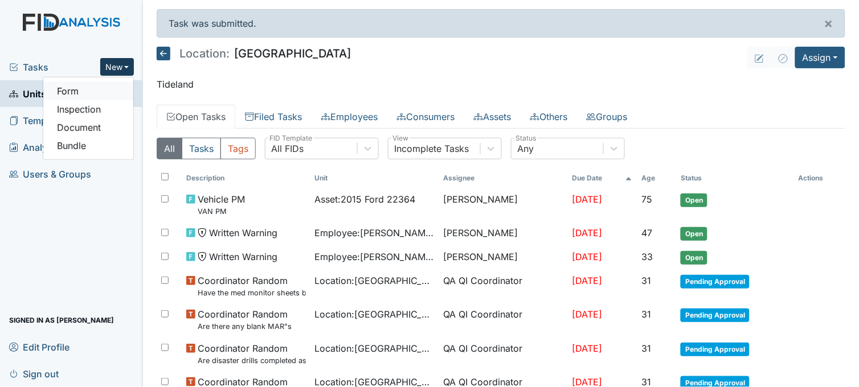
click at [106, 88] on link "Form" at bounding box center [88, 91] width 90 height 18
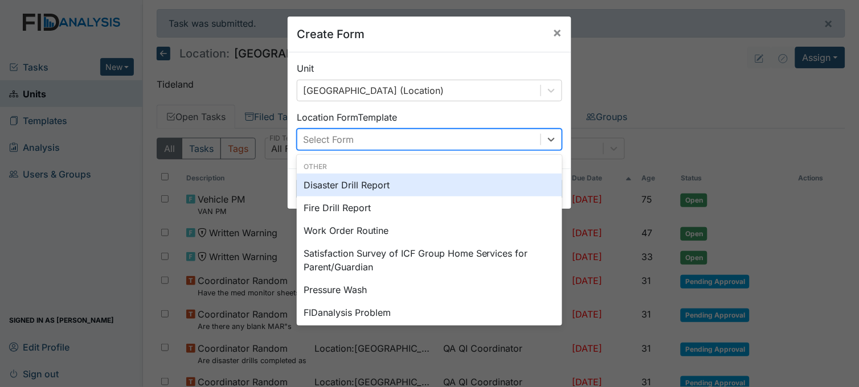
click at [423, 145] on div "Select Form" at bounding box center [418, 139] width 243 height 20
click at [372, 186] on div "Disaster Drill Report" at bounding box center [429, 185] width 265 height 23
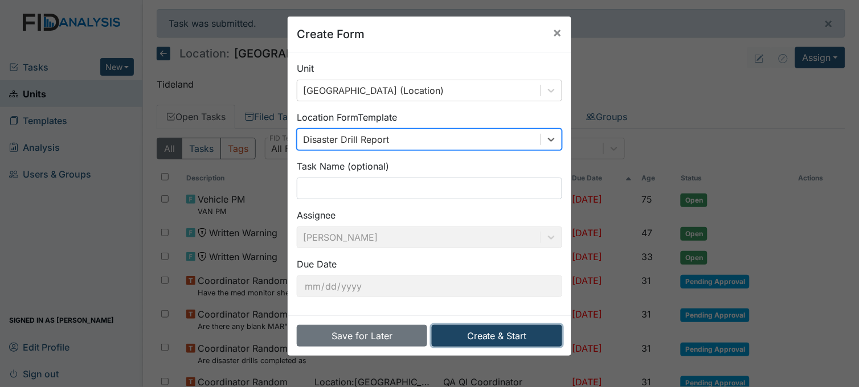
click at [504, 342] on button "Create & Start" at bounding box center [497, 336] width 130 height 22
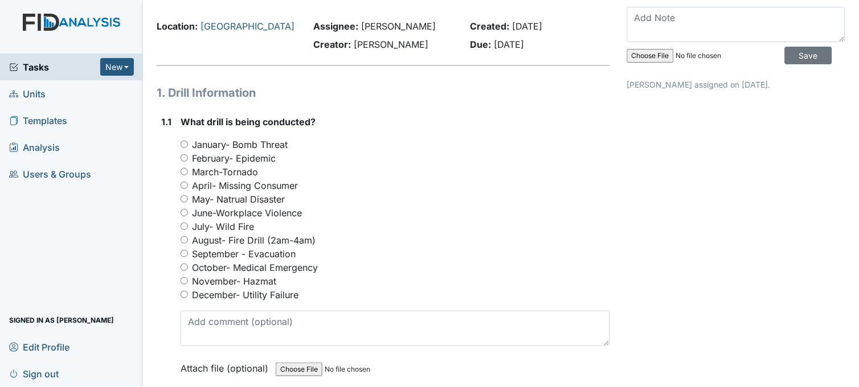
scroll to position [63, 0]
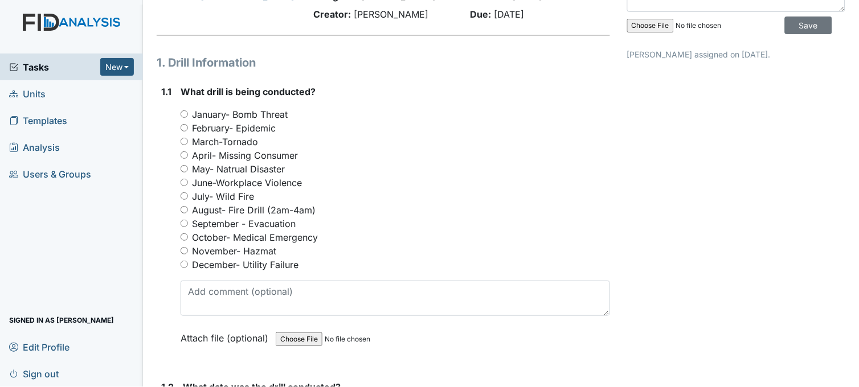
click at [183, 220] on input "September - Evacuation" at bounding box center [183, 223] width 7 height 7
radio input "true"
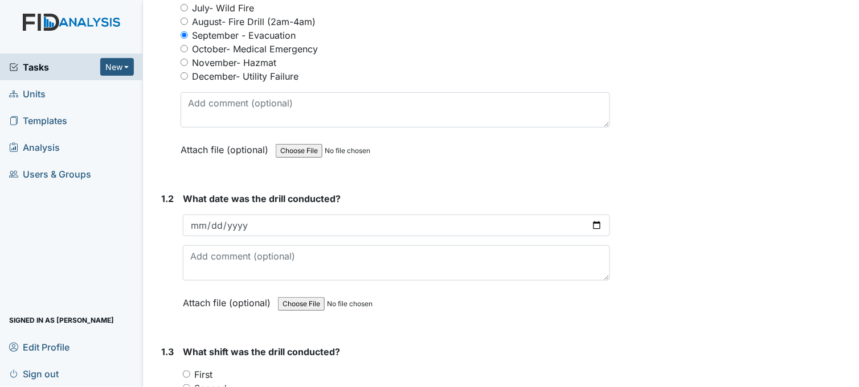
scroll to position [316, 0]
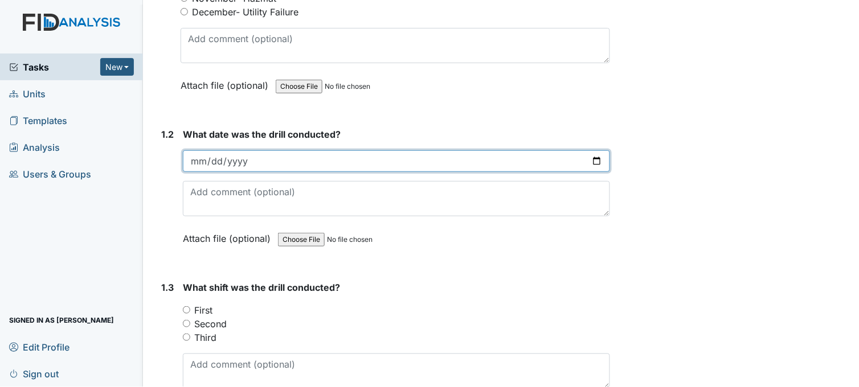
click at [588, 155] on input "date" at bounding box center [396, 161] width 427 height 22
type input "[DATE]"
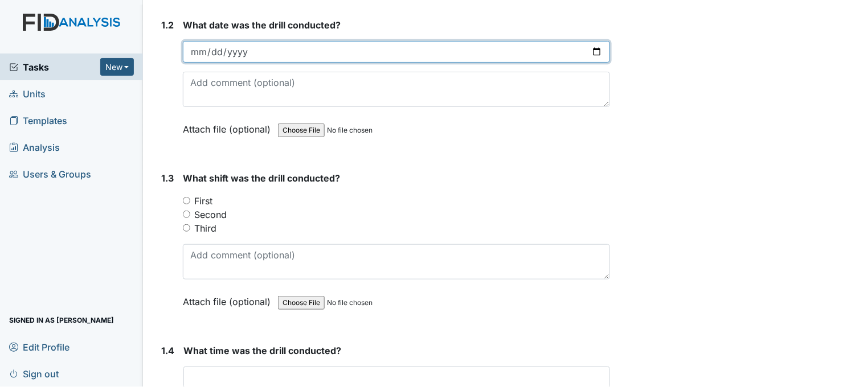
scroll to position [442, 0]
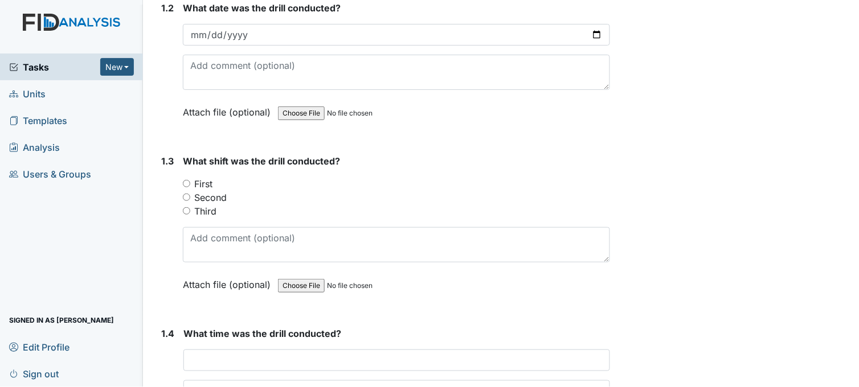
click at [188, 181] on input "First" at bounding box center [186, 183] width 7 height 7
radio input "true"
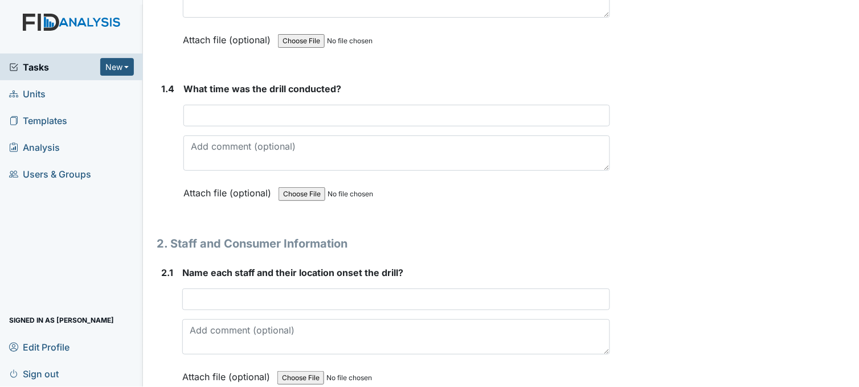
scroll to position [696, 0]
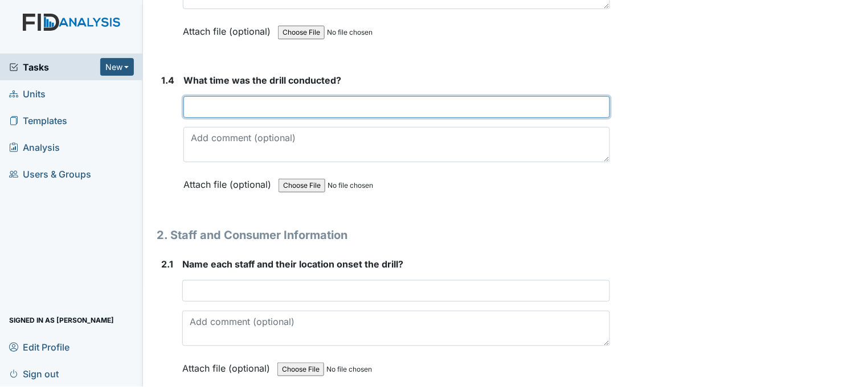
click at [252, 104] on input "text" at bounding box center [396, 107] width 426 height 22
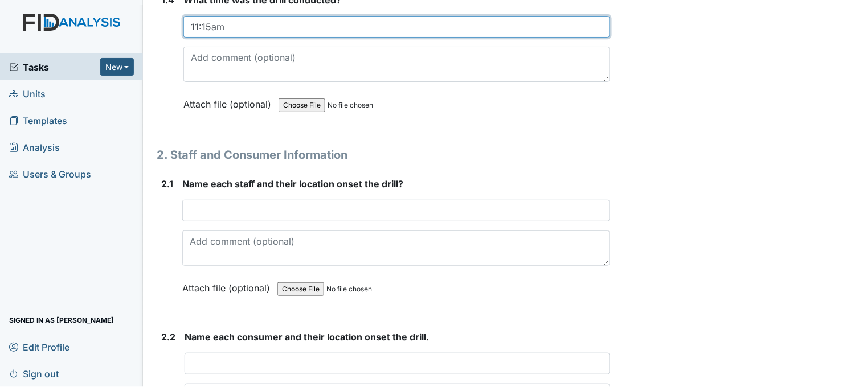
scroll to position [822, 0]
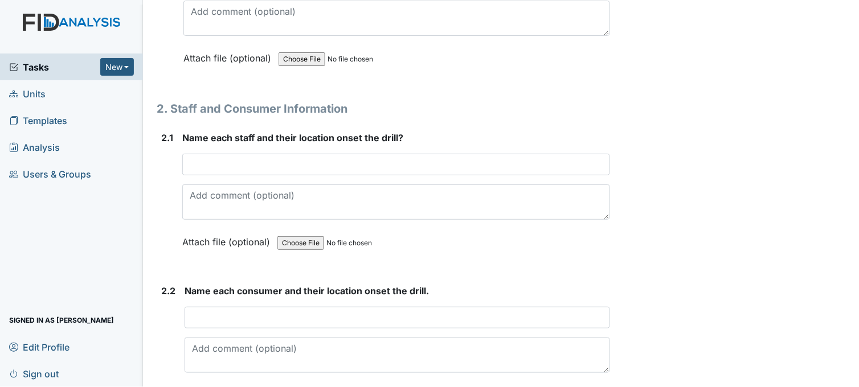
type input "11:15am"
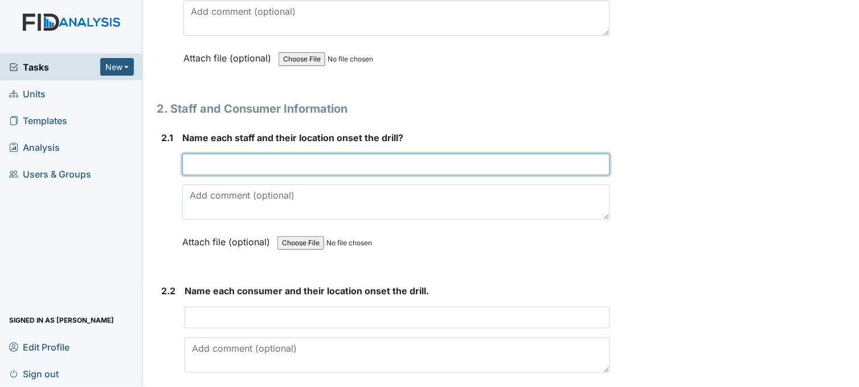
click at [286, 162] on input "text" at bounding box center [396, 165] width 428 height 22
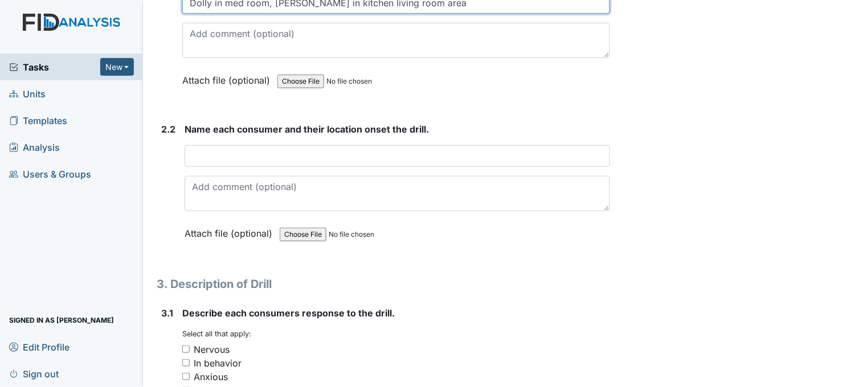
scroll to position [1012, 0]
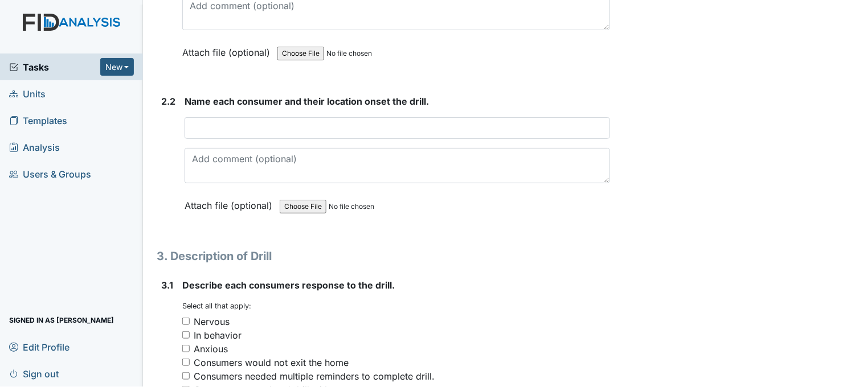
type input "Dolly in med room, [PERSON_NAME] in kitchen living room area"
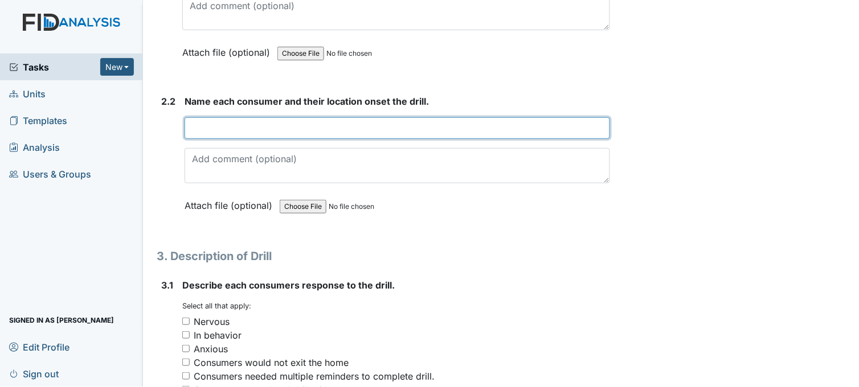
click at [274, 122] on input "text" at bounding box center [396, 128] width 425 height 22
type input "Each consumer completed drill"
drag, startPoint x: 191, startPoint y: 124, endPoint x: 326, endPoint y: 126, distance: 135.0
click at [326, 126] on input "Each consumer completed drill" at bounding box center [396, 128] width 425 height 22
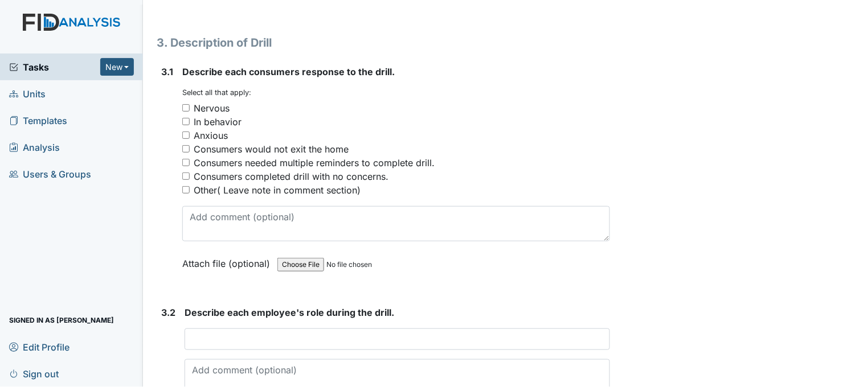
scroll to position [1265, 0]
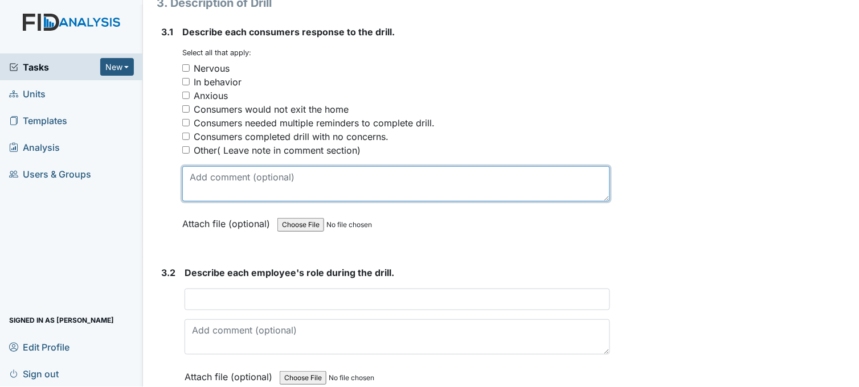
click at [190, 173] on textarea at bounding box center [396, 183] width 428 height 35
paste textarea "Each consumer completed drill"
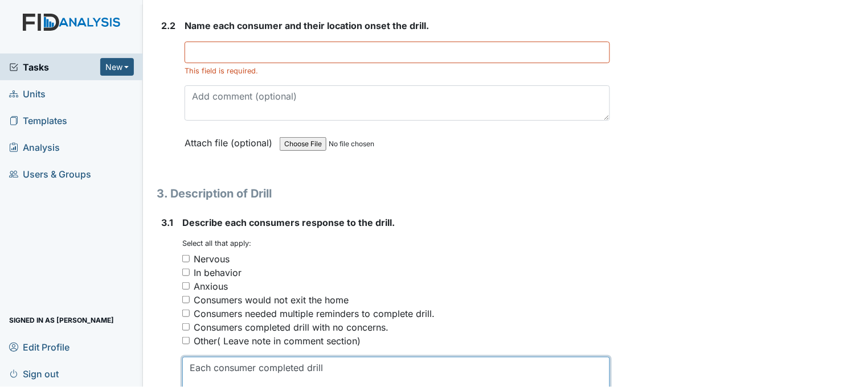
scroll to position [1025, 0]
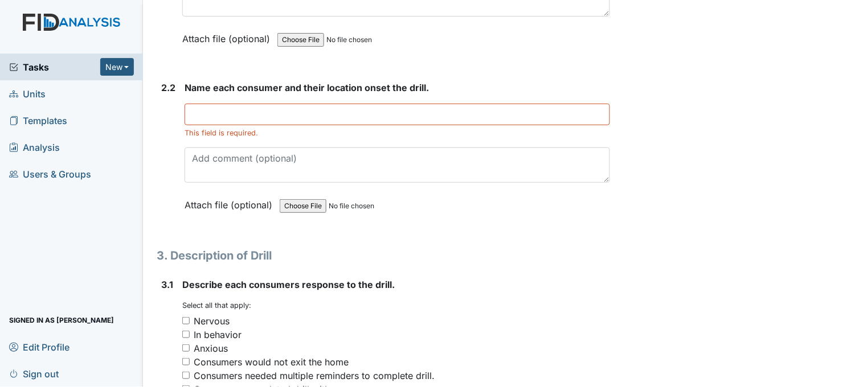
type textarea "Each consumer completed drill"
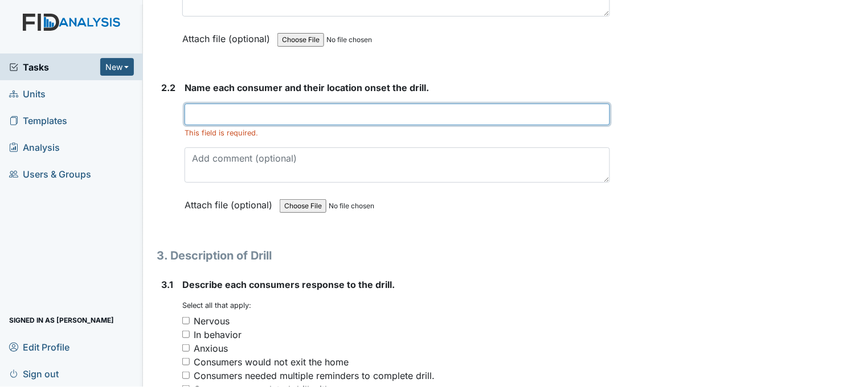
click at [212, 114] on input "text" at bounding box center [396, 115] width 425 height 22
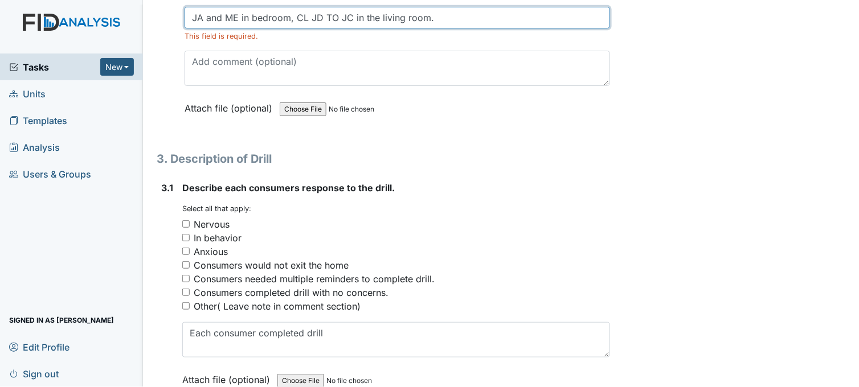
scroll to position [1152, 0]
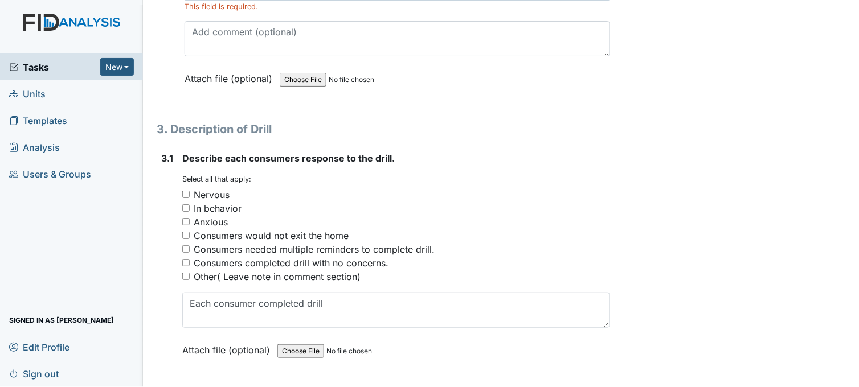
type input "JA and ME in bedroom, CL JD TO JC in the living room."
click at [186, 194] on input "Nervous" at bounding box center [185, 194] width 7 height 7
checkbox input "true"
click at [187, 218] on input "Anxious" at bounding box center [185, 221] width 7 height 7
click at [186, 219] on input "Anxious" at bounding box center [185, 221] width 7 height 7
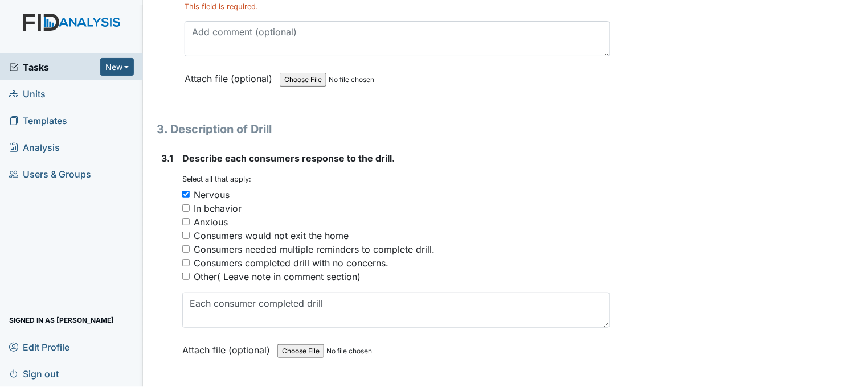
click at [186, 219] on input "Anxious" at bounding box center [185, 221] width 7 height 7
click at [186, 218] on input "Anxious" at bounding box center [185, 221] width 7 height 7
checkbox input "false"
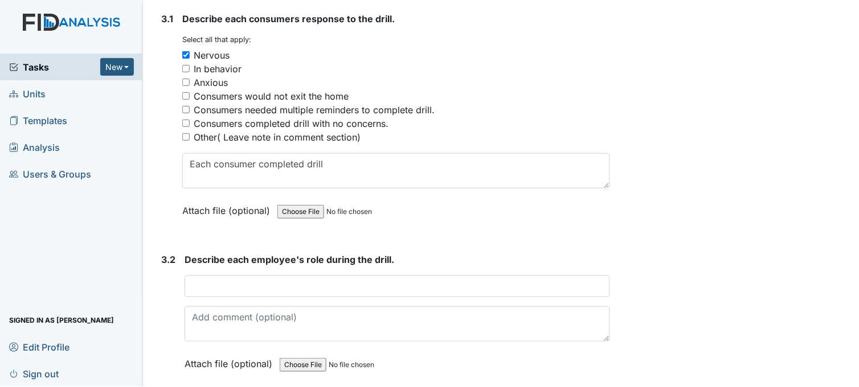
scroll to position [1278, 0]
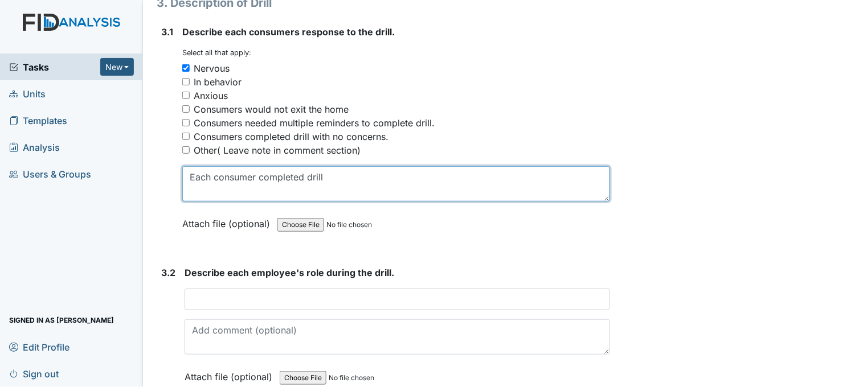
click at [335, 173] on textarea "Each consumer completed drill" at bounding box center [396, 183] width 428 height 35
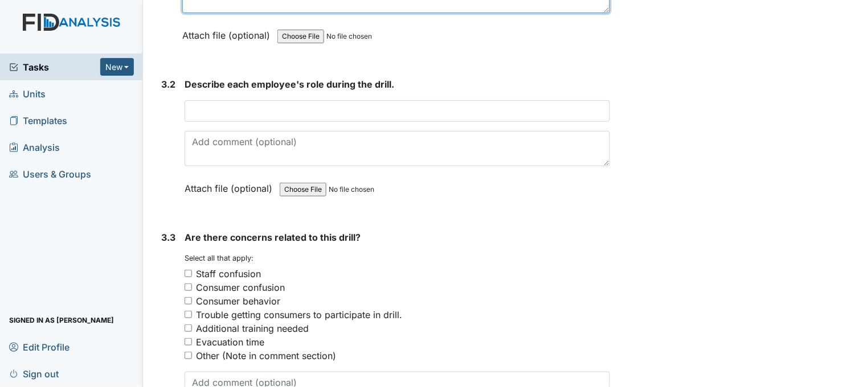
scroll to position [1468, 0]
type textarea "Each consumer completed drill despite feeling nervous about what was going on."
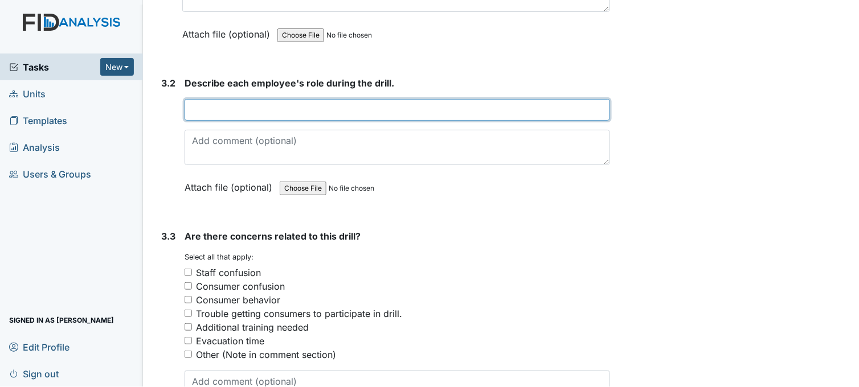
click at [215, 111] on input "text" at bounding box center [396, 110] width 425 height 22
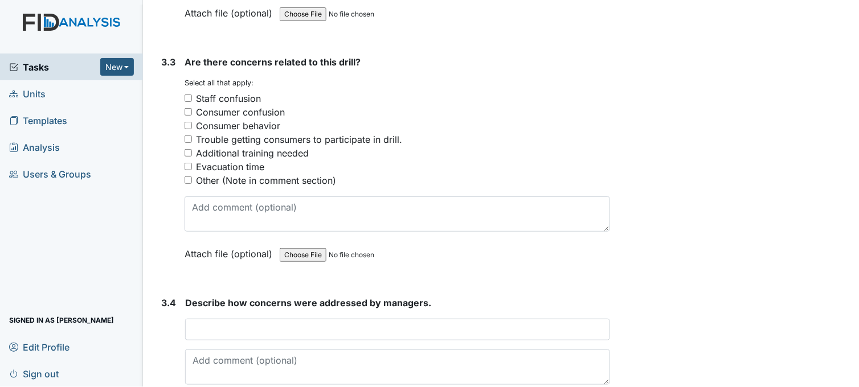
scroll to position [1658, 0]
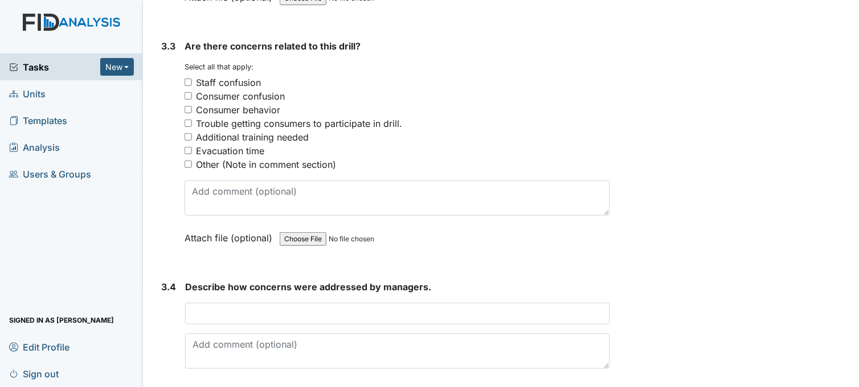
type input "[PERSON_NAME] got all consumers in the living room and call management to see w…"
click at [189, 93] on input "Consumer confusion" at bounding box center [187, 95] width 7 height 7
checkbox input "true"
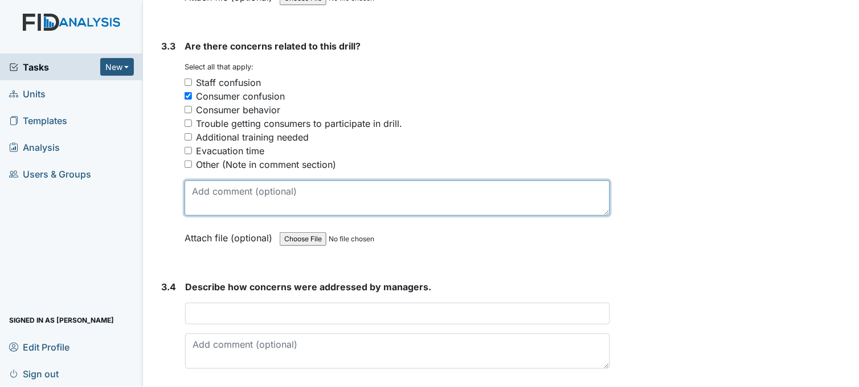
click at [272, 187] on textarea at bounding box center [396, 197] width 425 height 35
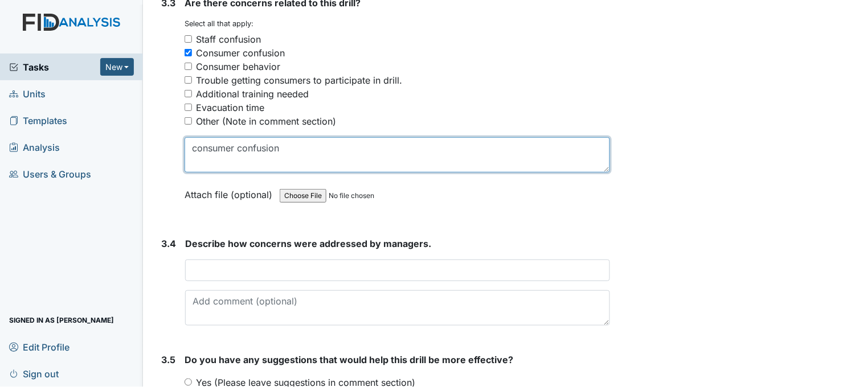
scroll to position [1784, 0]
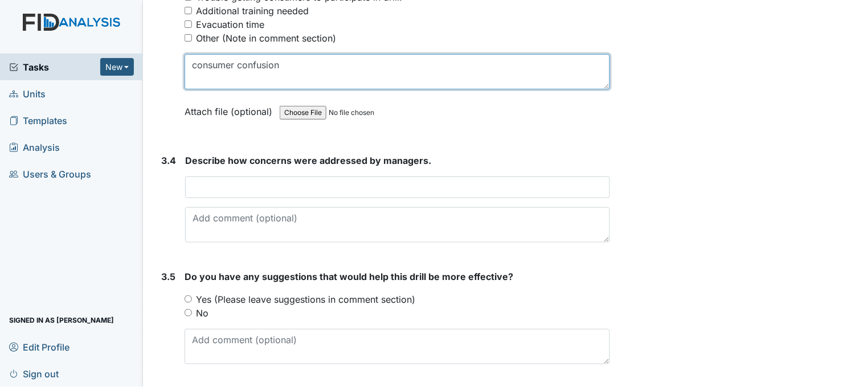
type textarea "consumer confusion"
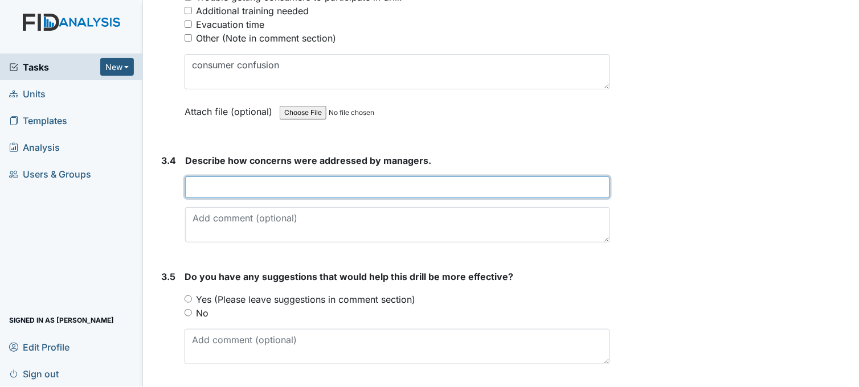
click at [263, 186] on input "text" at bounding box center [397, 187] width 425 height 22
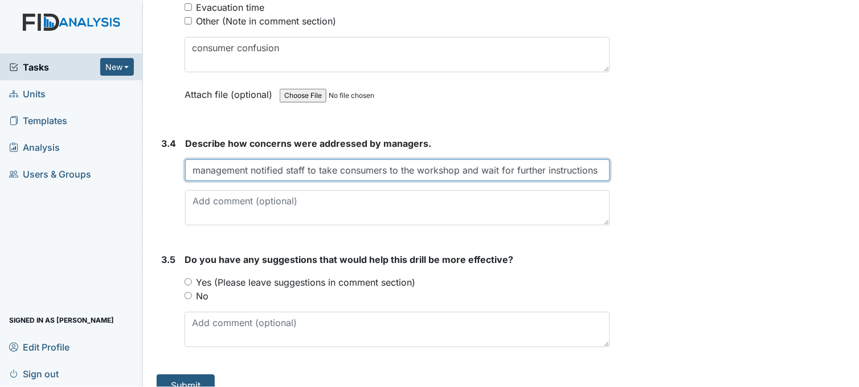
scroll to position [1818, 0]
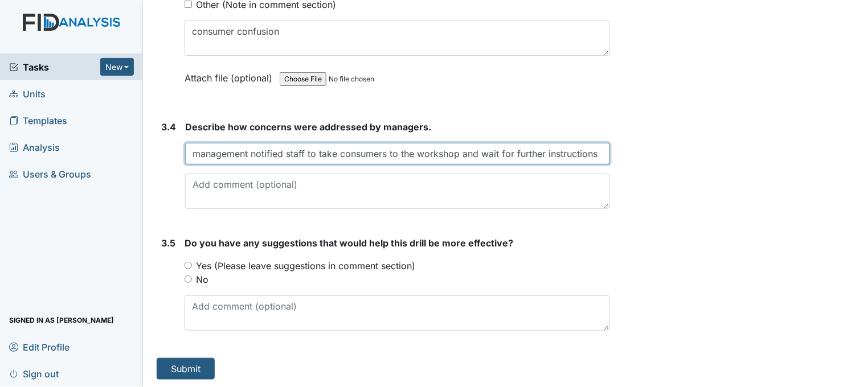
type input "management notified staff to take consumers to the workshop and wait for furthe…"
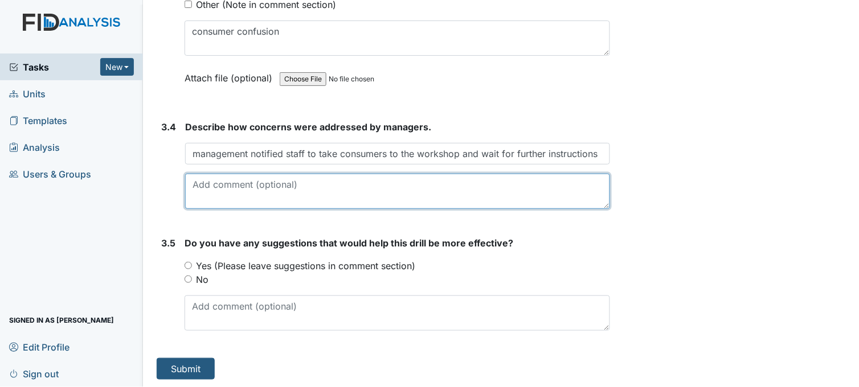
click at [259, 186] on textarea at bounding box center [397, 191] width 425 height 35
click at [424, 180] on textarea "Encouraged consumers about the importance of drills" at bounding box center [397, 191] width 425 height 35
click at [405, 183] on textarea "Encouraged consumers about the importance of drill" at bounding box center [397, 191] width 425 height 35
type textarea "Encouraged consumers about the importance of the drill"
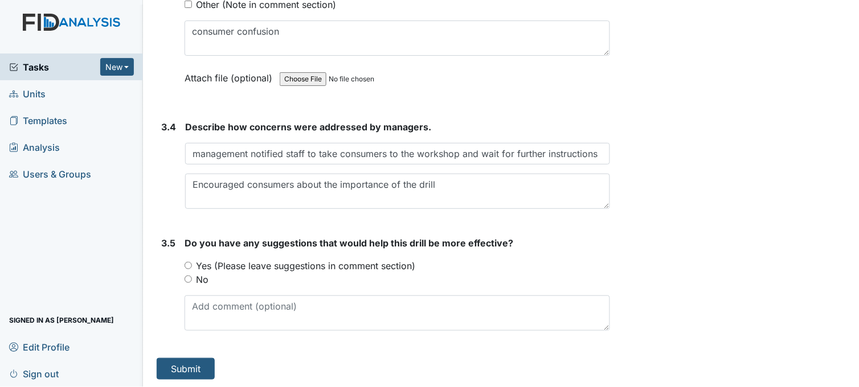
click at [188, 276] on input "No" at bounding box center [187, 279] width 7 height 7
radio input "true"
click at [188, 371] on button "Submit" at bounding box center [186, 369] width 58 height 22
